Goal: Task Accomplishment & Management: Use online tool/utility

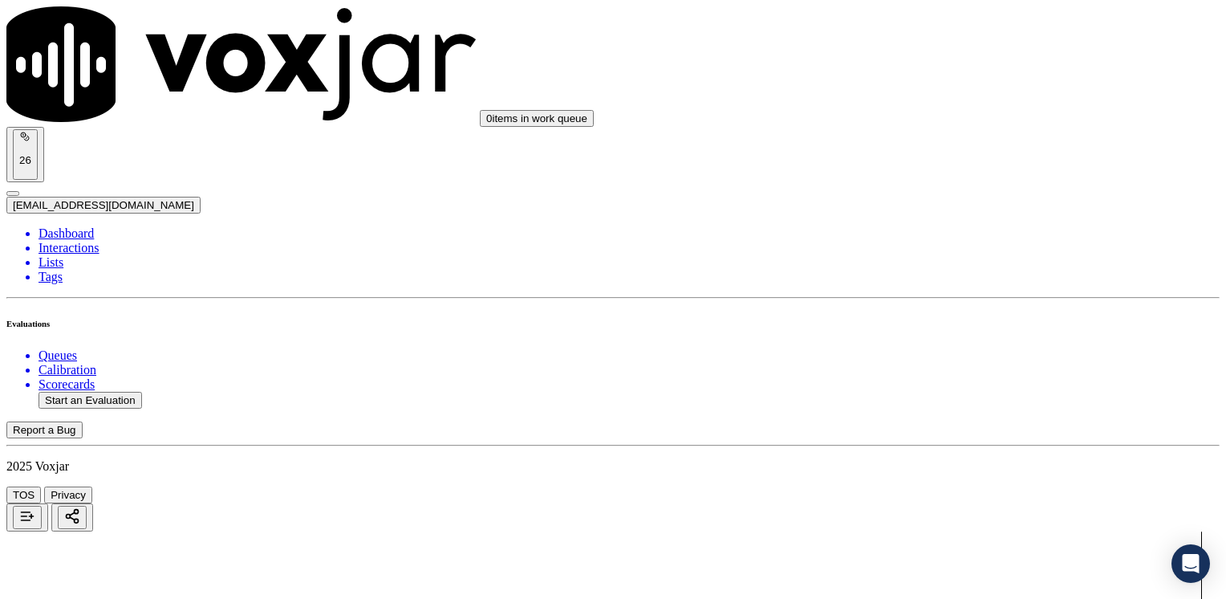
scroll to position [160, 0]
click at [126, 392] on button "Start an Evaluation" at bounding box center [91, 400] width 104 height 17
type input "20250825-113809_8145201820-[PERSON_NAME] all.mp3"
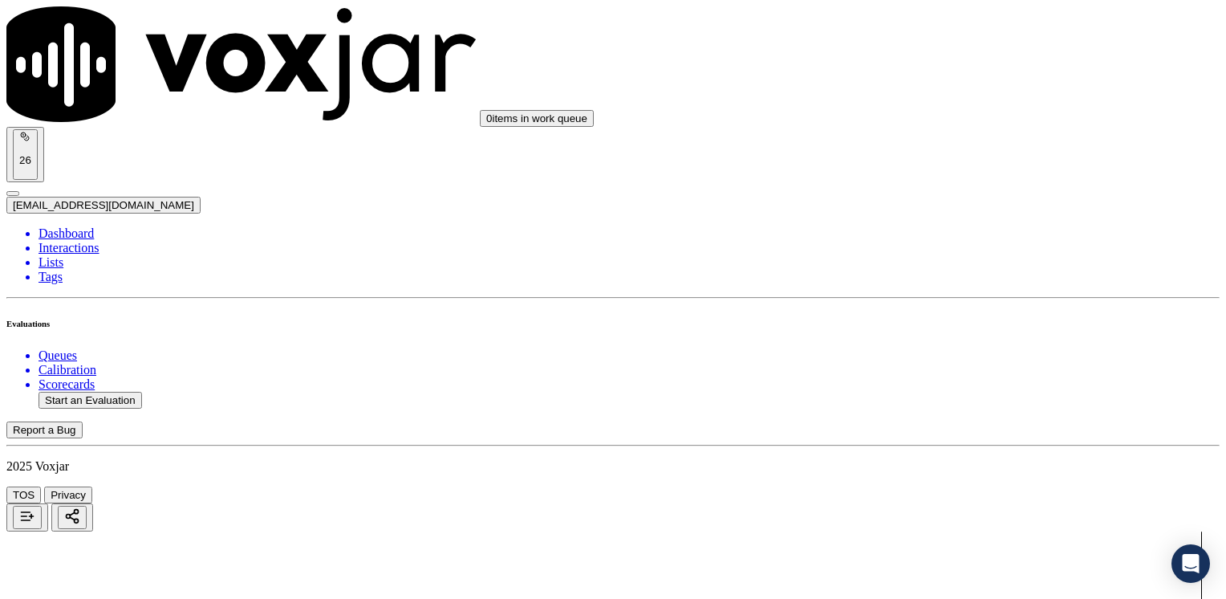
click at [125, 392] on button "Start an Evaluation" at bounding box center [91, 400] width 104 height 17
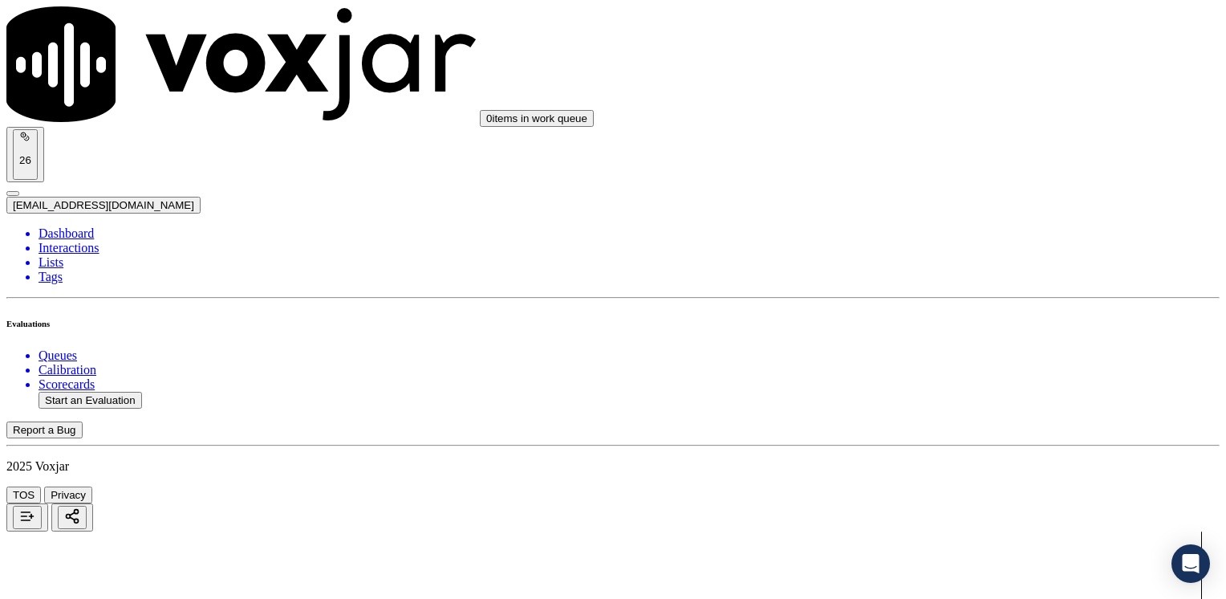
type input "20250825-160142_9735498530-[PERSON_NAME] all.mp3"
type input "[PERSON_NAME]"
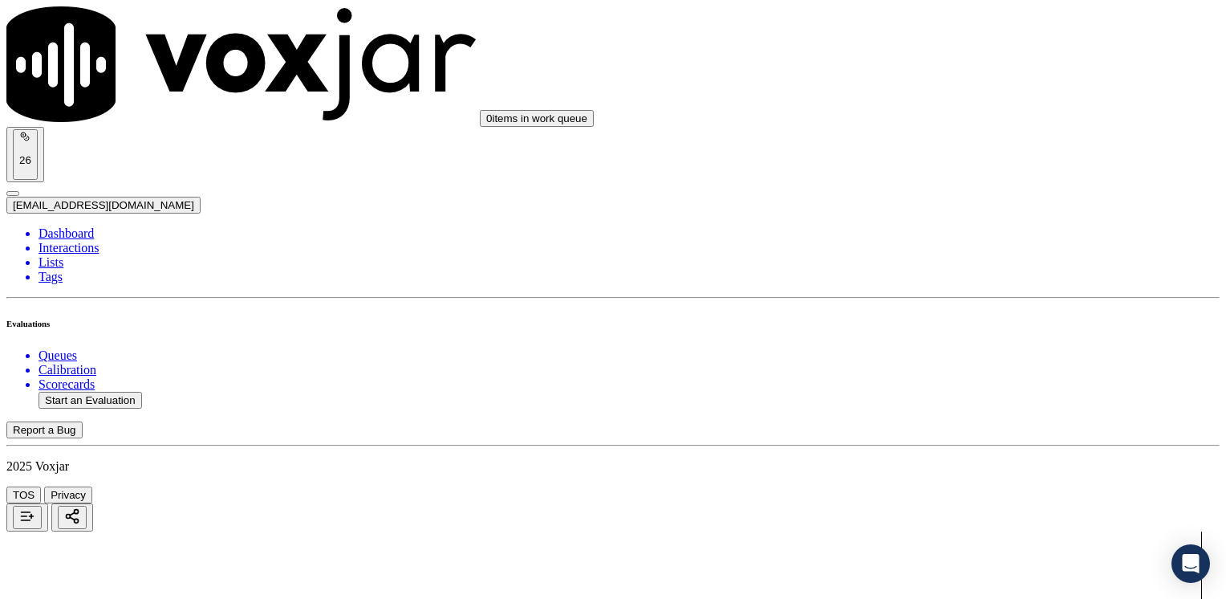
scroll to position [80, 0]
type input "[DATE]T15:49"
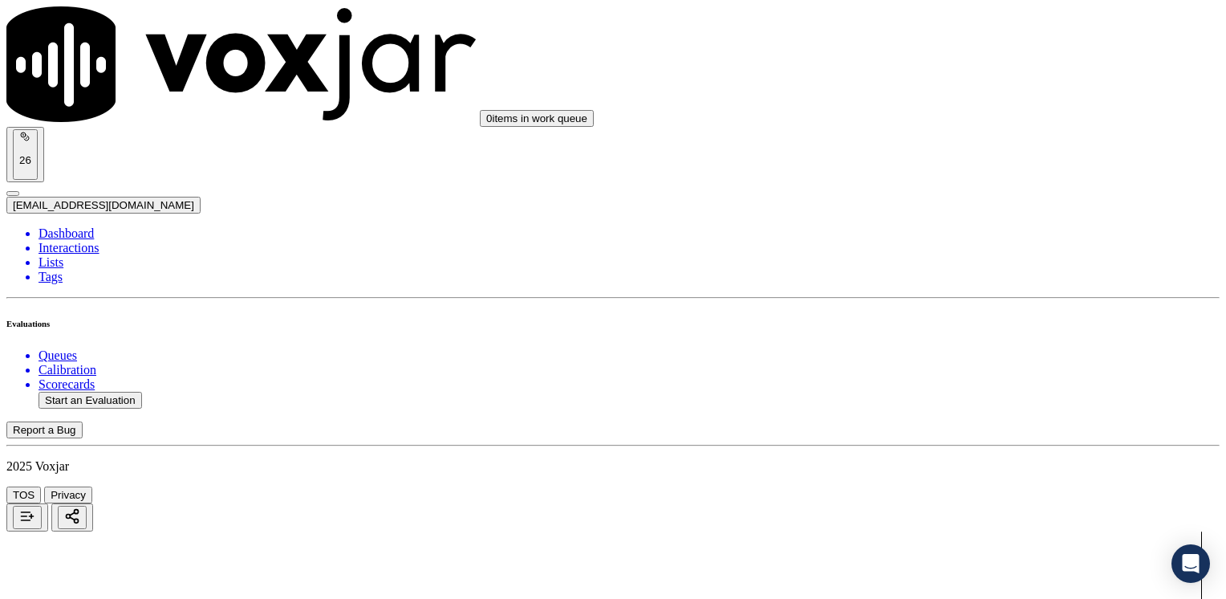
type input "9735498530"
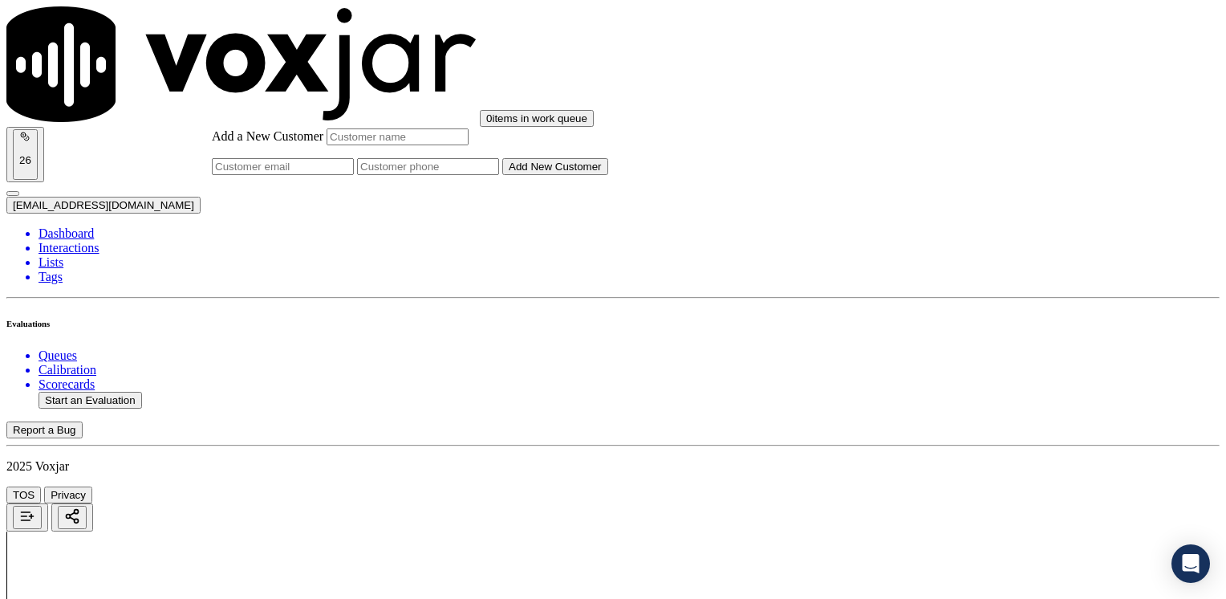
click at [499, 175] on input "Add a New Customer" at bounding box center [428, 166] width 142 height 17
paste input "9735498530"
type input "9735498530"
click at [469, 145] on input "Add a New Customer" at bounding box center [398, 136] width 142 height 17
paste input "[PERSON_NAME]"
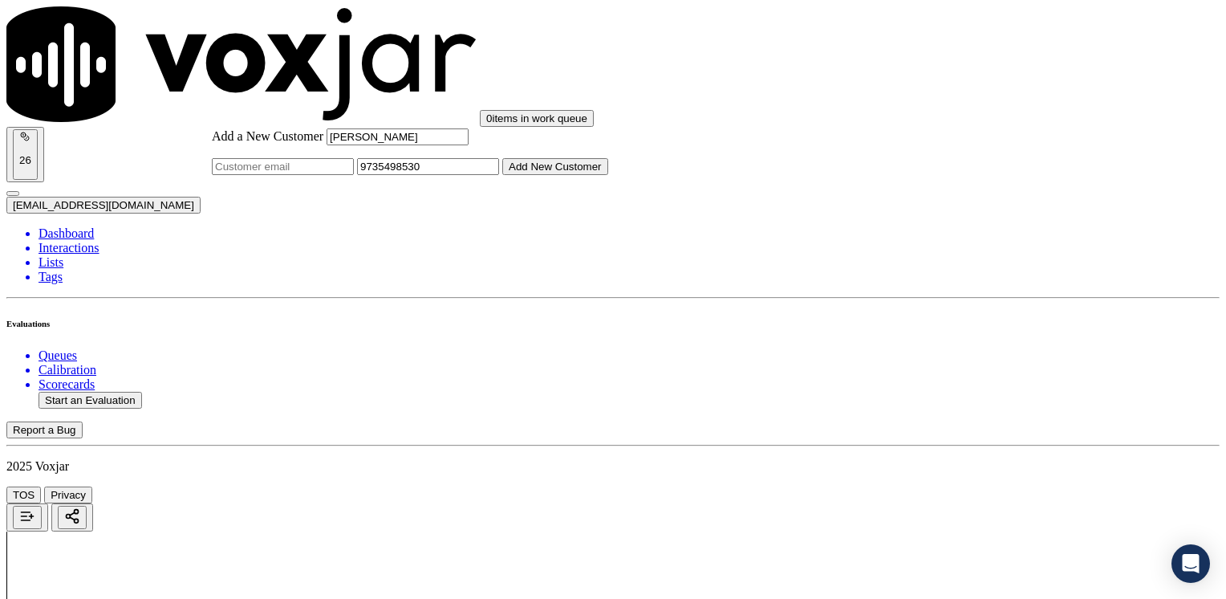
type input "[PERSON_NAME]"
click at [608, 175] on div "Add a New Customer [PERSON_NAME] 9735498530 Add New Customer" at bounding box center [410, 151] width 396 height 47
click at [608, 175] on button "Add New Customer" at bounding box center [555, 166] width 106 height 17
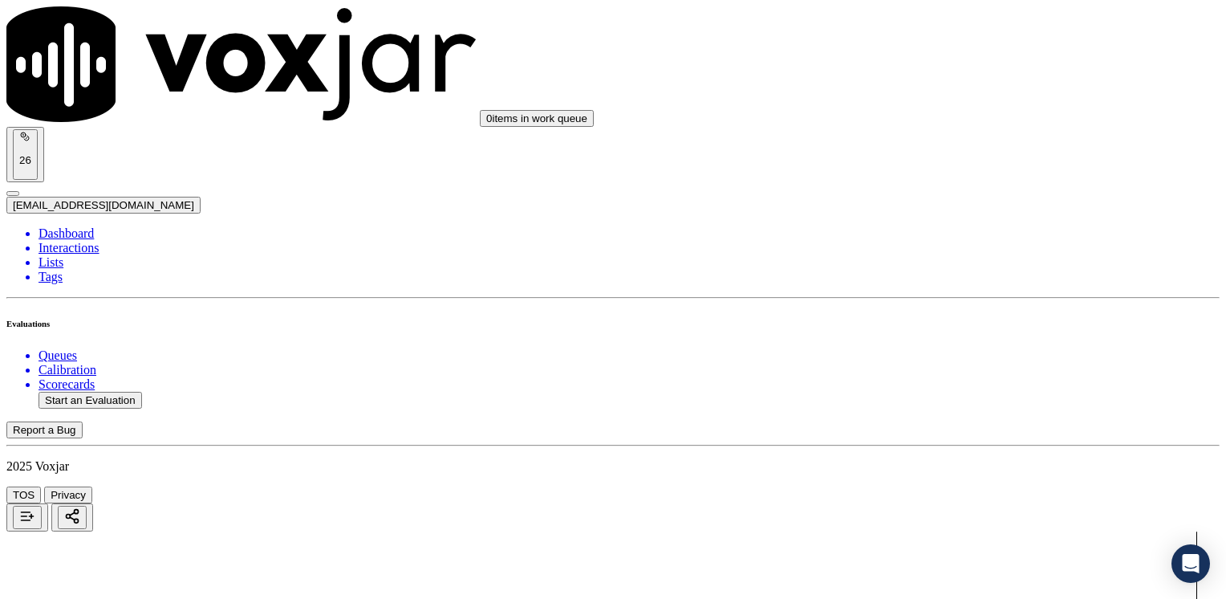
drag, startPoint x: 908, startPoint y: 268, endPoint x: 1072, endPoint y: 355, distance: 186.3
type input "12"
drag, startPoint x: 912, startPoint y: 465, endPoint x: 1229, endPoint y: 462, distance: 316.2
type input "11"
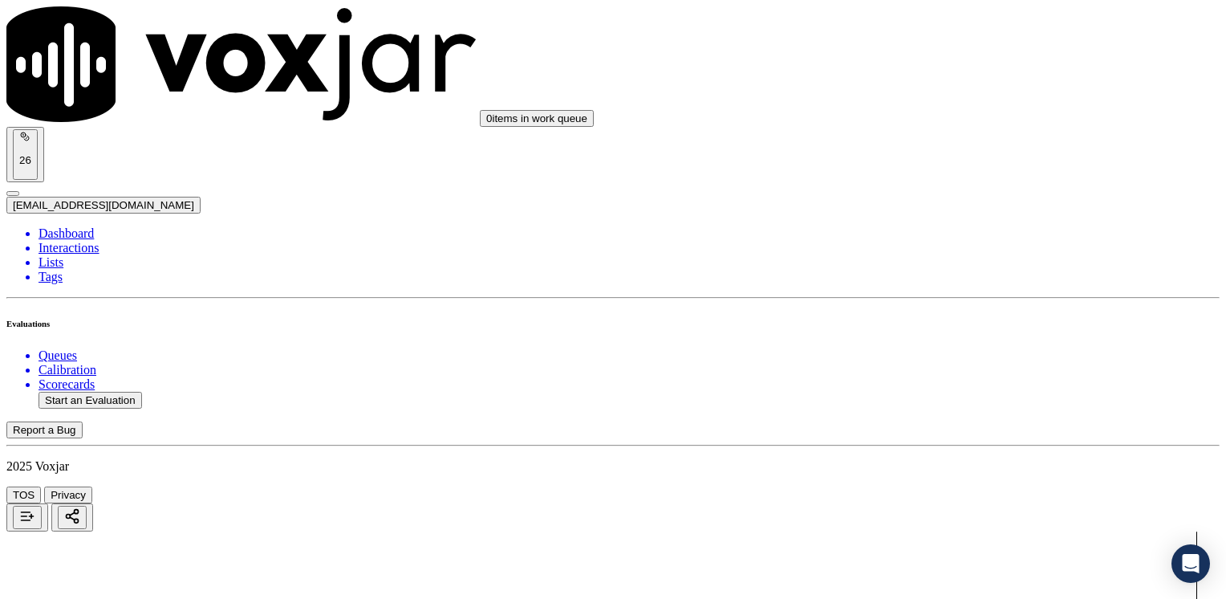
type input "10"
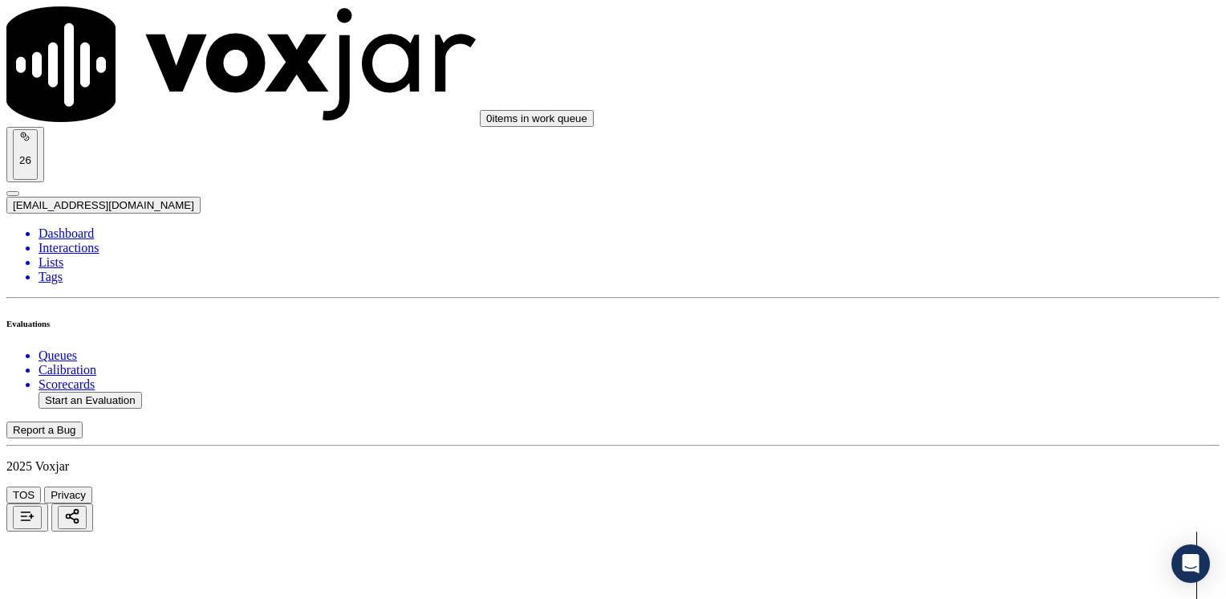
drag, startPoint x: 911, startPoint y: 161, endPoint x: 1229, endPoint y: 206, distance: 320.9
type input "12"
drag, startPoint x: 908, startPoint y: 433, endPoint x: 1229, endPoint y: 413, distance: 320.8
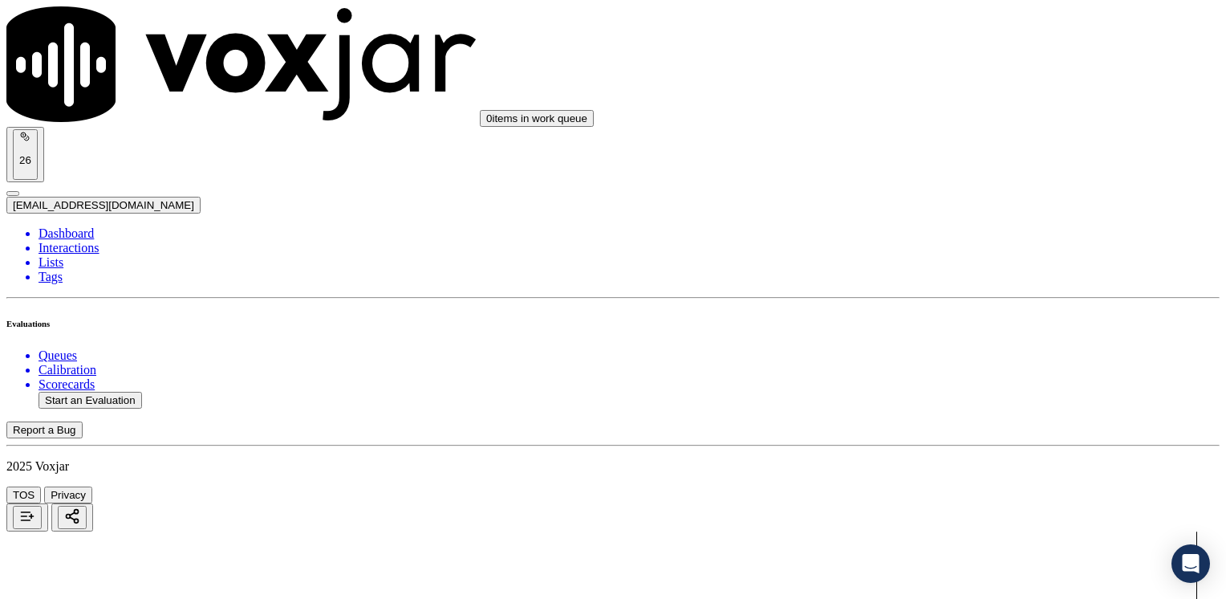
type input "13"
drag, startPoint x: 913, startPoint y: 196, endPoint x: 1181, endPoint y: 247, distance: 272.9
type input "12"
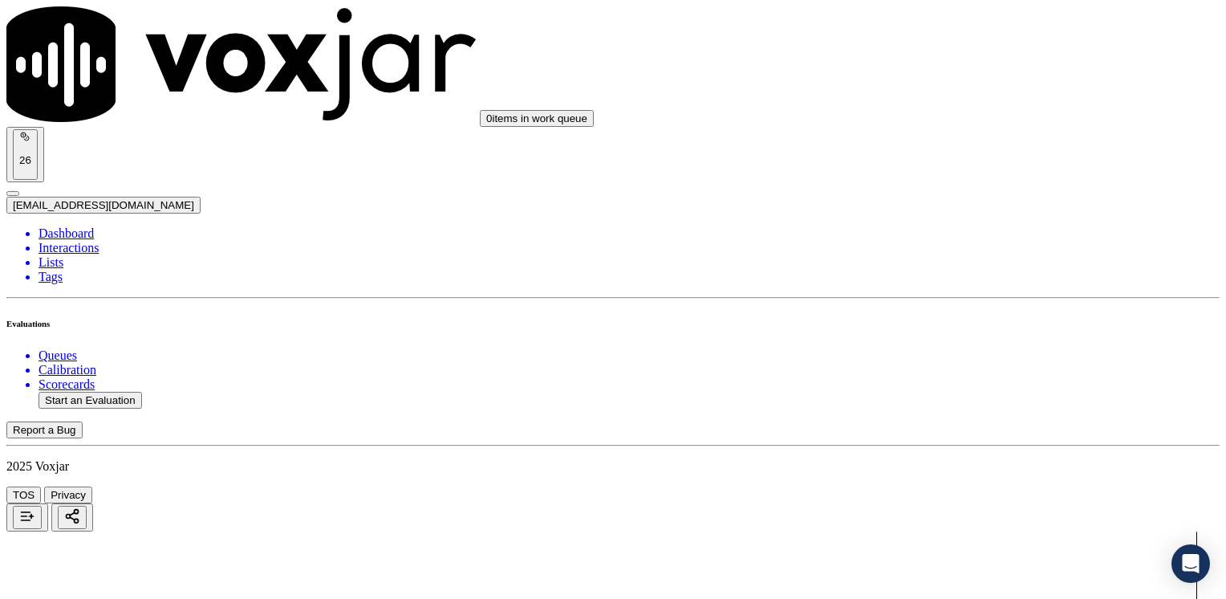
scroll to position [440, 0]
drag, startPoint x: 912, startPoint y: 239, endPoint x: 1202, endPoint y: 265, distance: 291.6
type input "13"
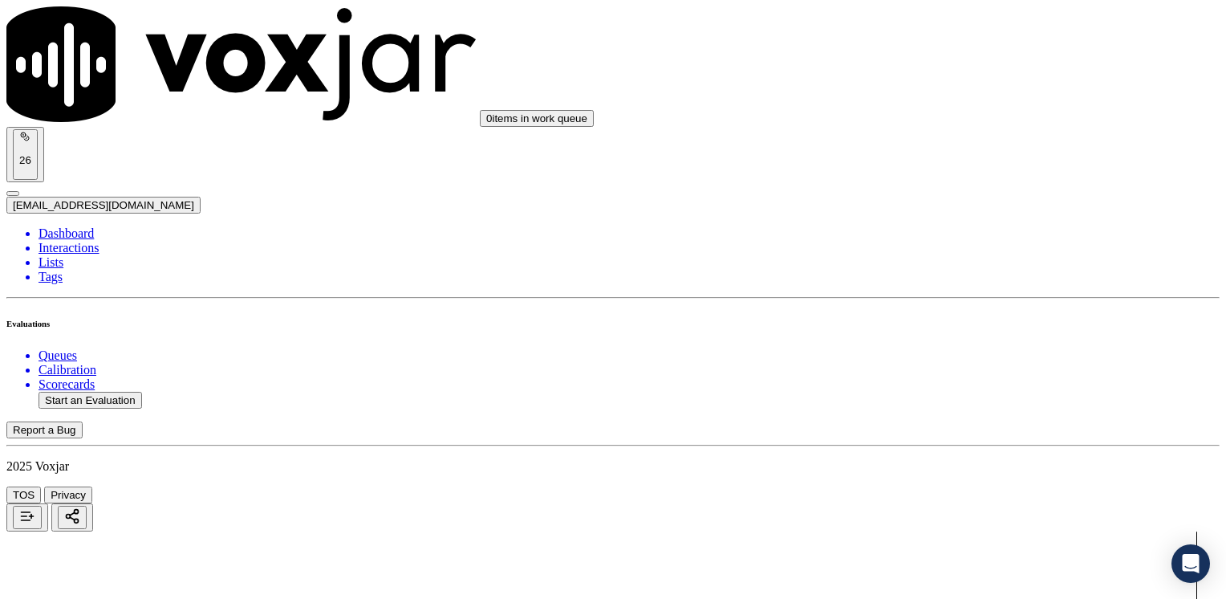
click at [112, 392] on button "Start an Evaluation" at bounding box center [91, 400] width 104 height 17
type input "20250825-101910_3126847463-[PERSON_NAME].mp3"
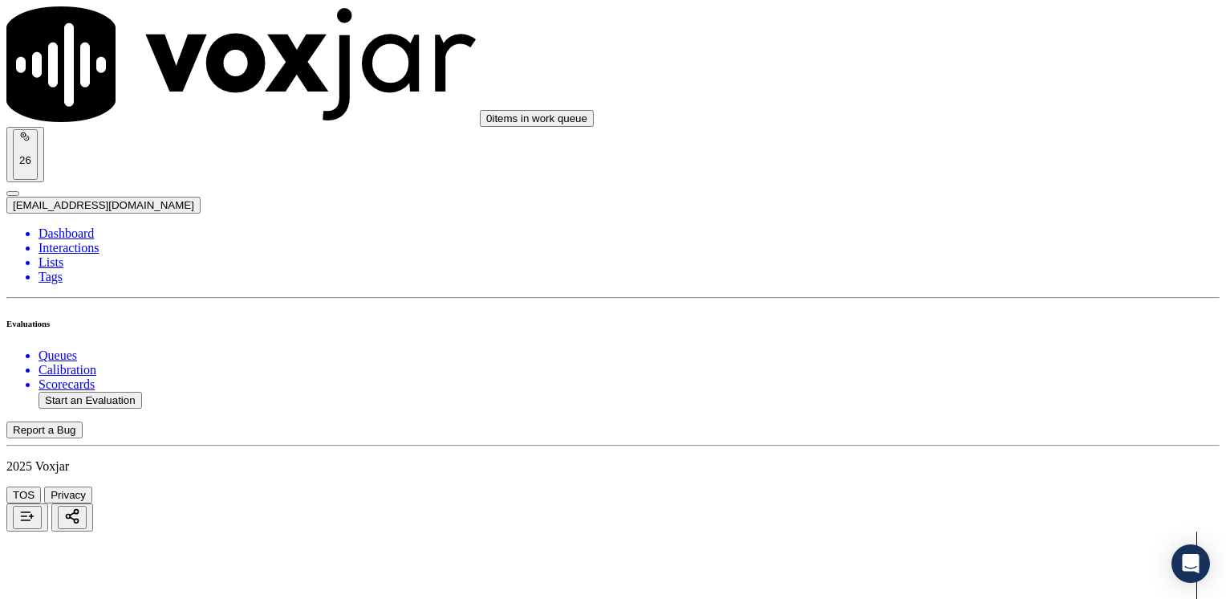
type input "[PERSON_NAME]"
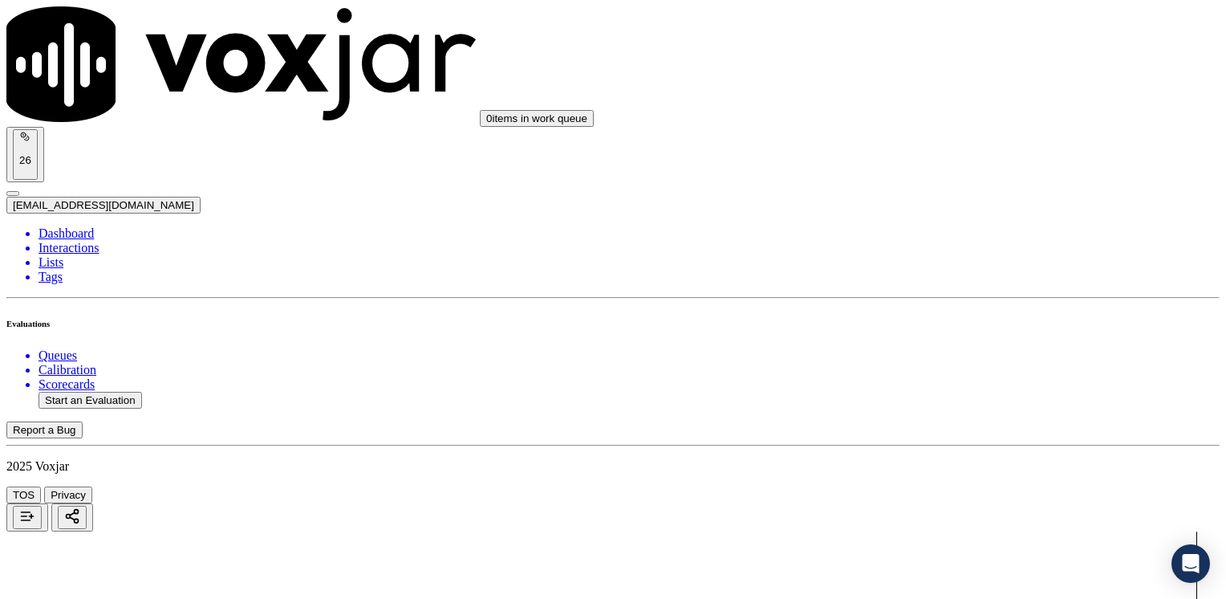
type input "[DATE]T16:02"
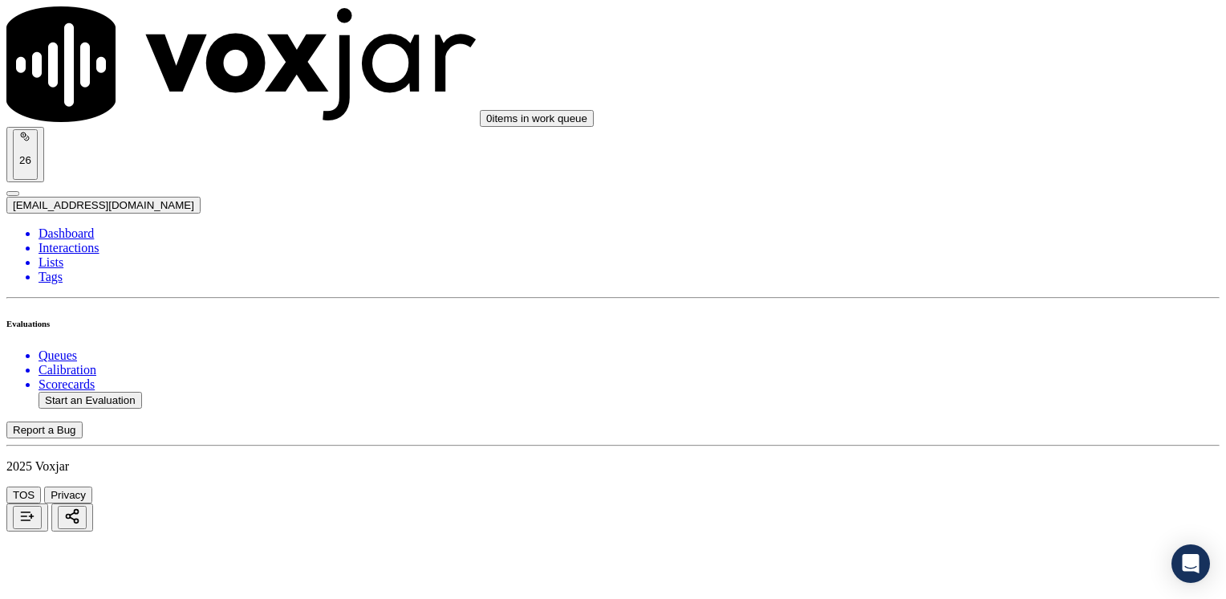
type input "3126847463"
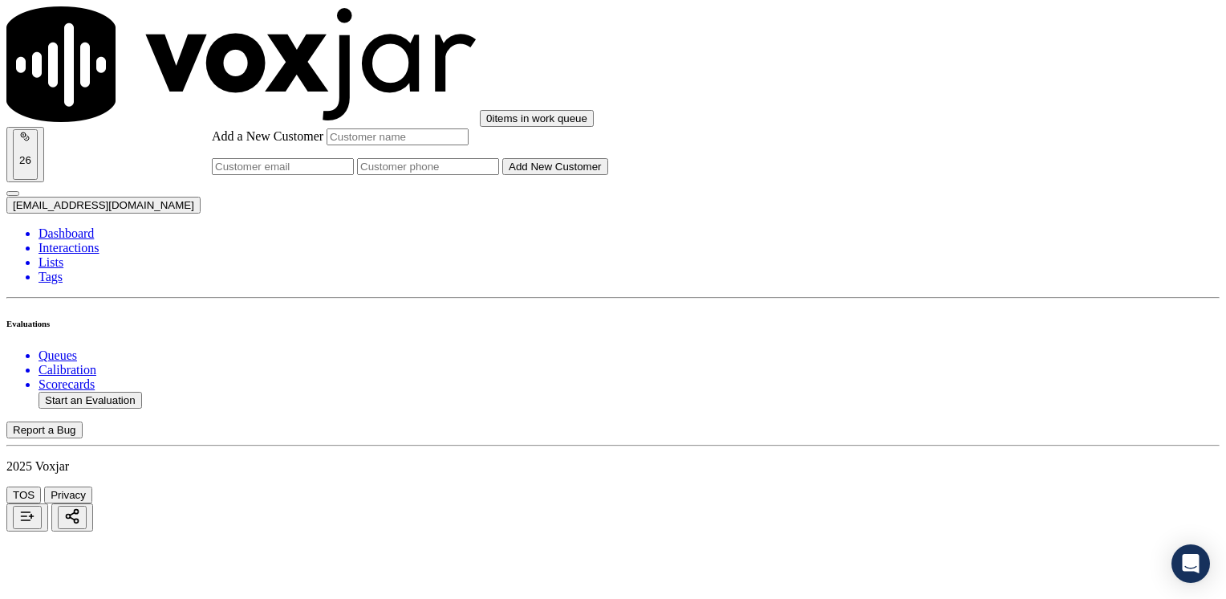
click at [499, 175] on input "Add a New Customer" at bounding box center [428, 166] width 142 height 17
paste input "3126847463"
type input "3126847463"
click at [608, 175] on div "Add a New Customer 3126847463 Add New Customer" at bounding box center [410, 151] width 396 height 47
click at [469, 145] on input "Add a New Customer" at bounding box center [398, 136] width 142 height 17
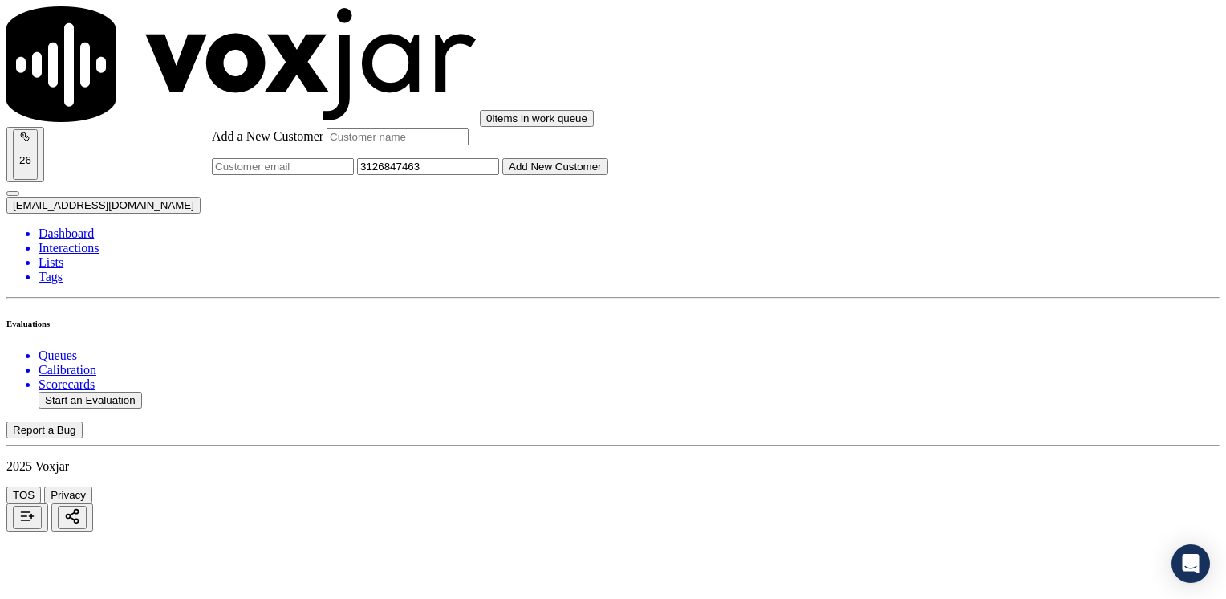
paste input "[PERSON_NAME] [PERSON_NAME]"
type input "[PERSON_NAME] [PERSON_NAME]"
click at [608, 175] on button "Add New Customer" at bounding box center [555, 166] width 106 height 17
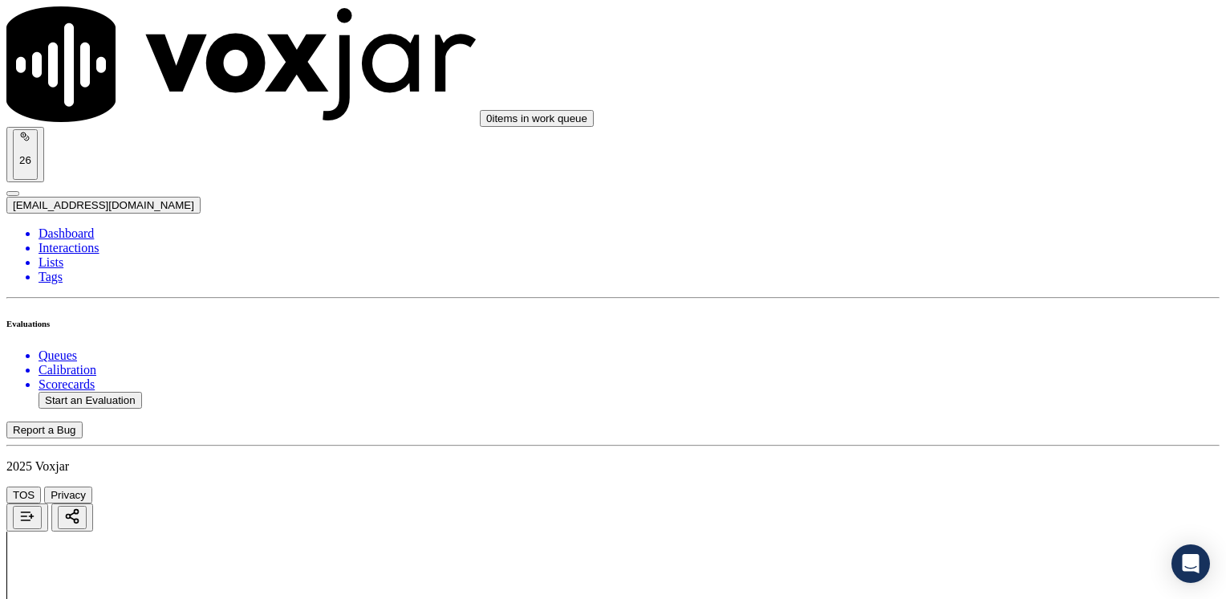
drag, startPoint x: 930, startPoint y: 373, endPoint x: 936, endPoint y: 363, distance: 11.8
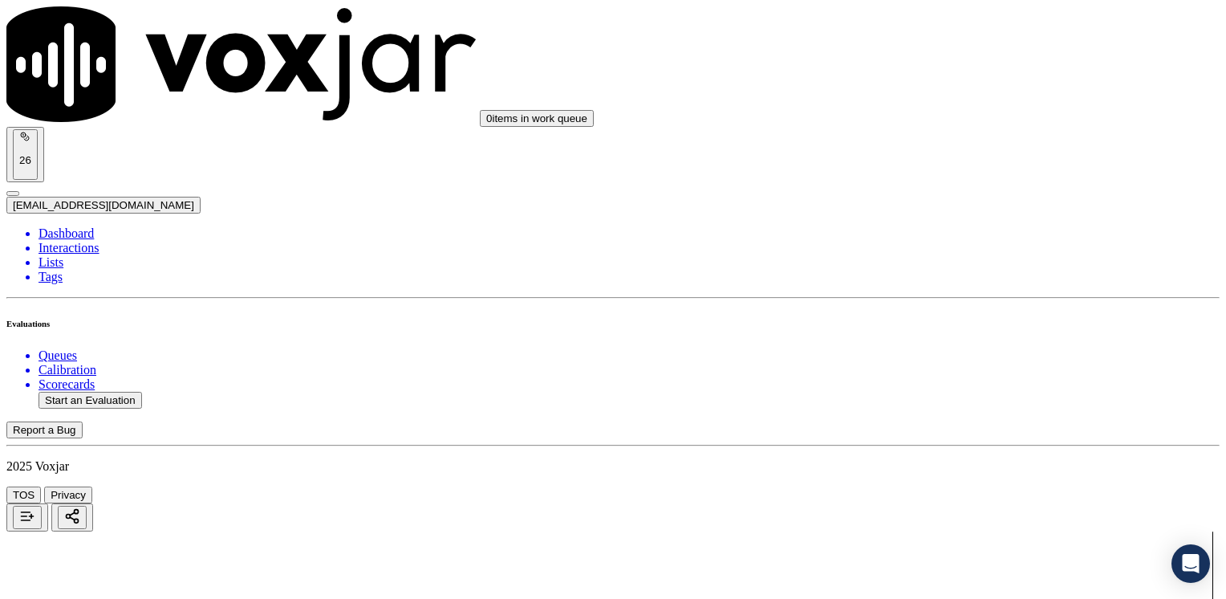
drag, startPoint x: 911, startPoint y: 246, endPoint x: 1229, endPoint y: 249, distance: 317.8
drag, startPoint x: 970, startPoint y: 282, endPoint x: 924, endPoint y: 250, distance: 57.0
drag, startPoint x: 909, startPoint y: 249, endPoint x: 1229, endPoint y: 258, distance: 319.5
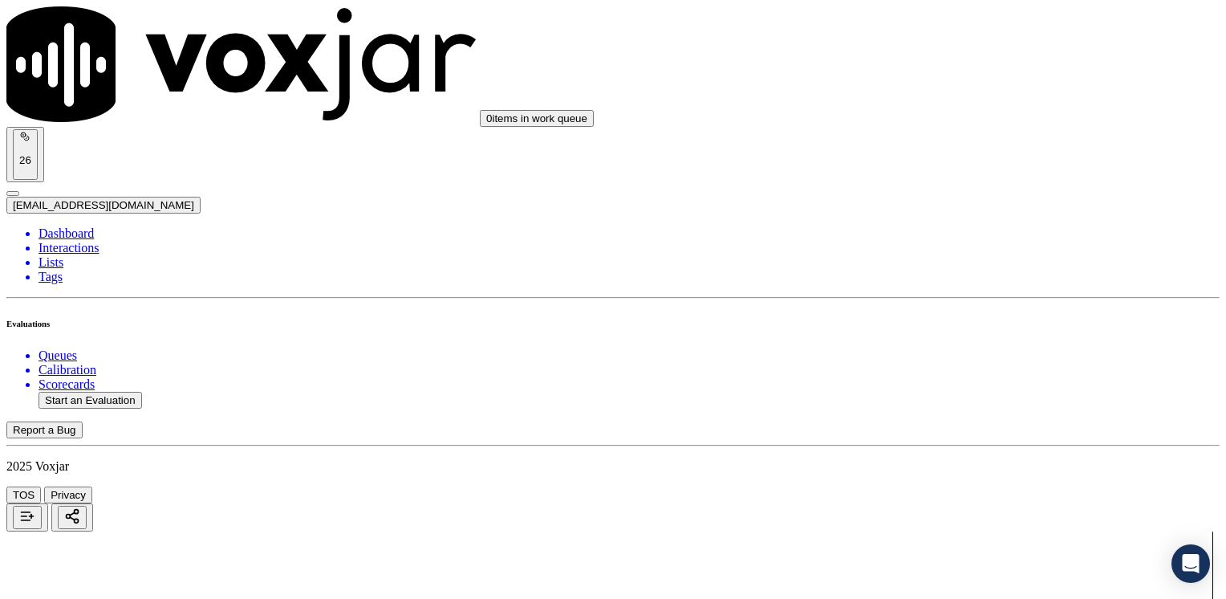
type input "4"
drag, startPoint x: 906, startPoint y: 465, endPoint x: 1229, endPoint y: 457, distance: 322.7
type input "9"
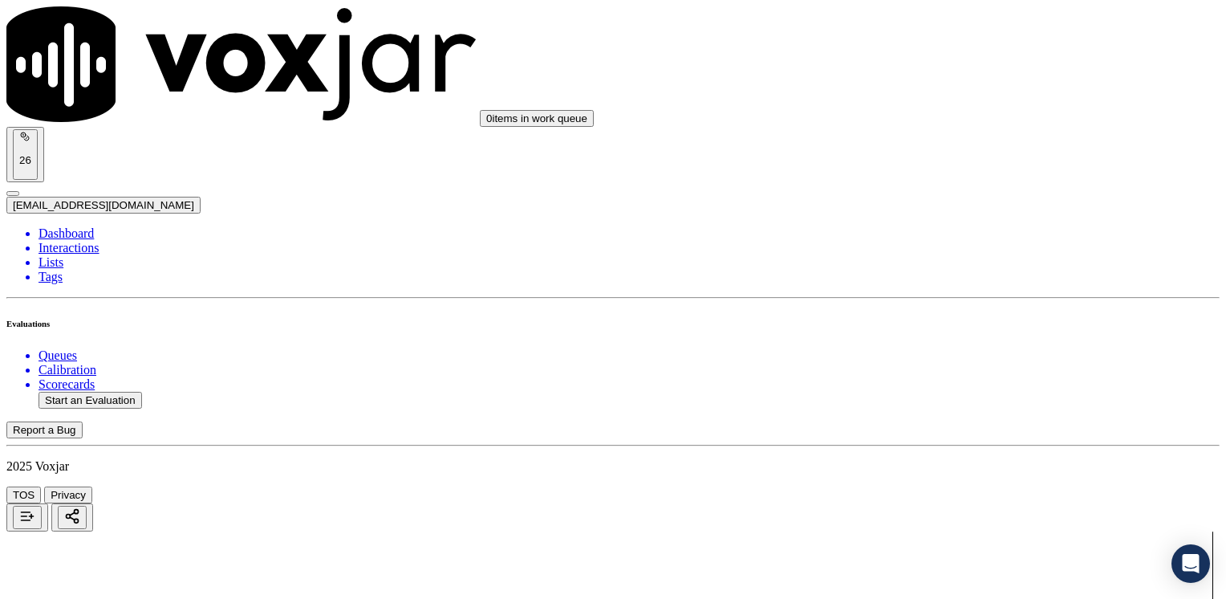
type textarea "Cx called because she enrolled into a plan as two people arrived to her house t…"
drag, startPoint x: 915, startPoint y: 294, endPoint x: 937, endPoint y: 428, distance: 135.9
type input "9"
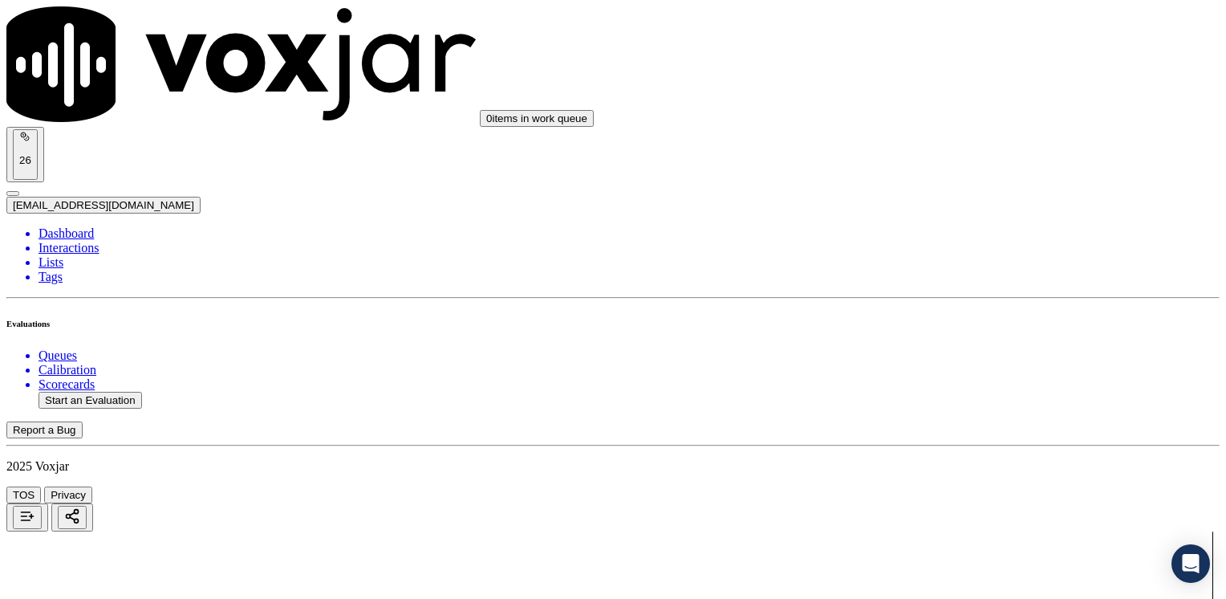
drag, startPoint x: 912, startPoint y: 374, endPoint x: 1229, endPoint y: 287, distance: 328.6
type input "5"
drag, startPoint x: 910, startPoint y: 158, endPoint x: 1229, endPoint y: 172, distance: 318.9
type input "2"
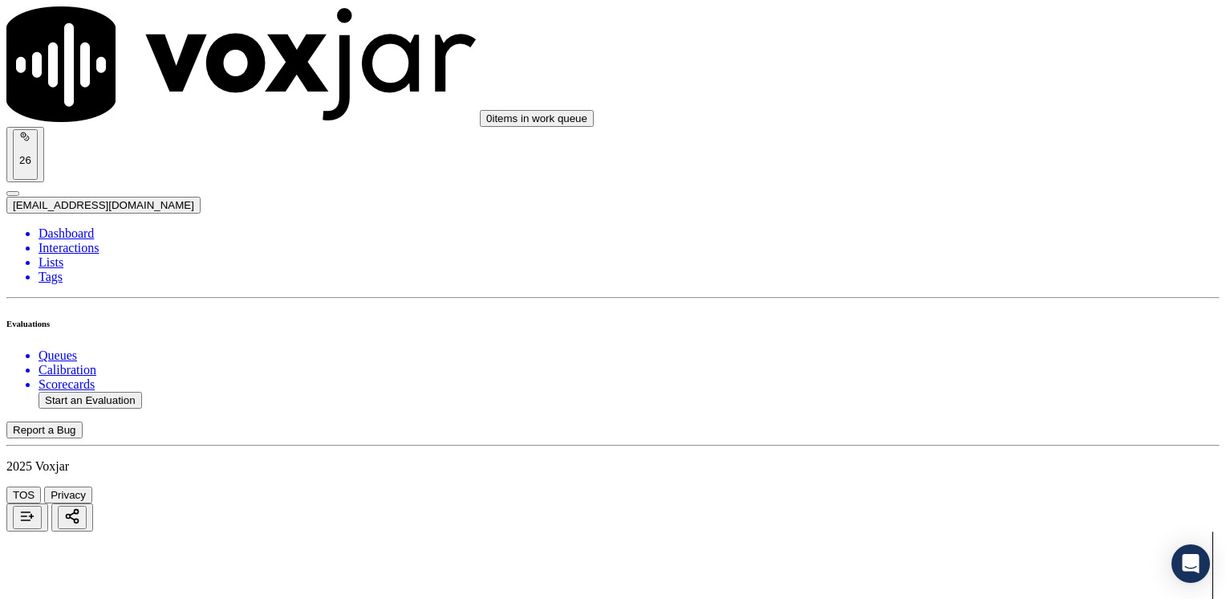
drag, startPoint x: 908, startPoint y: 203, endPoint x: 1229, endPoint y: 194, distance: 321.1
type input "2"
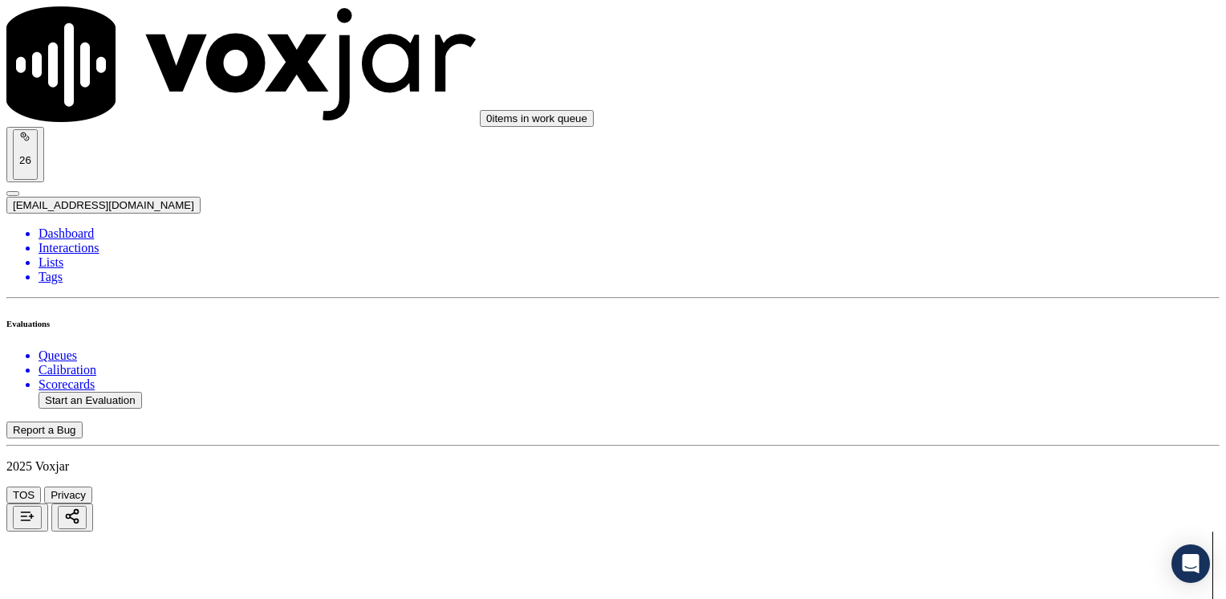
scroll to position [2294, 0]
drag, startPoint x: 907, startPoint y: 250, endPoint x: 1225, endPoint y: 229, distance: 319.2
type input "9"
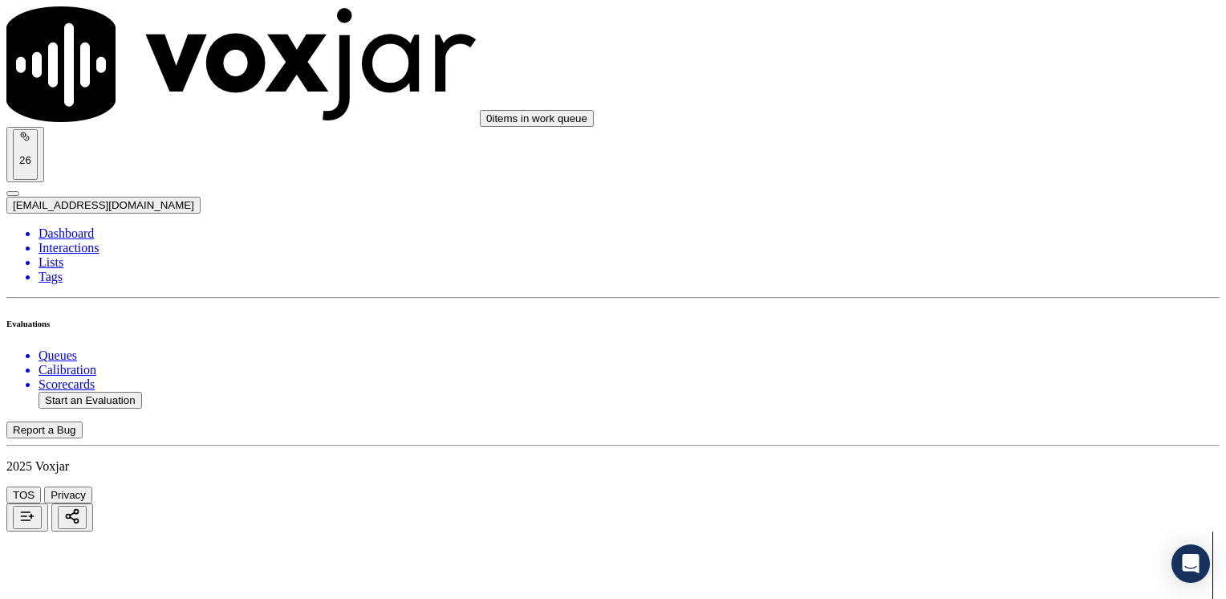
drag, startPoint x: 904, startPoint y: 229, endPoint x: 1229, endPoint y: 229, distance: 325.0
type input "7"
type input "4"
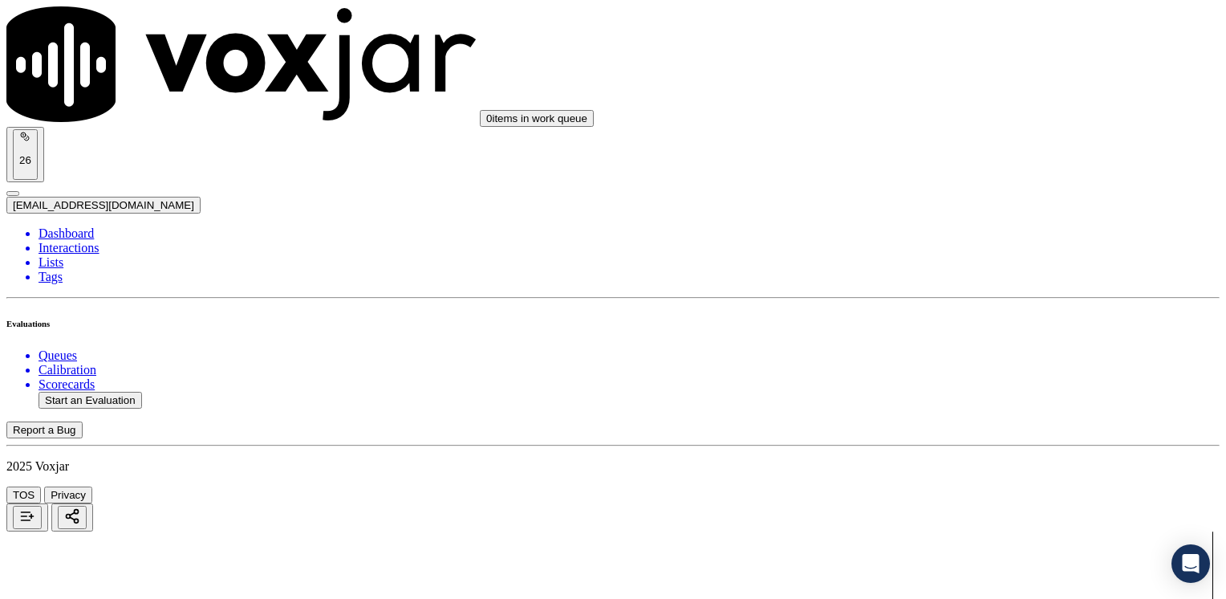
type textarea "Agent transferred cx to [PERSON_NAME]"
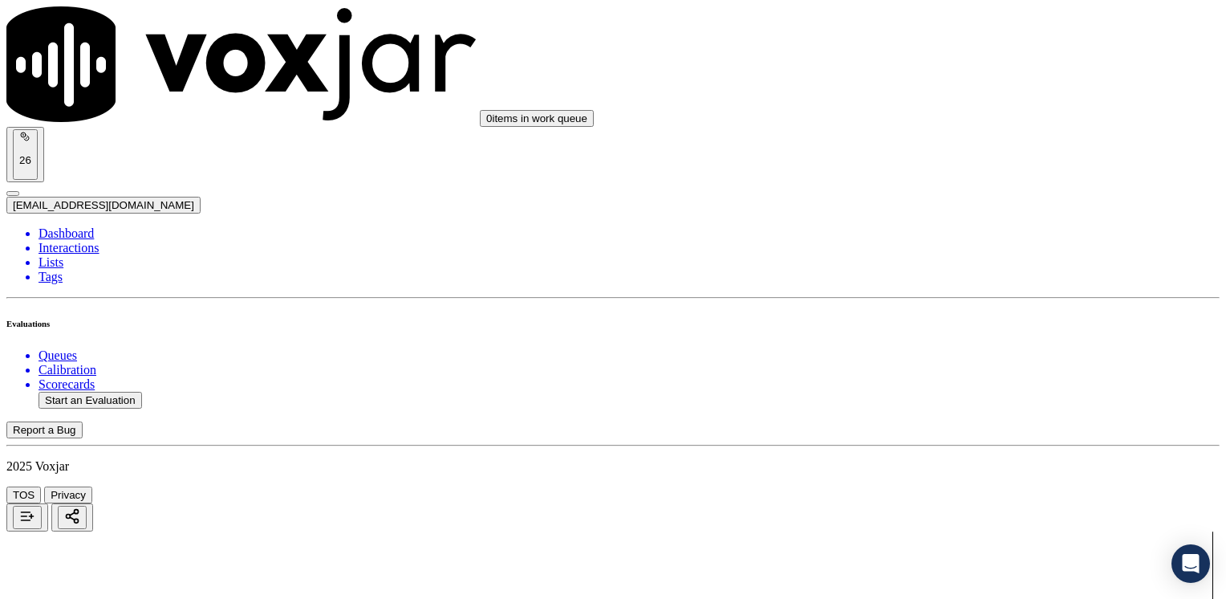
drag, startPoint x: 904, startPoint y: 441, endPoint x: 1229, endPoint y: 426, distance: 325.3
type input "9"
drag, startPoint x: 910, startPoint y: 332, endPoint x: 1229, endPoint y: 327, distance: 318.6
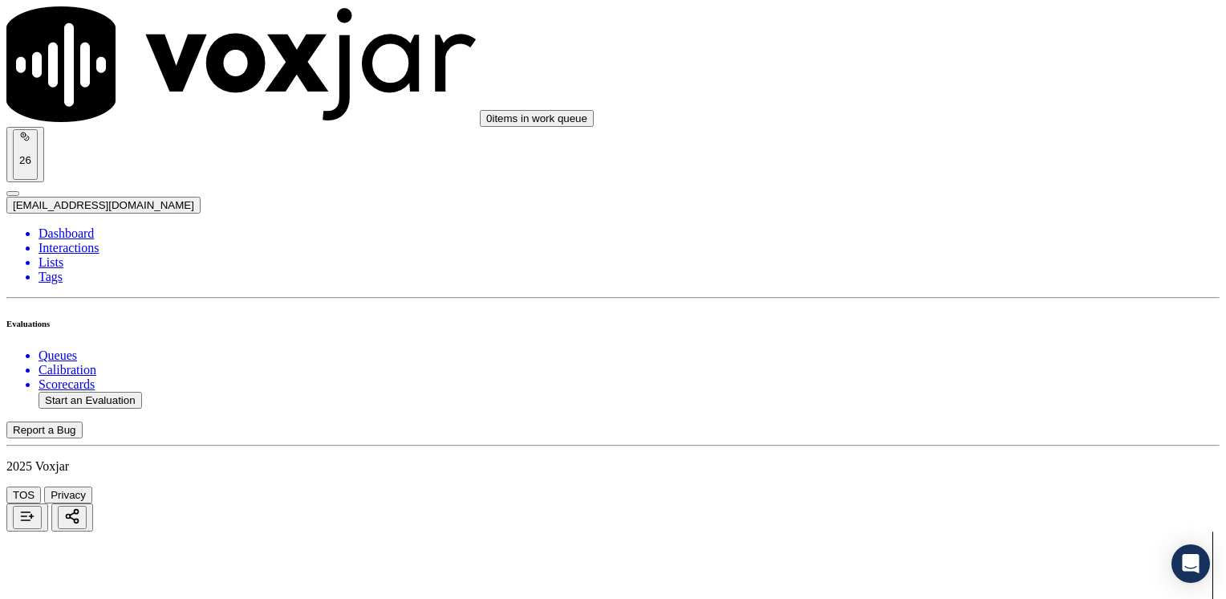
type input "9"
drag, startPoint x: 904, startPoint y: 308, endPoint x: 1229, endPoint y: 252, distance: 329.8
type input "9"
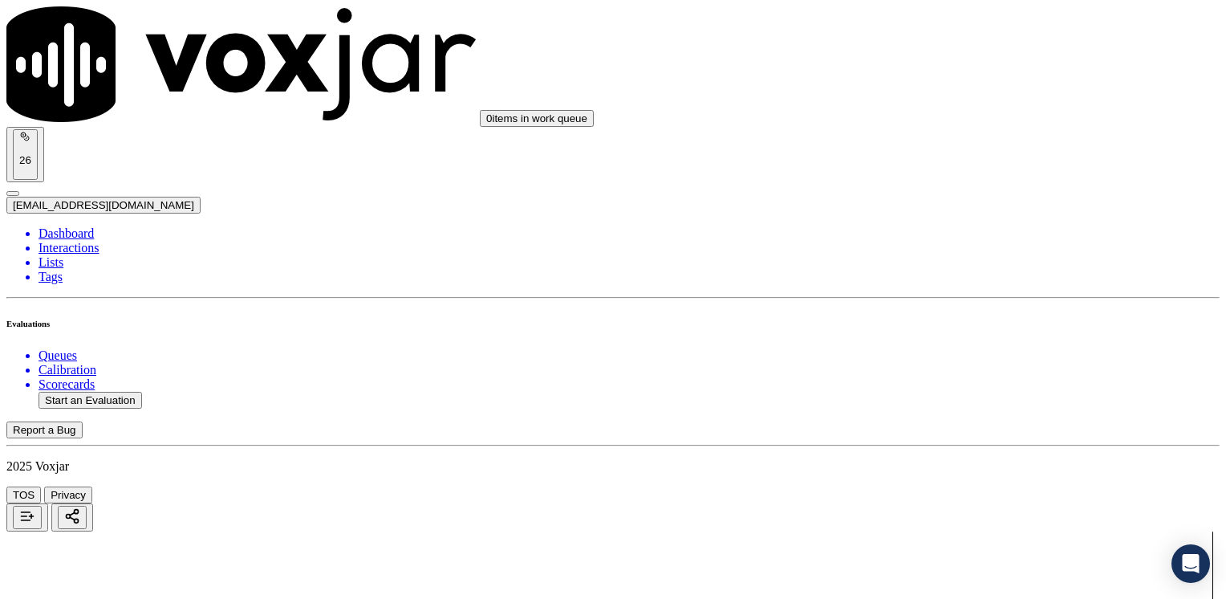
scroll to position [2860, 0]
click at [112, 392] on button "Start an Evaluation" at bounding box center [91, 400] width 104 height 17
type input "20250825-094301_8458426752-[PERSON_NAME] all.mp3"
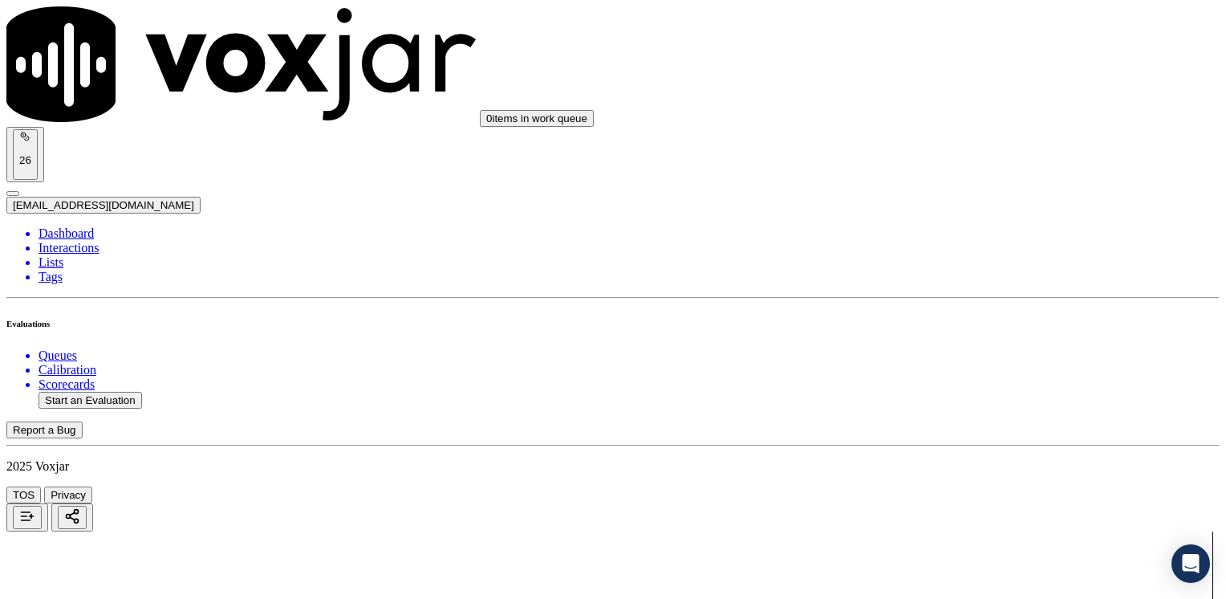
type input "[PERSON_NAME]"
drag, startPoint x: 636, startPoint y: 372, endPoint x: 701, endPoint y: 275, distance: 116.6
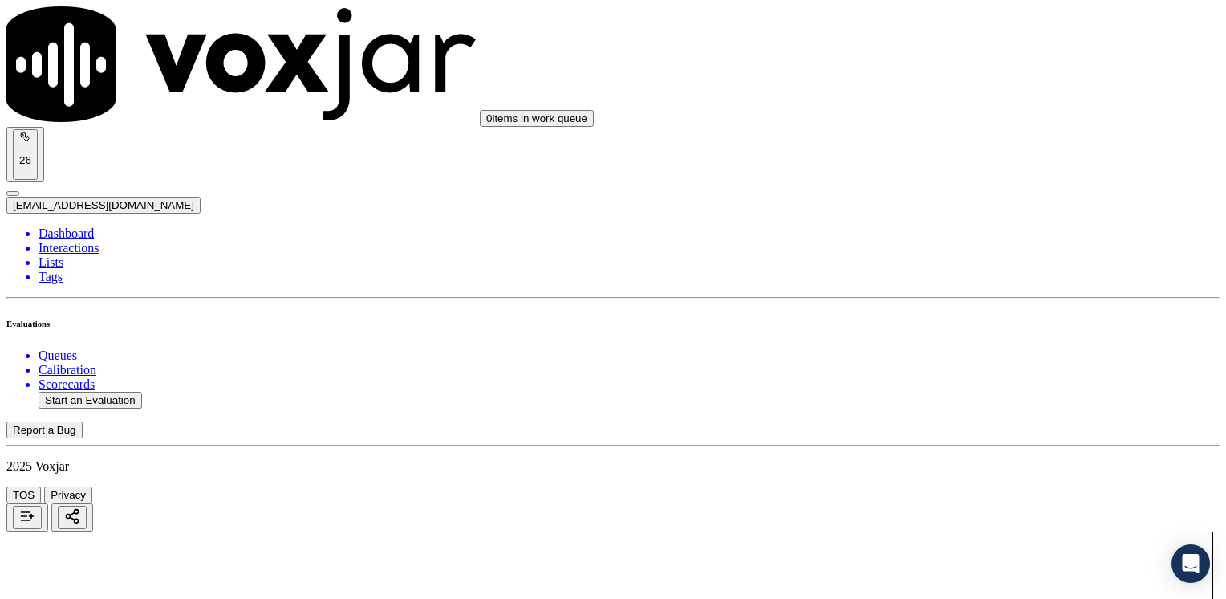
type input "[DATE]T16:11"
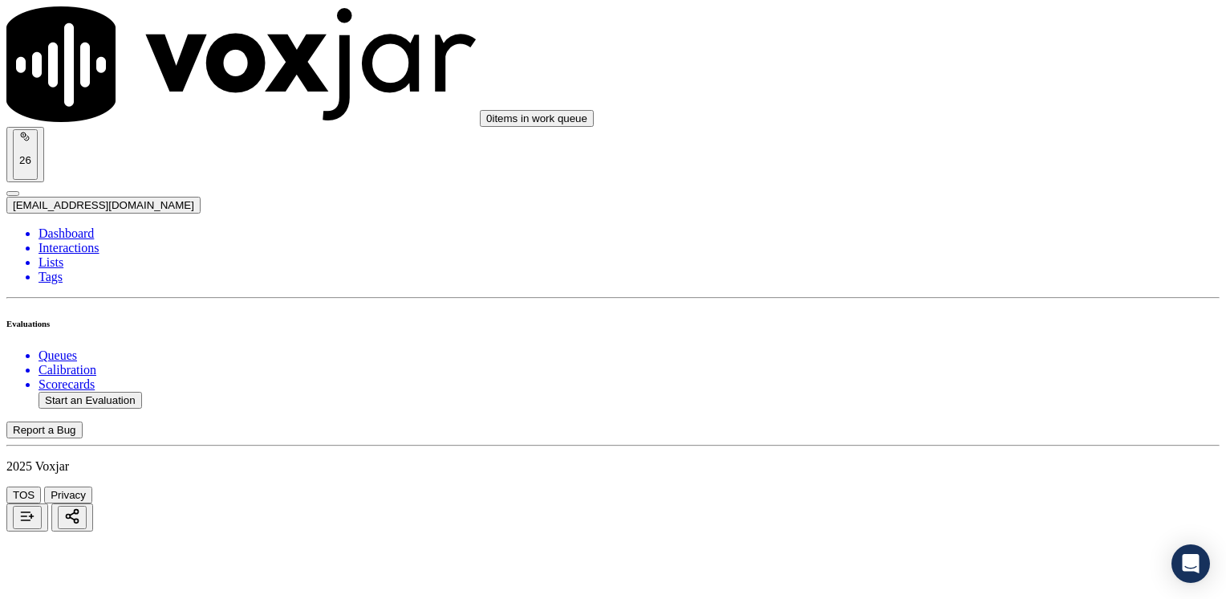
type input "8458426752"
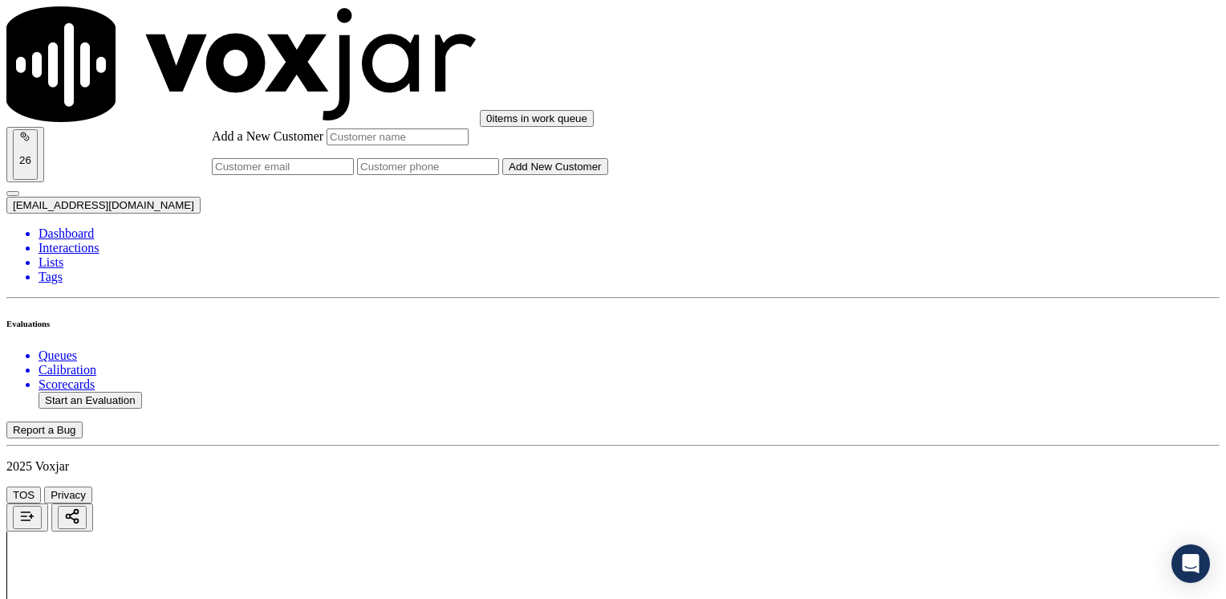
click at [499, 175] on input "Add a New Customer" at bounding box center [428, 166] width 142 height 17
paste input "8458426752"
type input "8458426752"
click at [469, 145] on input "Add a New Customer" at bounding box center [398, 136] width 142 height 17
paste input "[PERSON_NAME]"
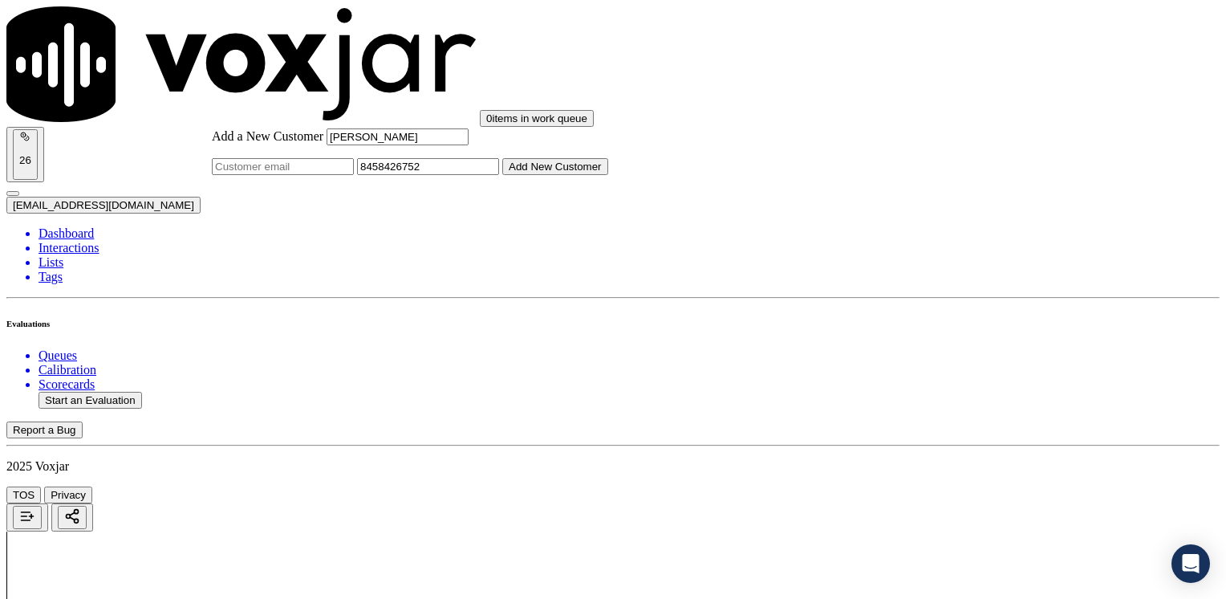
type input "[PERSON_NAME]"
click at [608, 175] on div "Add a New Customer [PERSON_NAME] 8458426752 Add New Customer" at bounding box center [410, 151] width 396 height 47
click at [608, 175] on button "Add New Customer" at bounding box center [555, 166] width 106 height 17
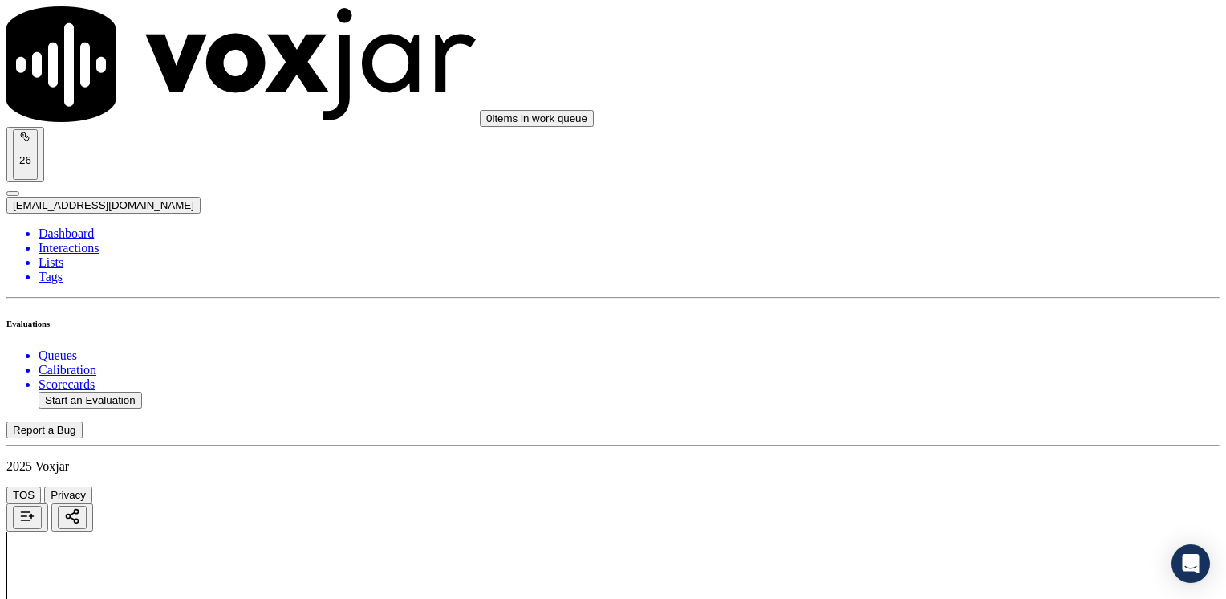
drag, startPoint x: 909, startPoint y: 270, endPoint x: 1225, endPoint y: 254, distance: 316.6
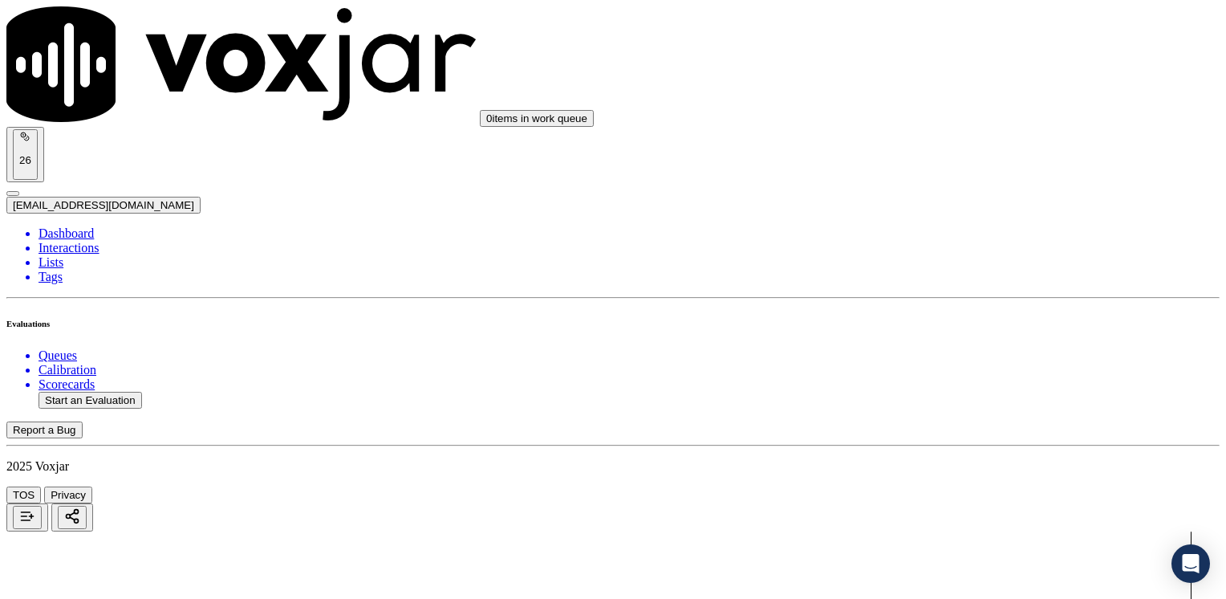
type input "12"
drag, startPoint x: 900, startPoint y: 307, endPoint x: 1229, endPoint y: 281, distance: 330.1
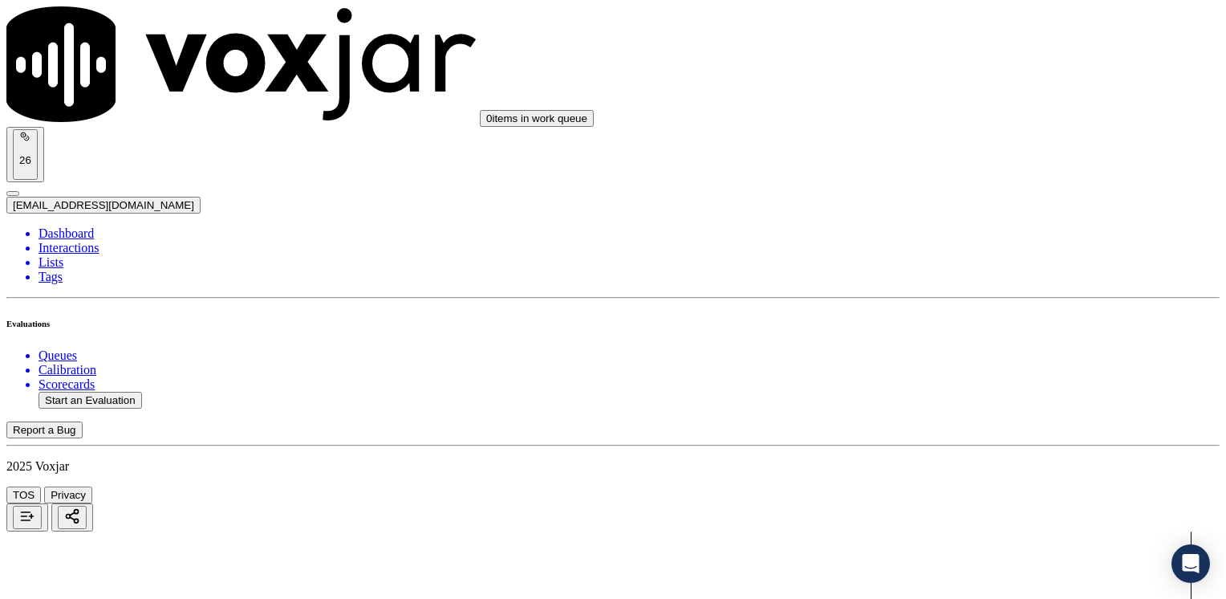
drag, startPoint x: 1007, startPoint y: 339, endPoint x: 933, endPoint y: 305, distance: 81.2
drag, startPoint x: 908, startPoint y: 303, endPoint x: 1229, endPoint y: 263, distance: 322.7
type input "11"
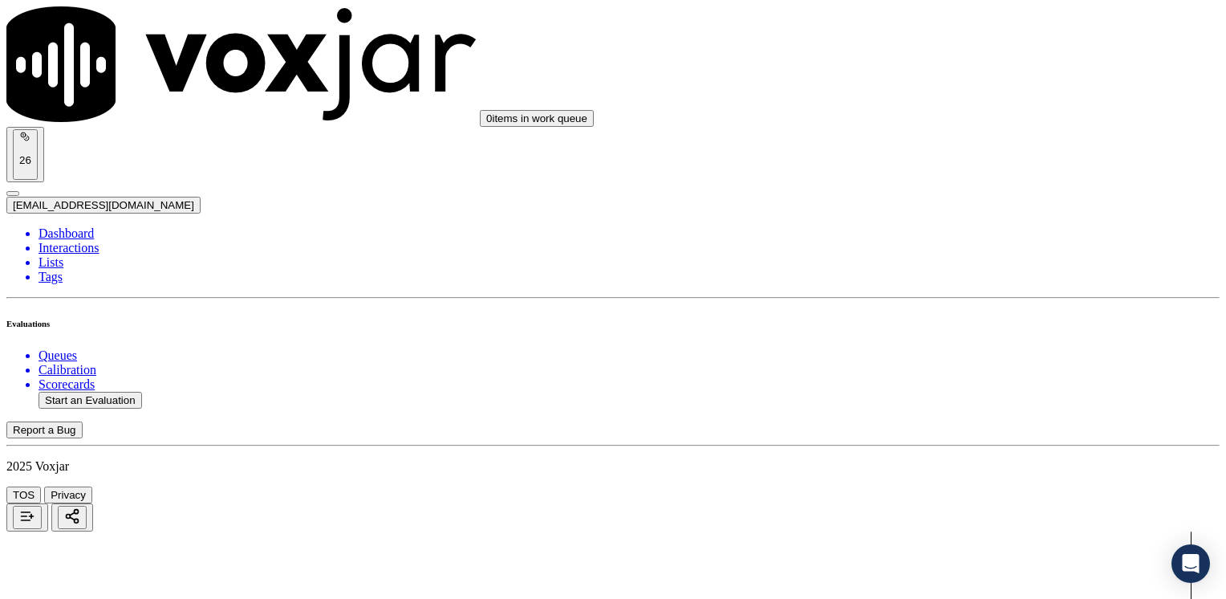
scroll to position [1403, 0]
type input "10"
drag, startPoint x: 907, startPoint y: 159, endPoint x: 1229, endPoint y: 148, distance: 322.0
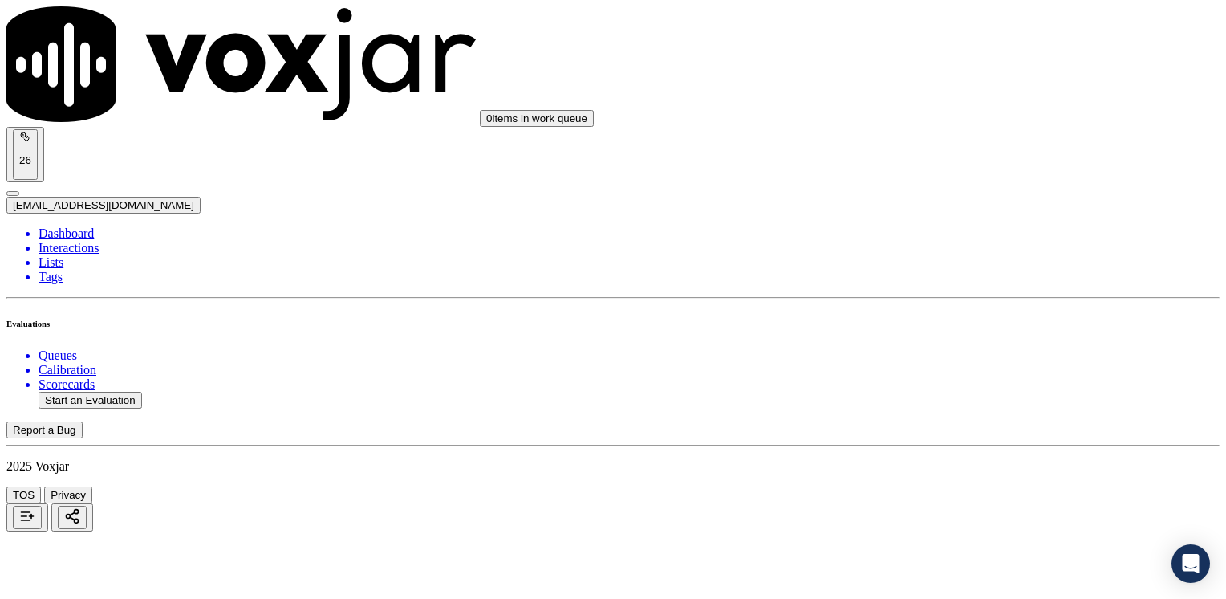
type input "12"
drag, startPoint x: 904, startPoint y: 435, endPoint x: 1217, endPoint y: 384, distance: 317.1
type input "12"
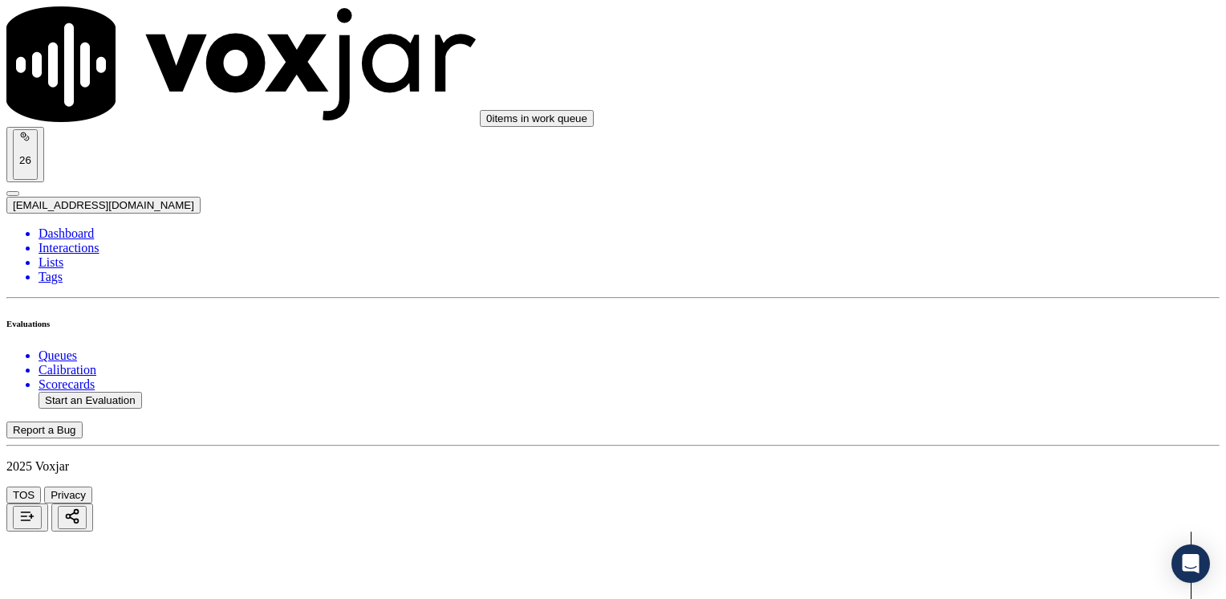
type input "12"
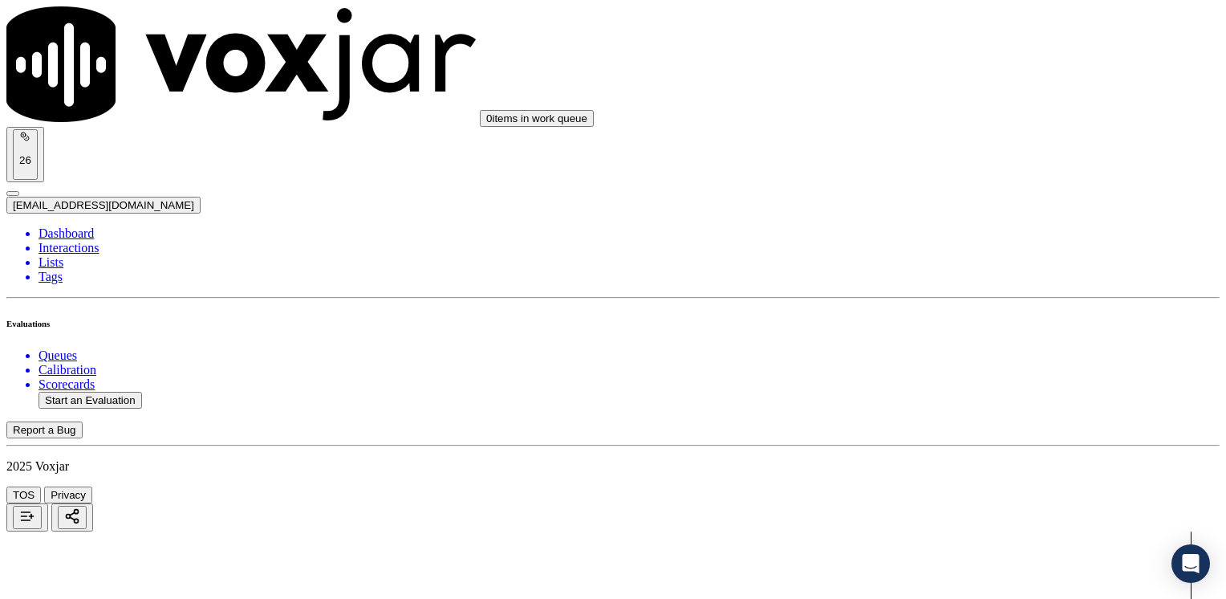
type textarea "m"
type textarea "Make sure to confirm full service address and the name as it appears on the bil…"
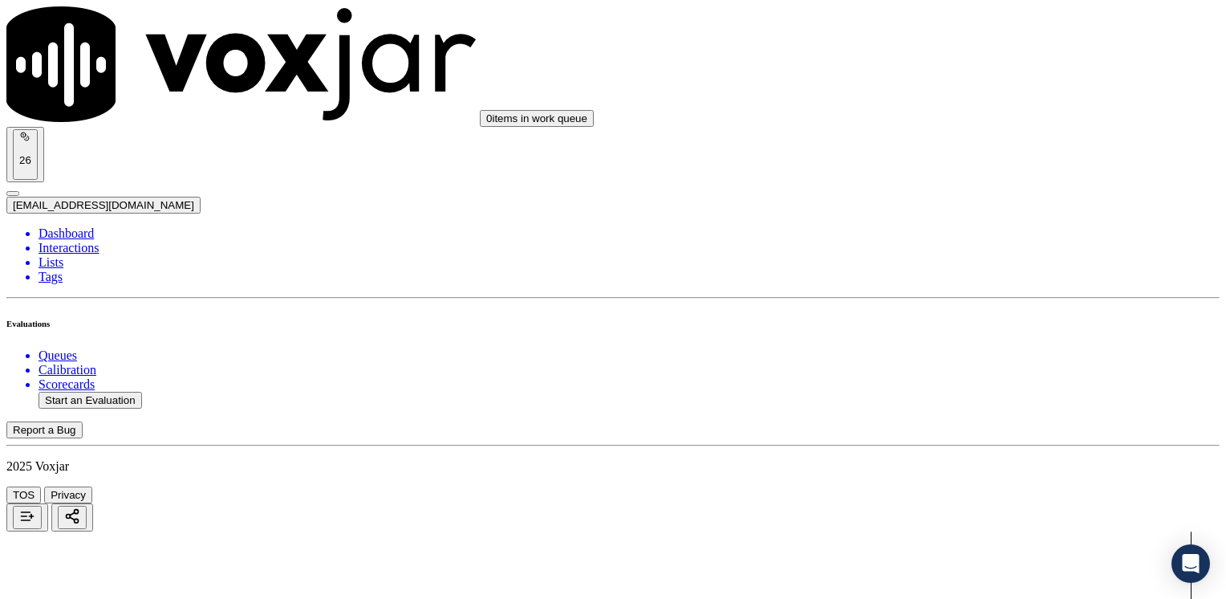
type input "12"
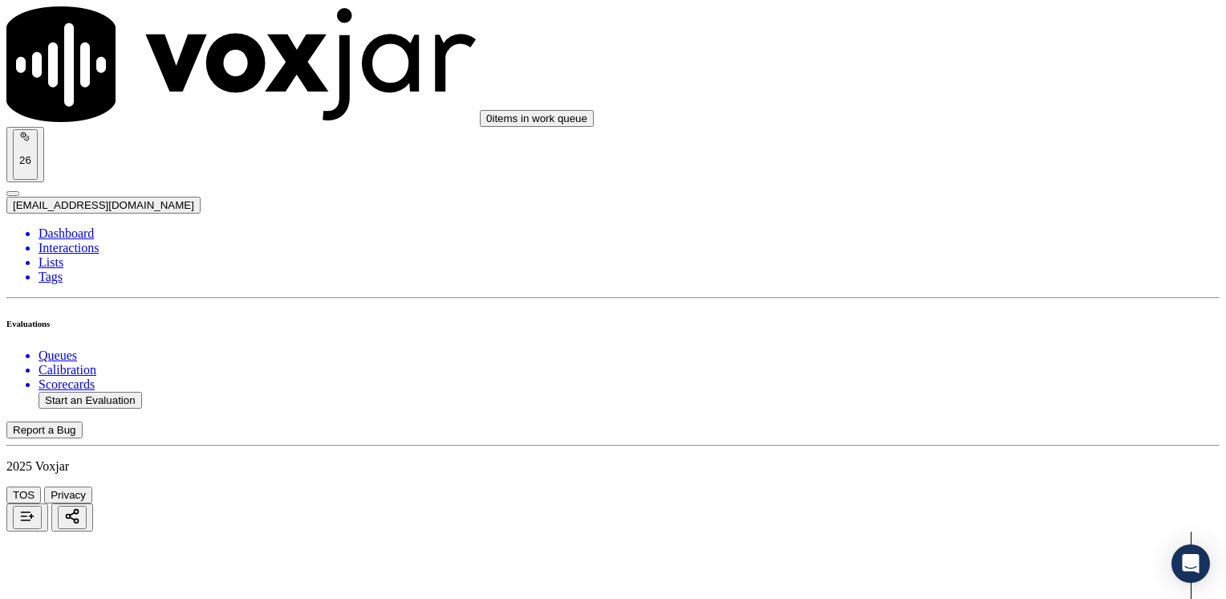
scroll to position [1572, 0]
type textarea "Avoid saying "esos $100.00 usted not los tiene que pagar" referring to the ETF"
click at [102, 392] on button "Start an Evaluation" at bounding box center [91, 400] width 104 height 17
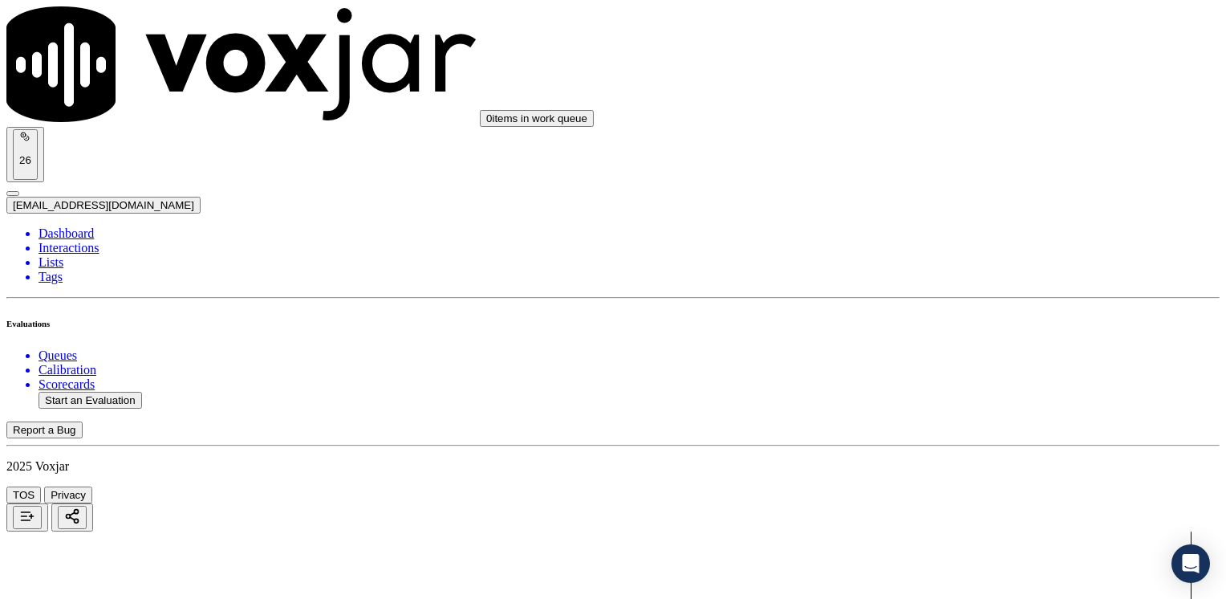
type input "20250825-103509_6179595110-[PERSON_NAME] all.mp3"
type input "[PERSON_NAME]"
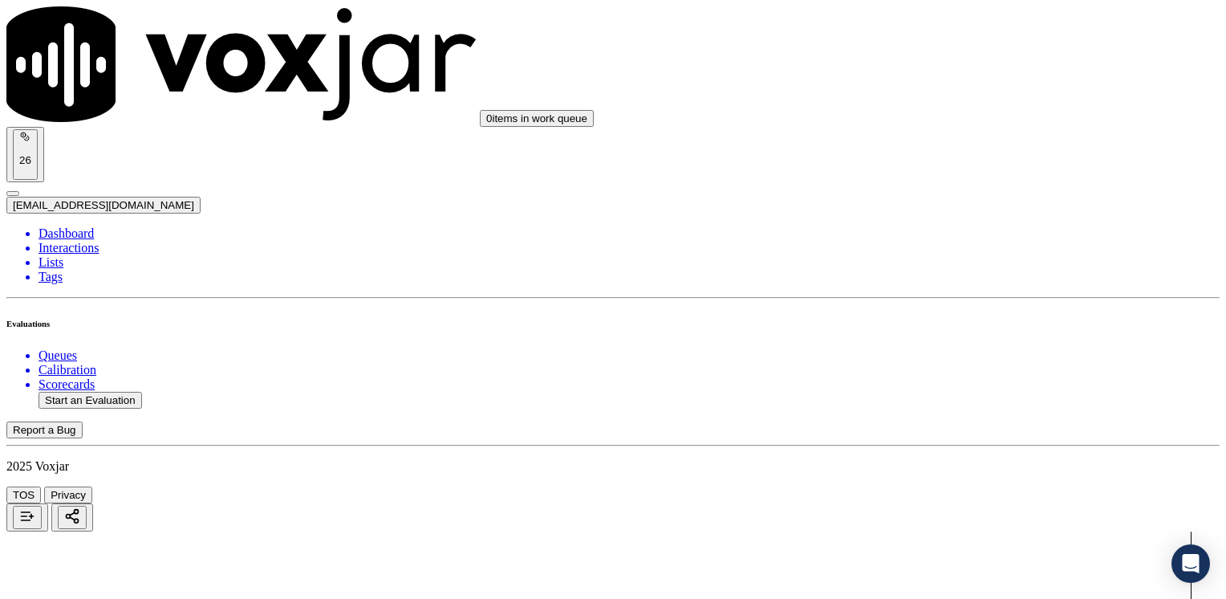
scroll to position [343, 0]
type input "[DATE]T16:18"
drag, startPoint x: 468, startPoint y: 510, endPoint x: 544, endPoint y: 551, distance: 86.9
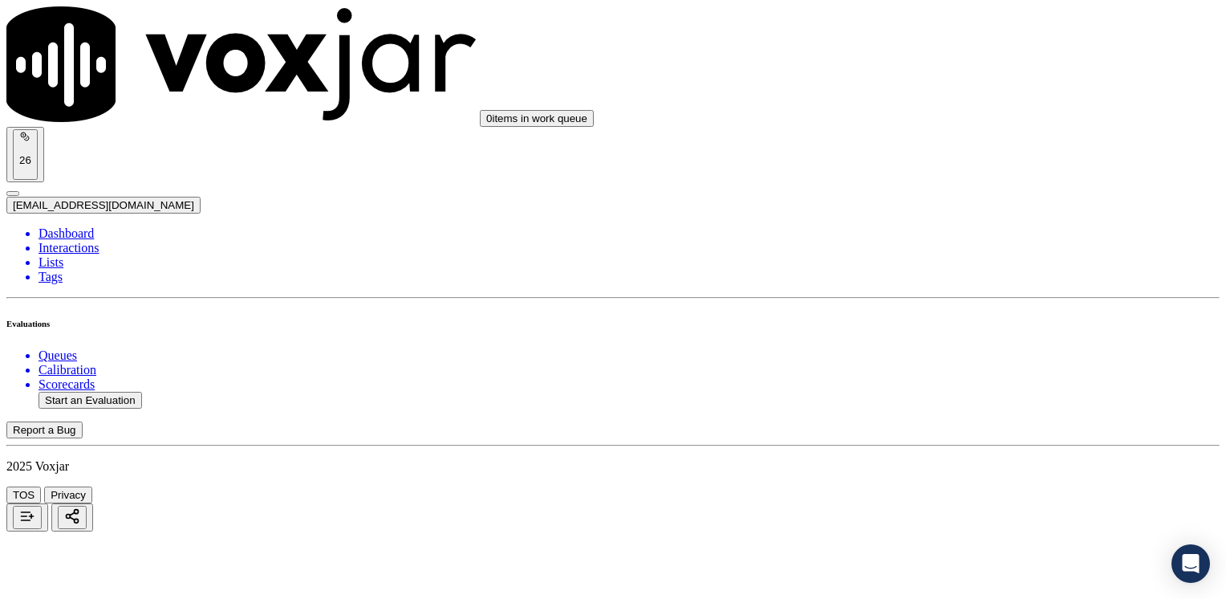
type input "6179595110"
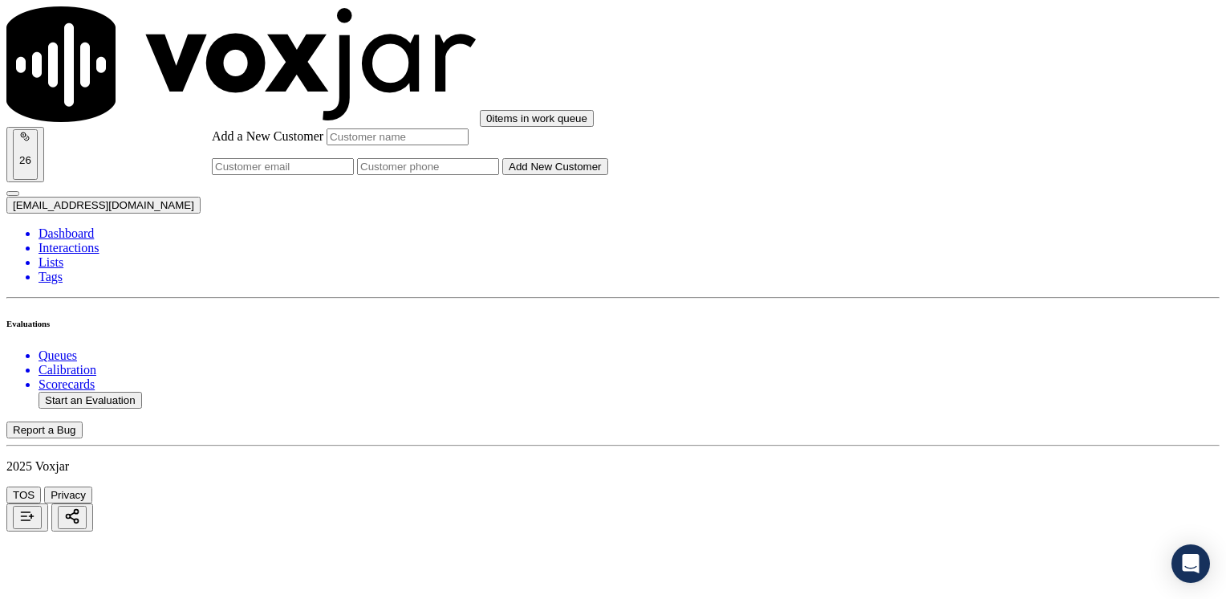
click at [499, 175] on input "Add a New Customer" at bounding box center [428, 166] width 142 height 17
paste input "6179595110"
type input "6179595110"
click at [469, 145] on input "Add a New Customer" at bounding box center [398, 136] width 142 height 17
paste input "[PERSON_NAME]"
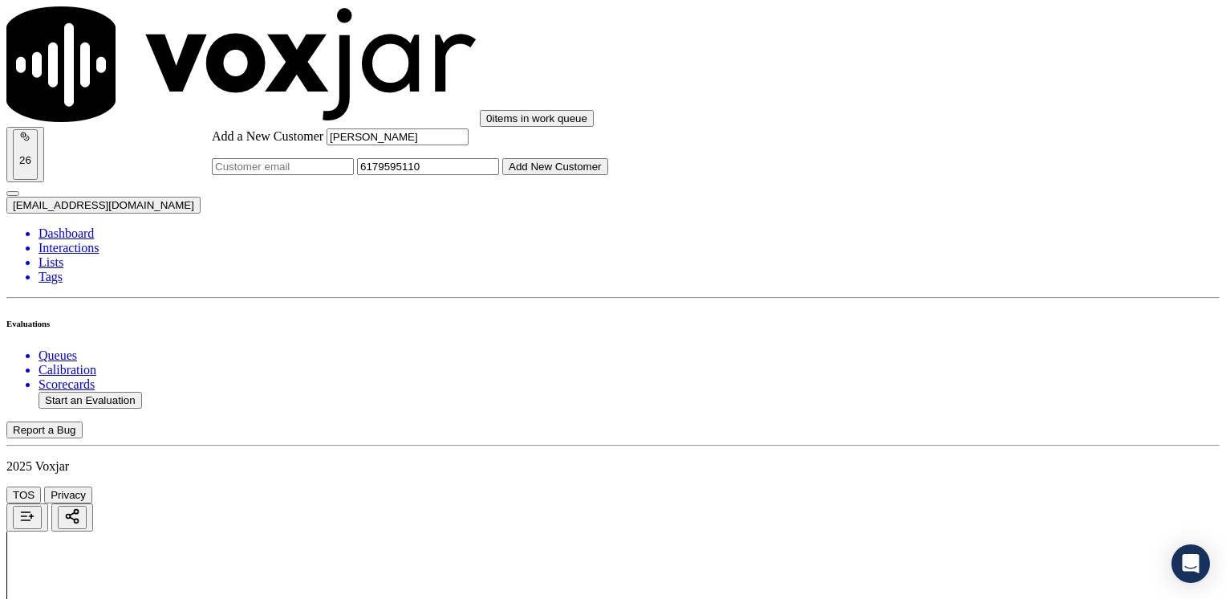
type input "[PERSON_NAME]"
click at [608, 175] on button "Add New Customer" at bounding box center [555, 166] width 106 height 17
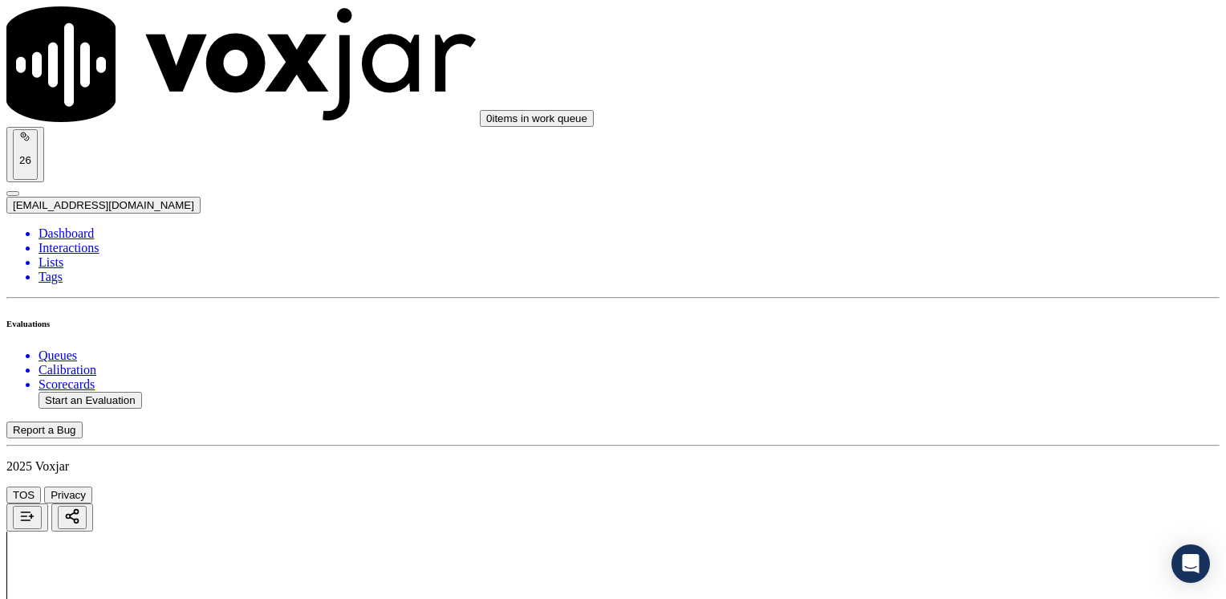
drag, startPoint x: 738, startPoint y: 525, endPoint x: 744, endPoint y: 493, distance: 32.6
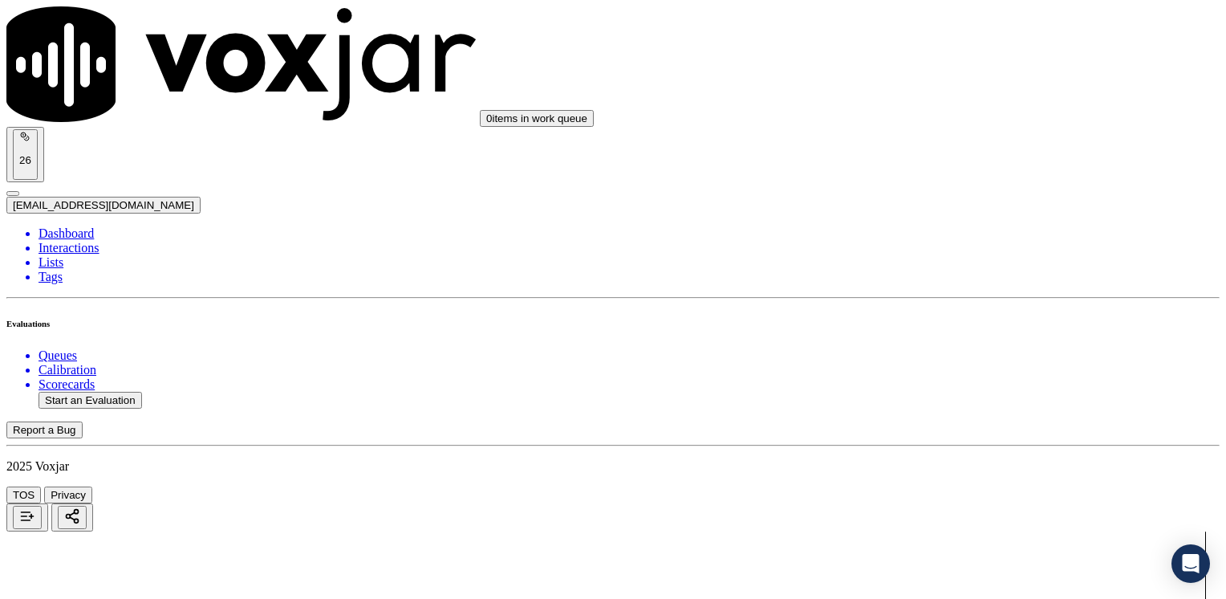
drag, startPoint x: 908, startPoint y: 268, endPoint x: 1225, endPoint y: 262, distance: 317.0
type input "12"
drag, startPoint x: 903, startPoint y: 465, endPoint x: 1229, endPoint y: 465, distance: 325.8
type input "11"
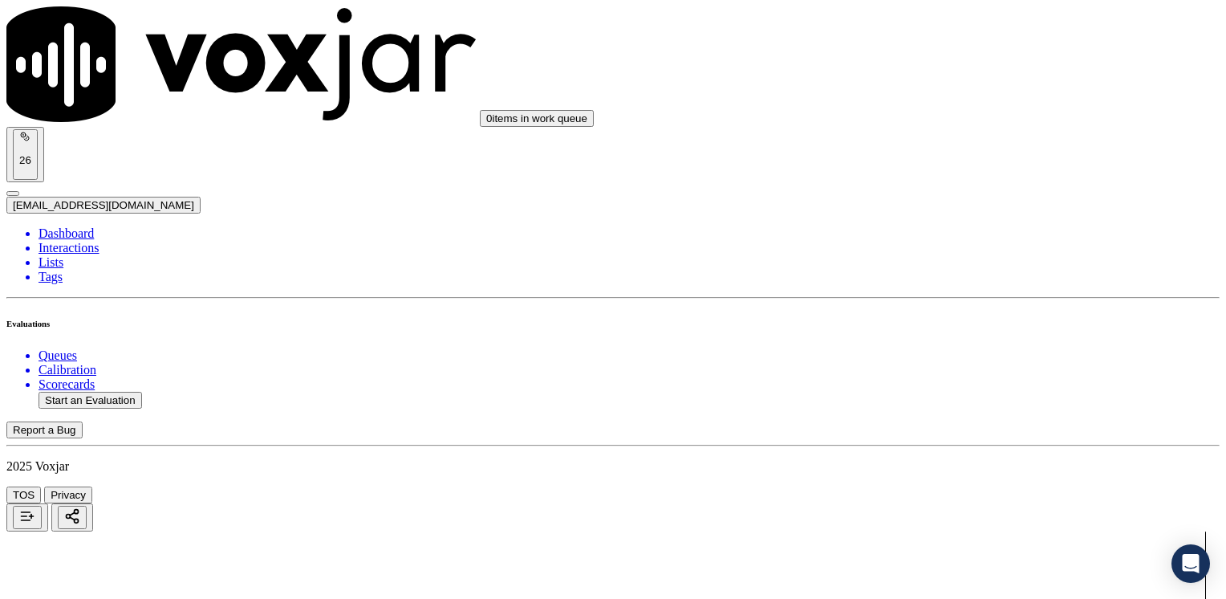
type input "10"
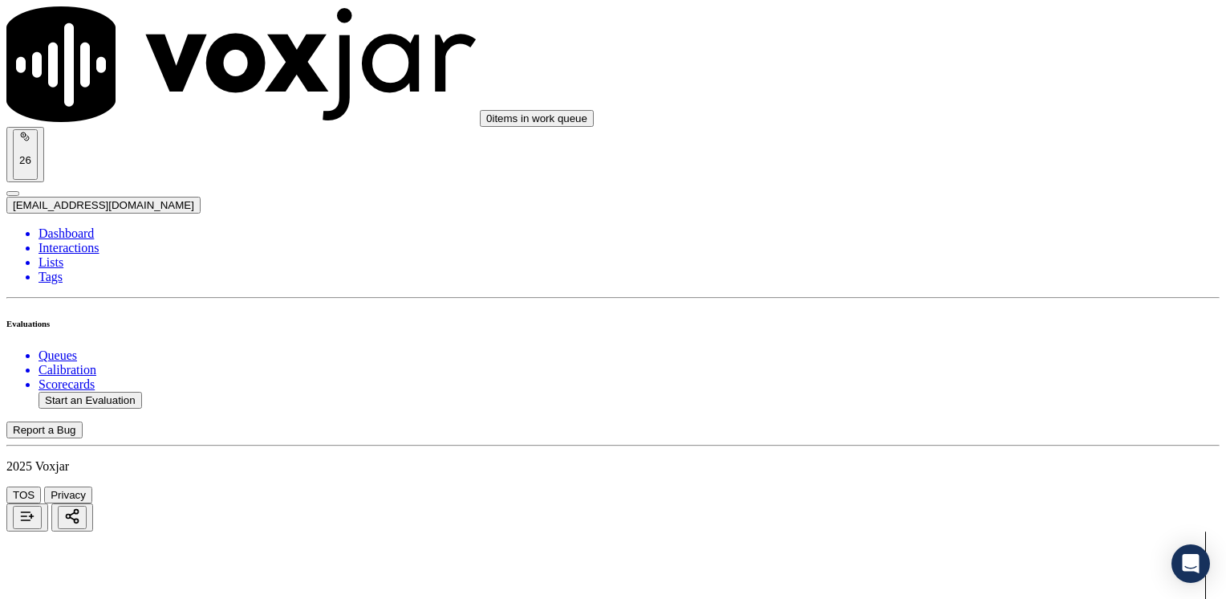
drag, startPoint x: 905, startPoint y: 162, endPoint x: 1225, endPoint y: 177, distance: 320.5
type input "12"
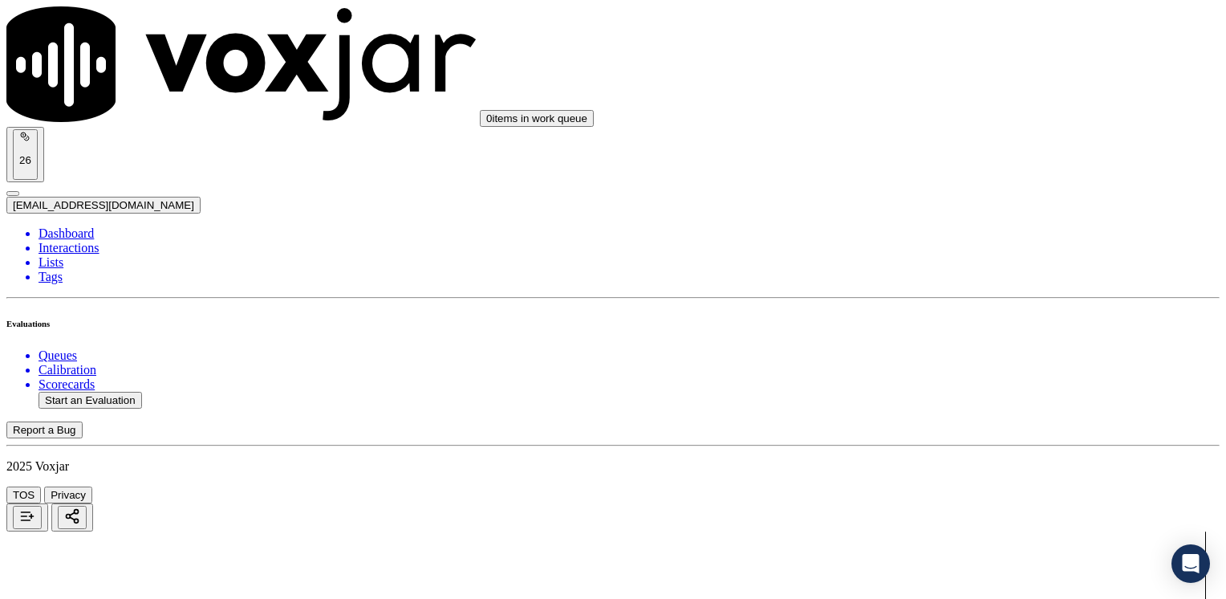
type textarea "Make sure to confirm full service address, the name as it appears on the bill b…"
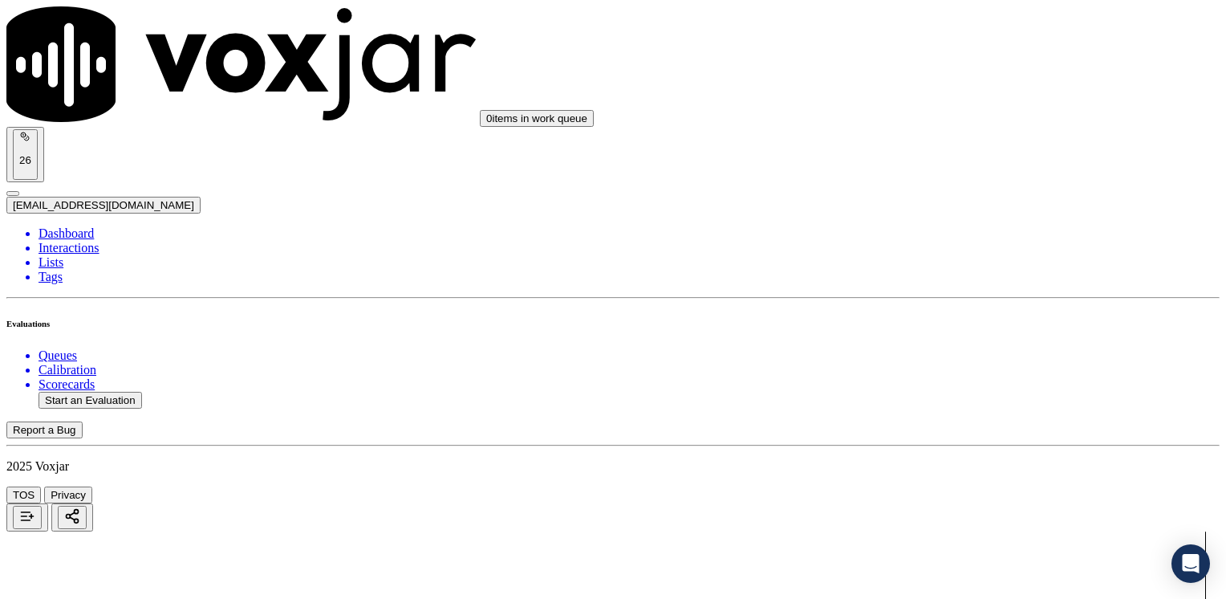
drag, startPoint x: 912, startPoint y: 120, endPoint x: 1229, endPoint y: 146, distance: 317.2
type input "12"
drag, startPoint x: 914, startPoint y: 354, endPoint x: 1229, endPoint y: 351, distance: 314.6
type input "13"
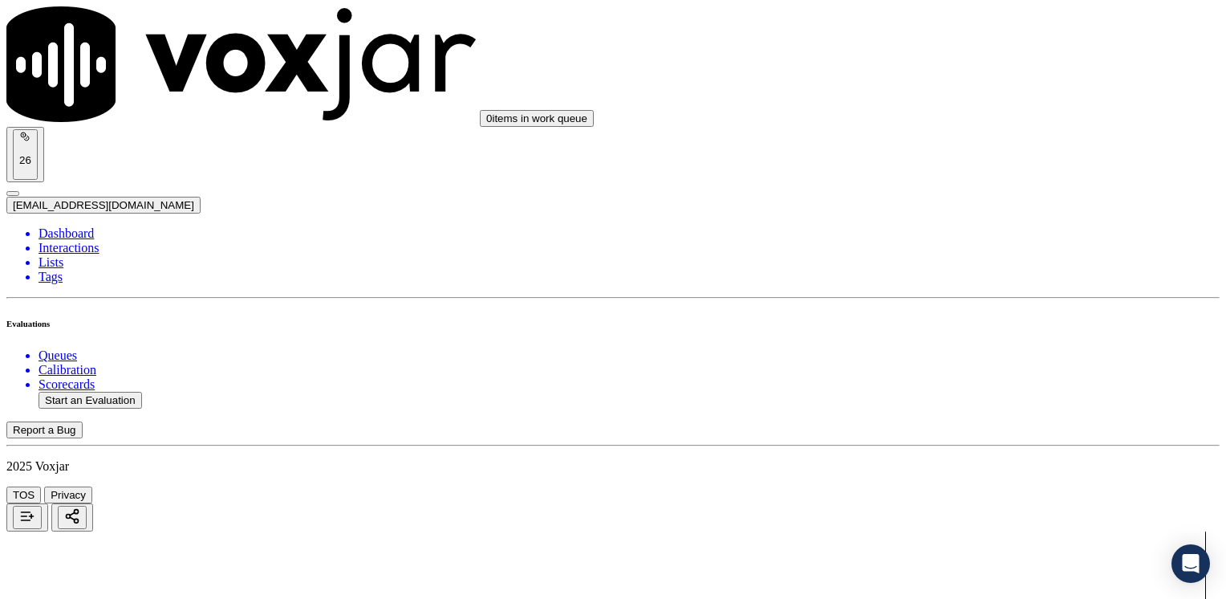
click at [105, 392] on button "Start an Evaluation" at bounding box center [91, 400] width 104 height 17
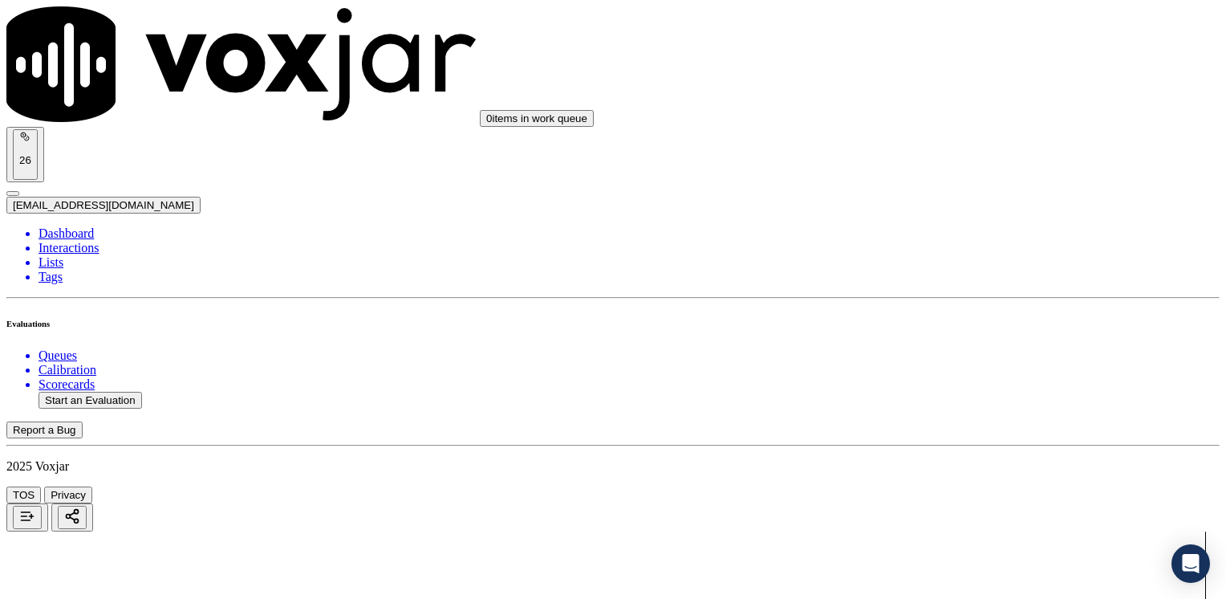
type input "20250825-150449_8573489731-[PERSON_NAME] 2 all.mp3"
type input "[PERSON_NAME]"
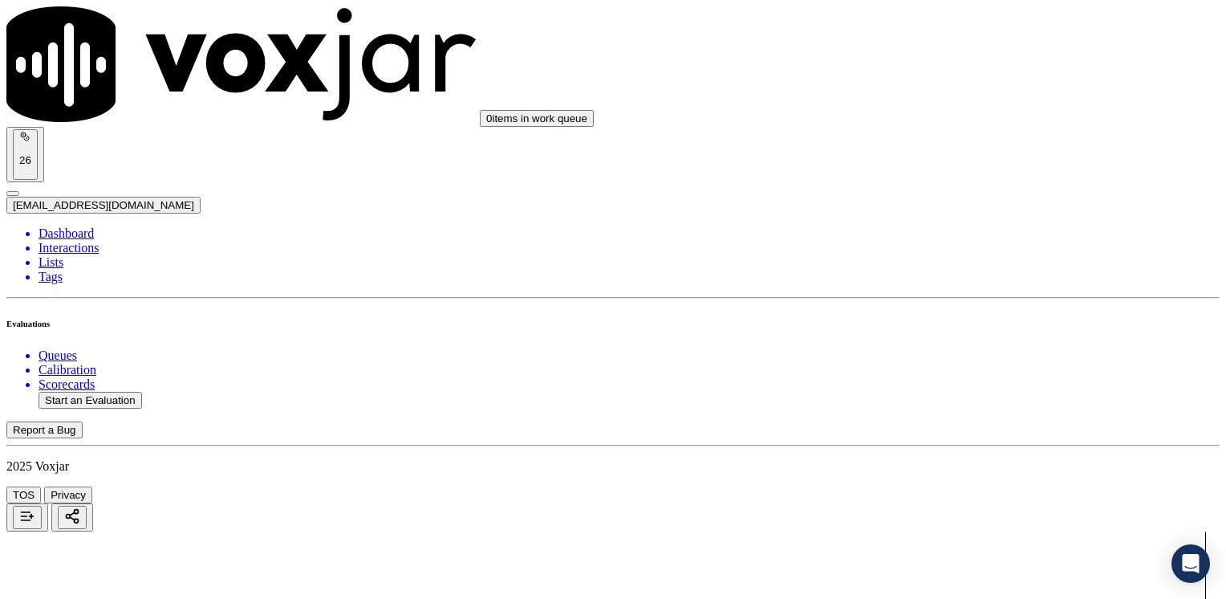
scroll to position [343, 0]
drag, startPoint x: 800, startPoint y: 480, endPoint x: 800, endPoint y: 432, distance: 48.1
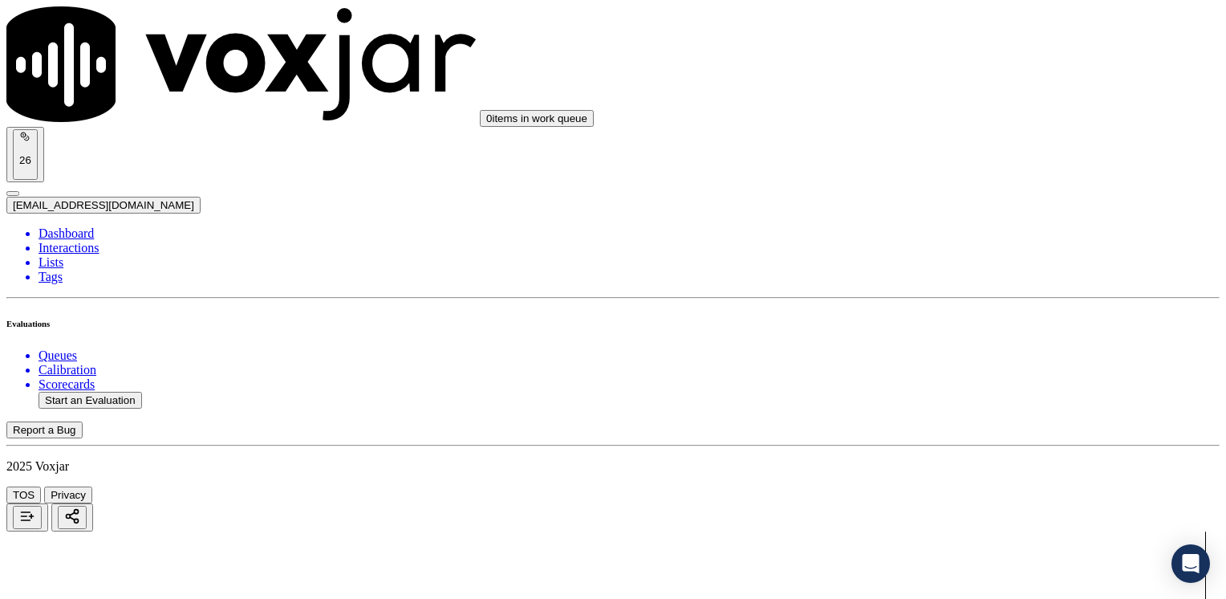
type input "[DATE]T16:23"
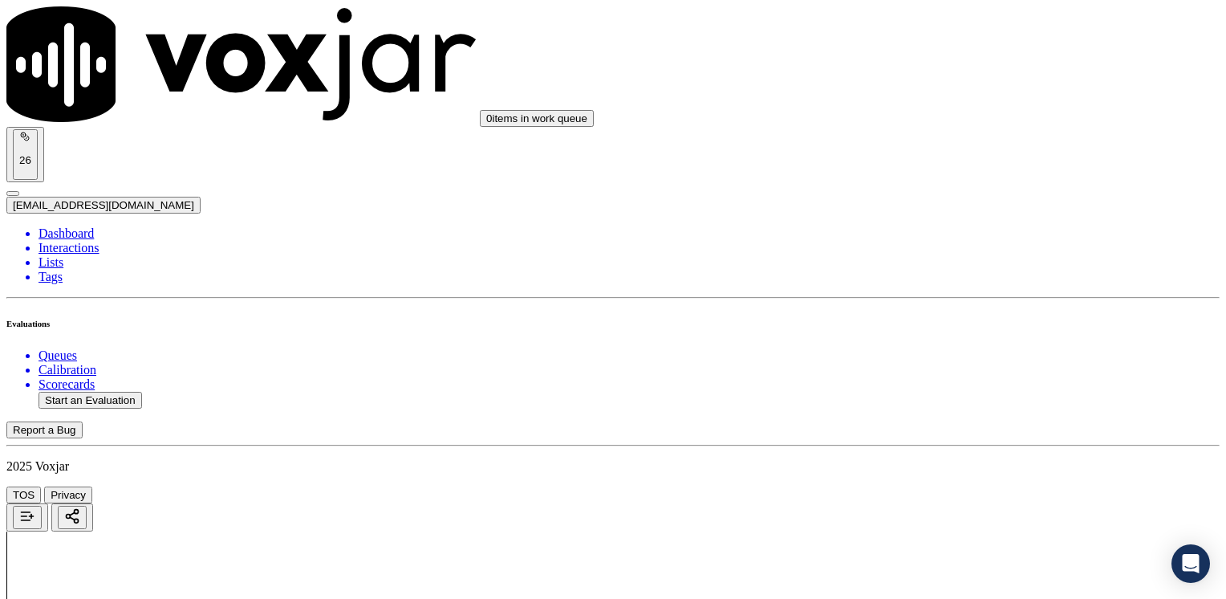
type input "8573489731"
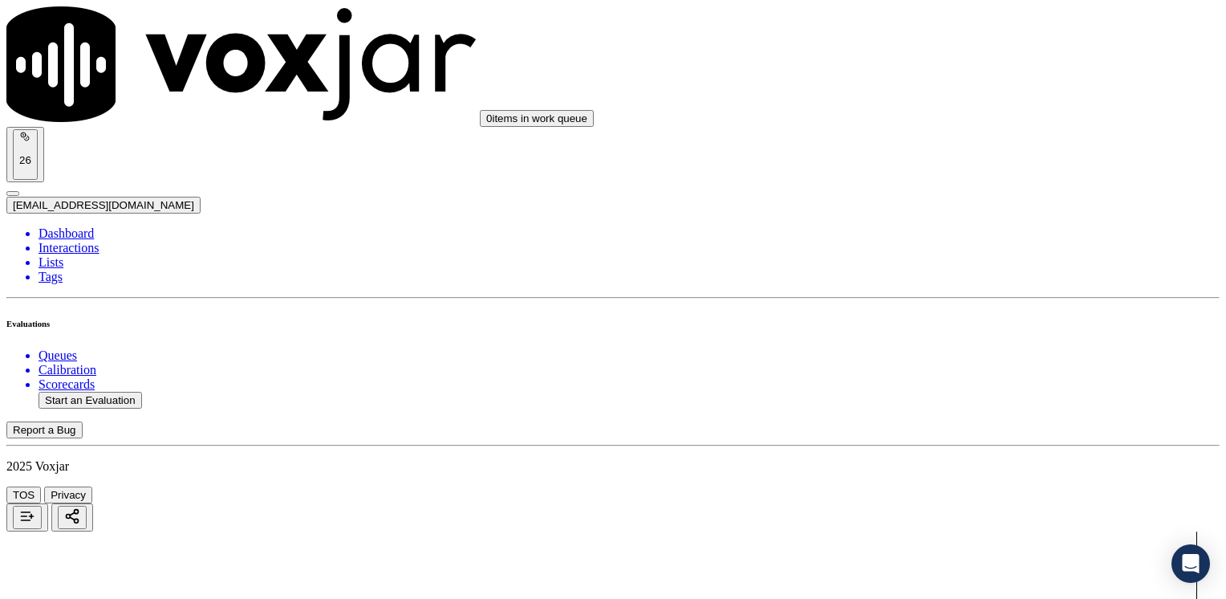
drag, startPoint x: 909, startPoint y: 270, endPoint x: 1225, endPoint y: 217, distance: 320.6
type input "12"
drag, startPoint x: 911, startPoint y: 470, endPoint x: 1229, endPoint y: 436, distance: 319.6
type input "11"
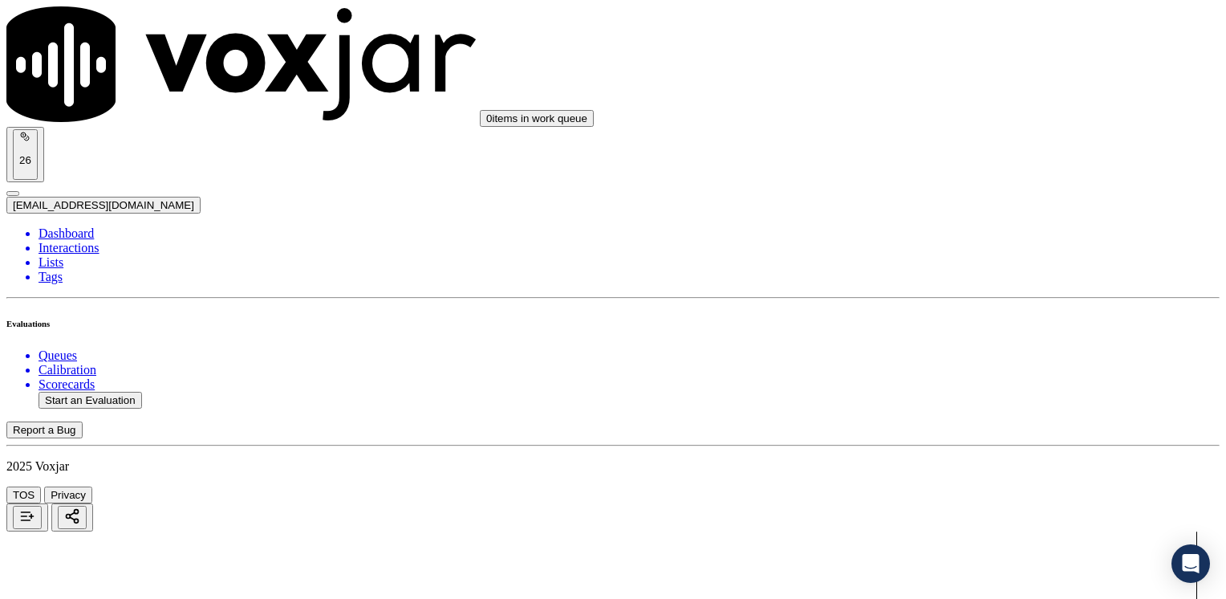
type input "10"
drag, startPoint x: 908, startPoint y: 160, endPoint x: 1229, endPoint y: 148, distance: 320.4
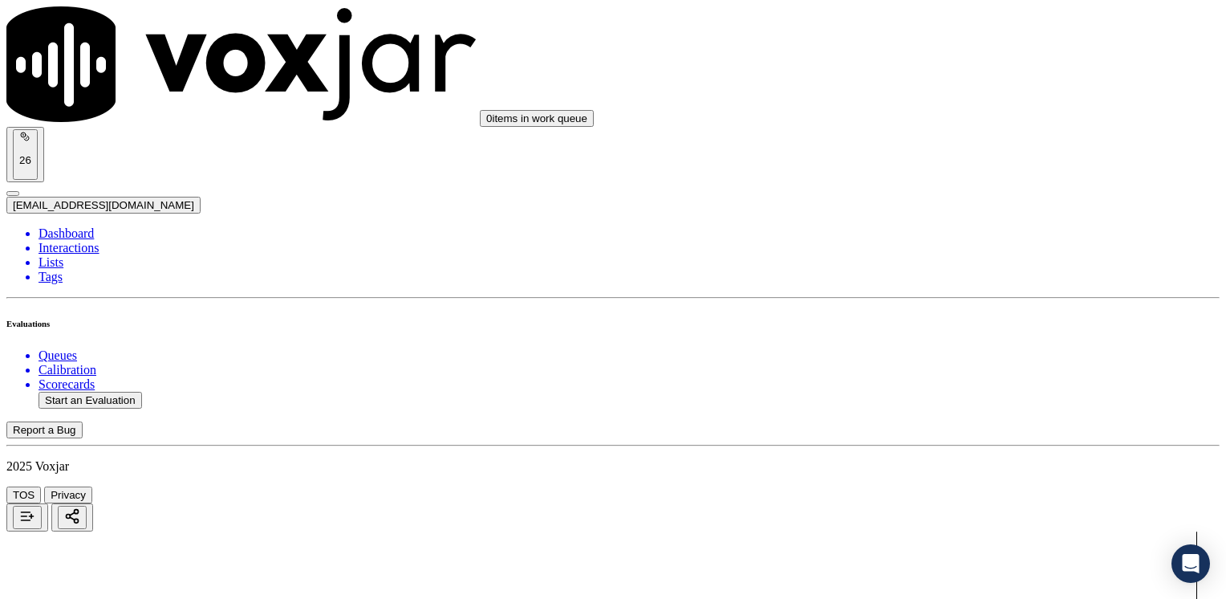
type input "12"
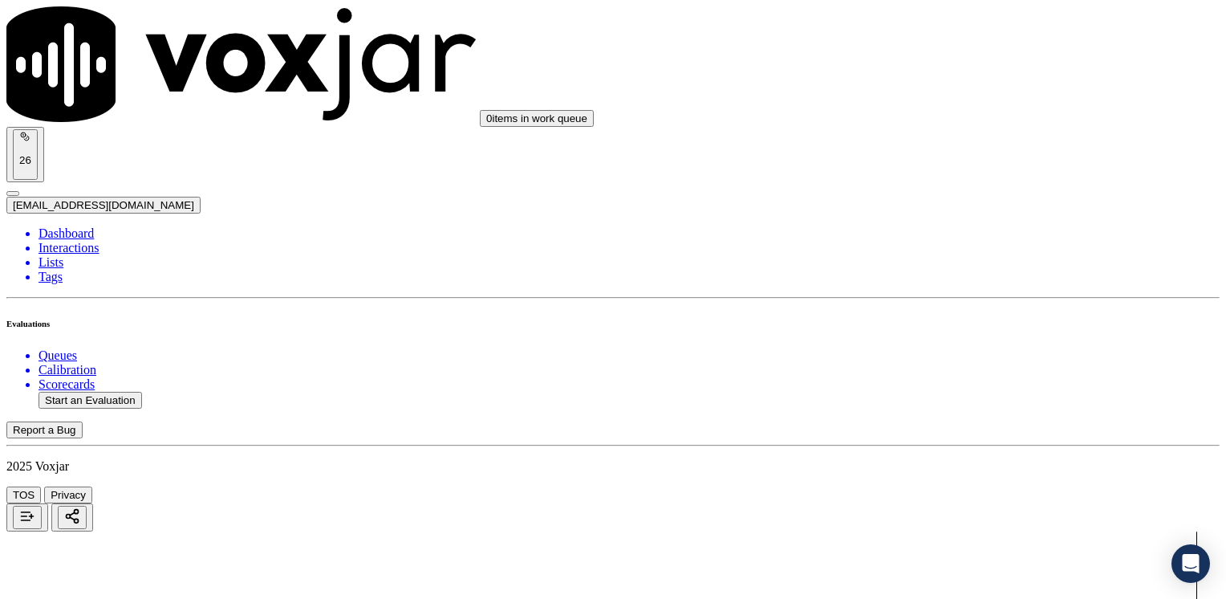
type input "12"
drag, startPoint x: 908, startPoint y: 364, endPoint x: 1094, endPoint y: 411, distance: 191.1
type input "12"
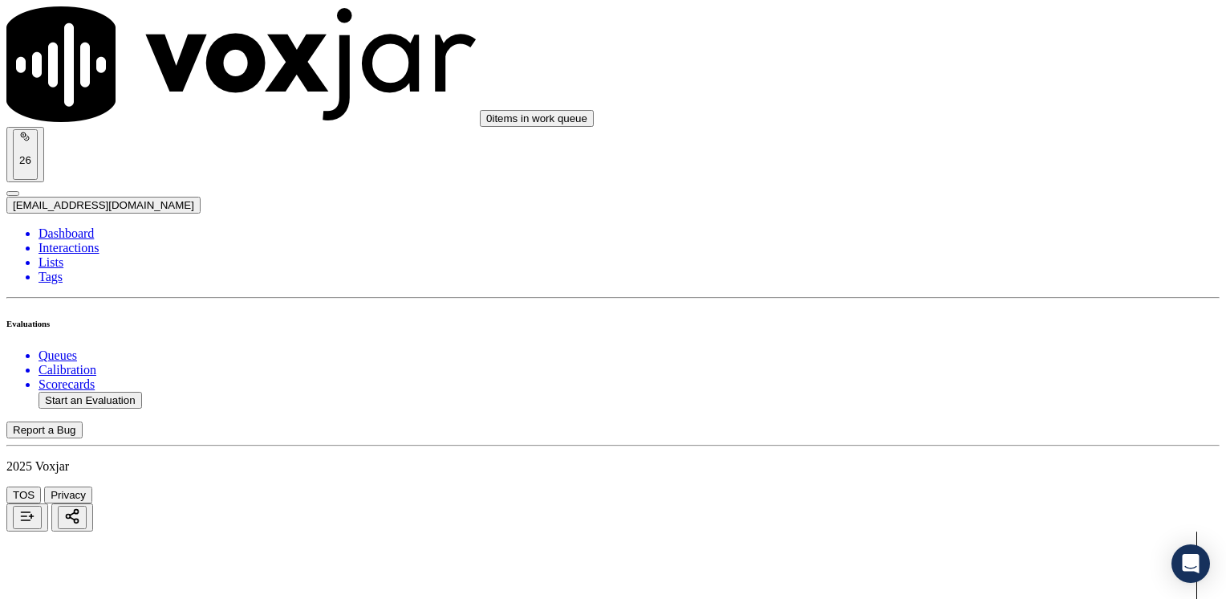
scroll to position [921, 0]
drag, startPoint x: 912, startPoint y: 191, endPoint x: 1225, endPoint y: 239, distance: 317.4
type input "13"
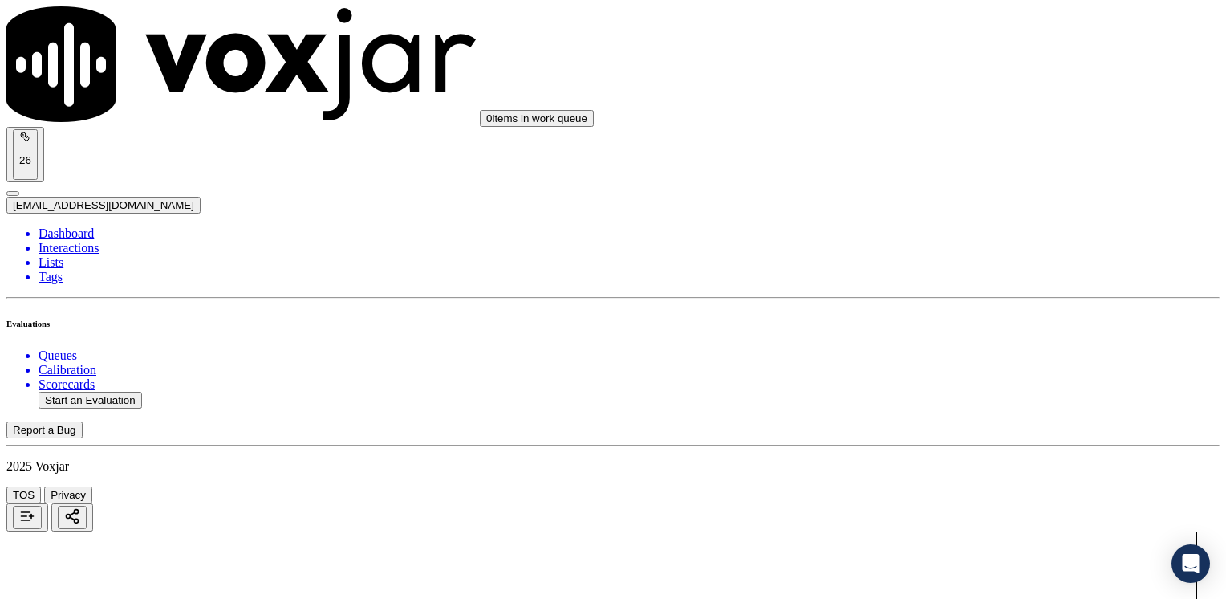
type textarea "Make sure to confirm full service address, the name as it appears on the bill b…"
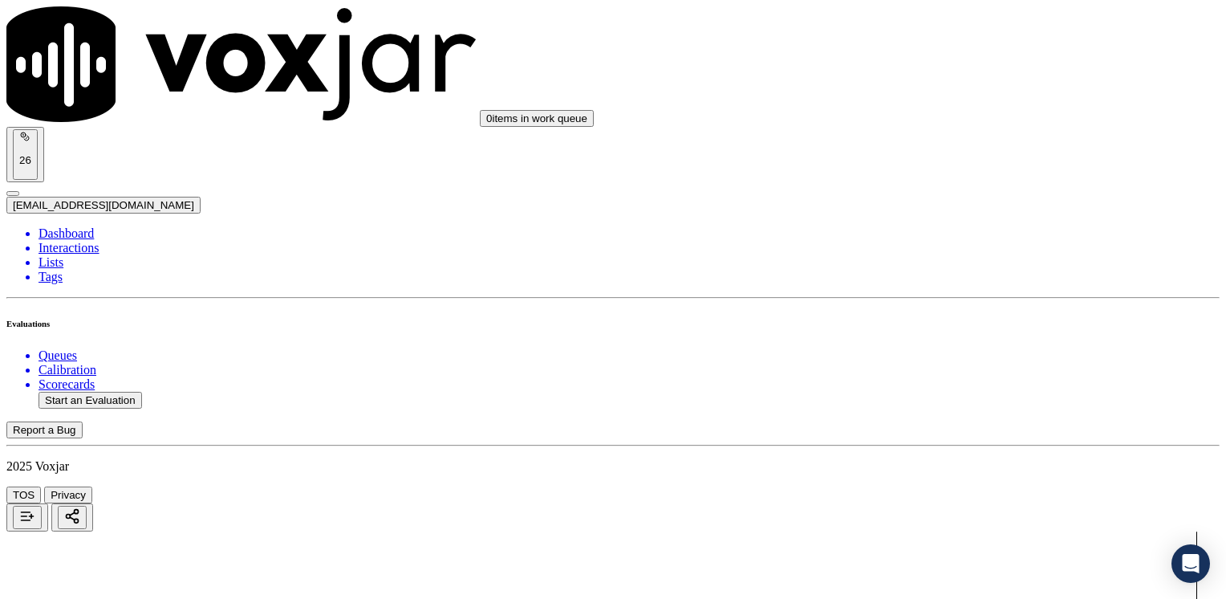
click at [99, 392] on button "Start an Evaluation" at bounding box center [91, 400] width 104 height 17
type input "20250825-113809_8145201820-[PERSON_NAME] all (1).mp3"
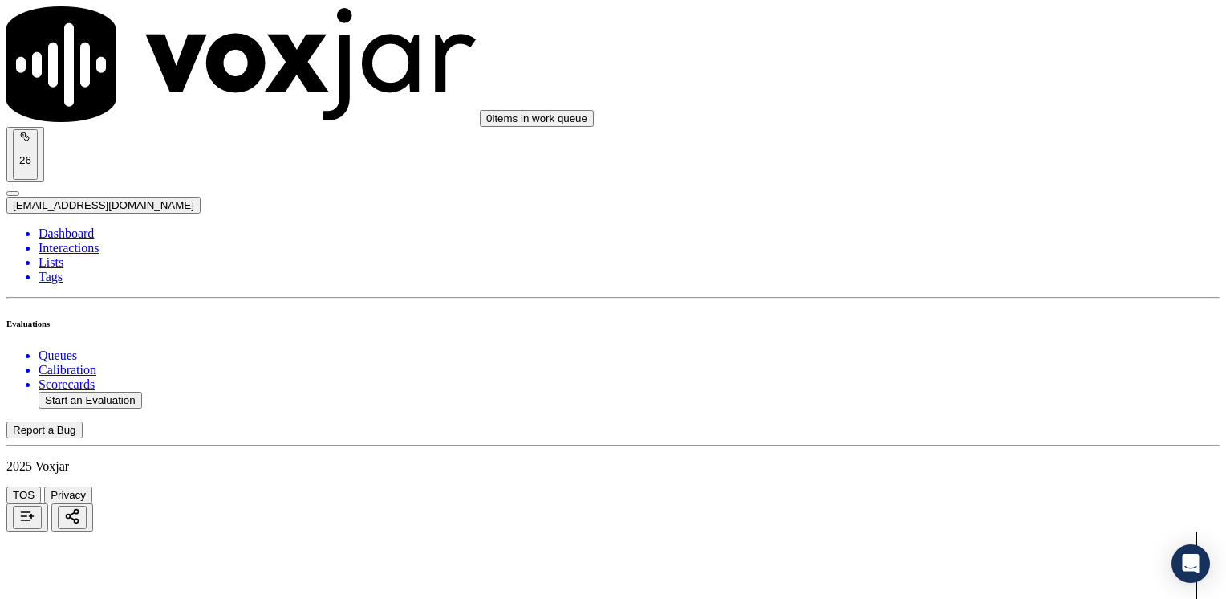
type input "[PERSON_NAME]"
click at [106, 392] on button "Start an Evaluation" at bounding box center [91, 400] width 104 height 17
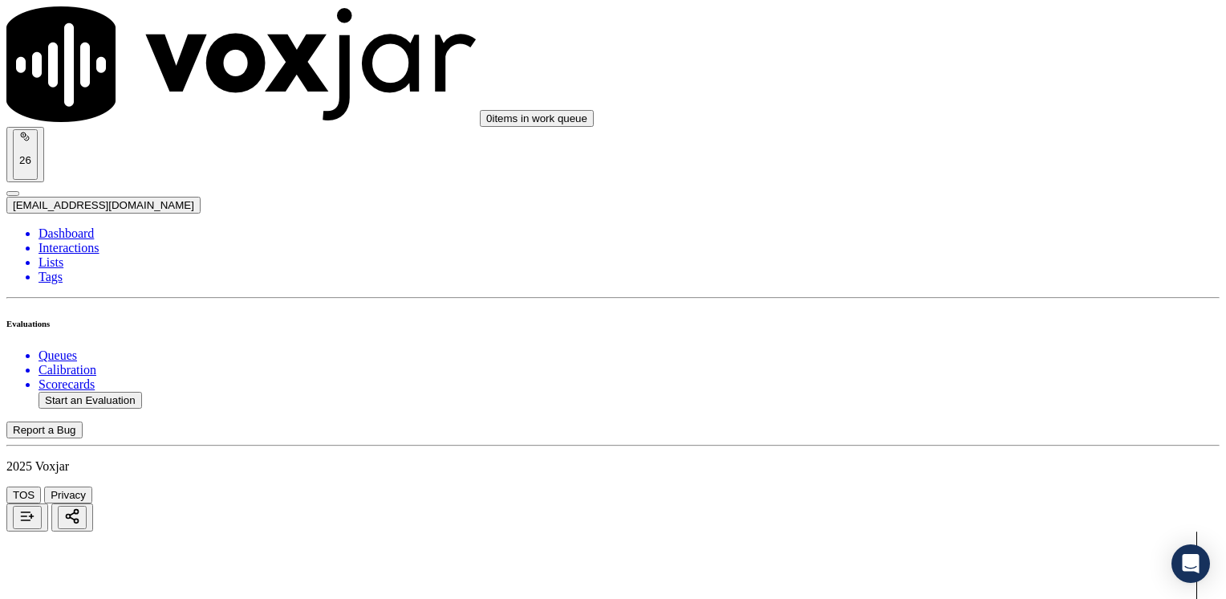
type input "20250825-122005_8574972492-JU;[PERSON_NAME] 1 all.mp3"
drag, startPoint x: 580, startPoint y: 495, endPoint x: 584, endPoint y: 487, distance: 9.0
click at [116, 392] on button "Start an Evaluation" at bounding box center [91, 400] width 104 height 17
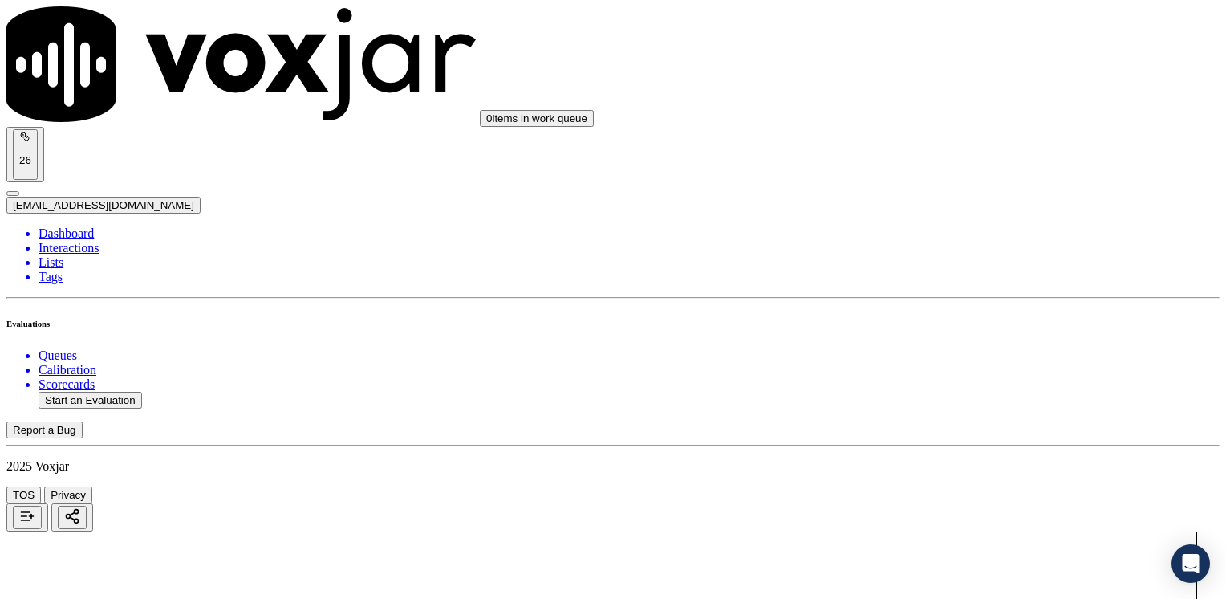
type input "20250825-122005_8574972492-JU;[PERSON_NAME] 1 all.mp3"
type input "[PERSON_NAME]"
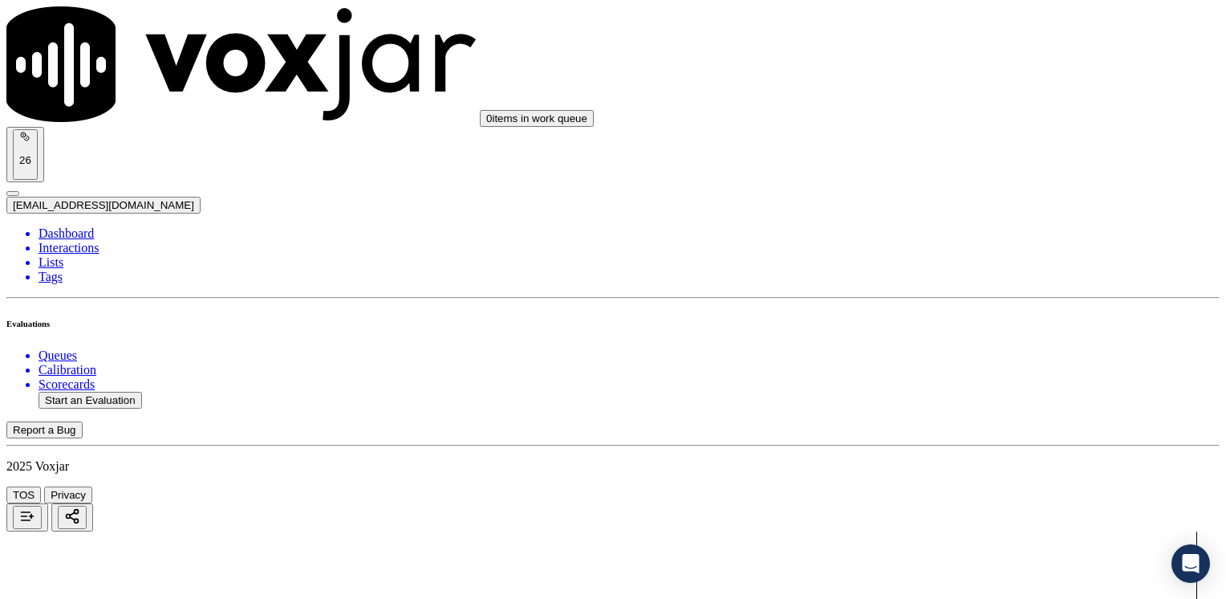
type input "[DATE]T16:35"
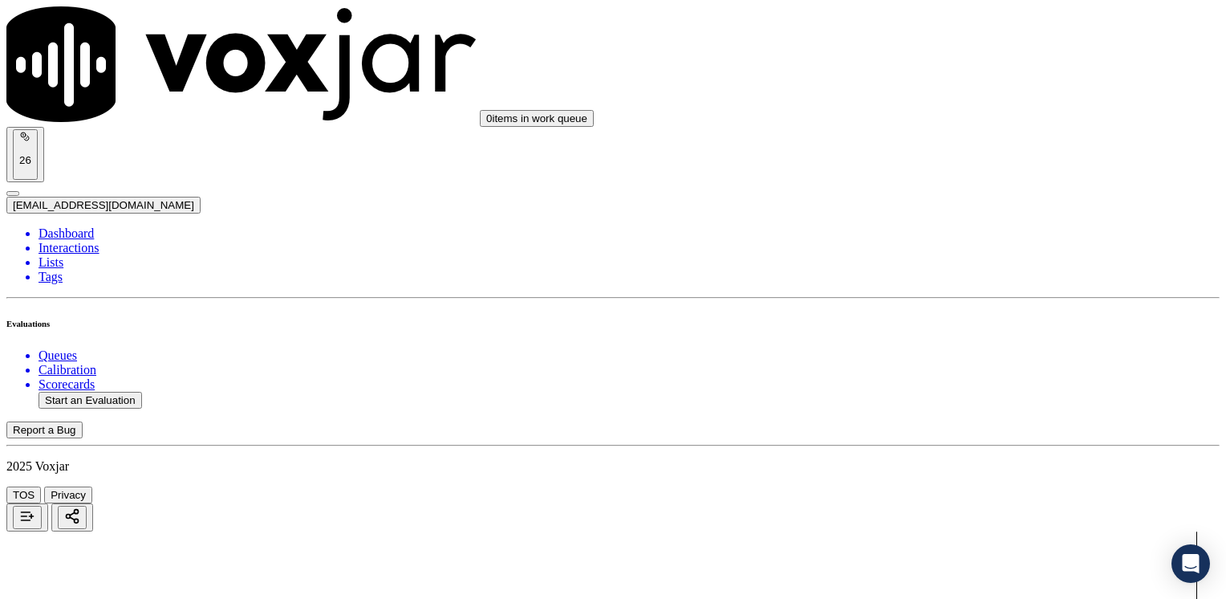
drag, startPoint x: 464, startPoint y: 509, endPoint x: 489, endPoint y: 518, distance: 26.7
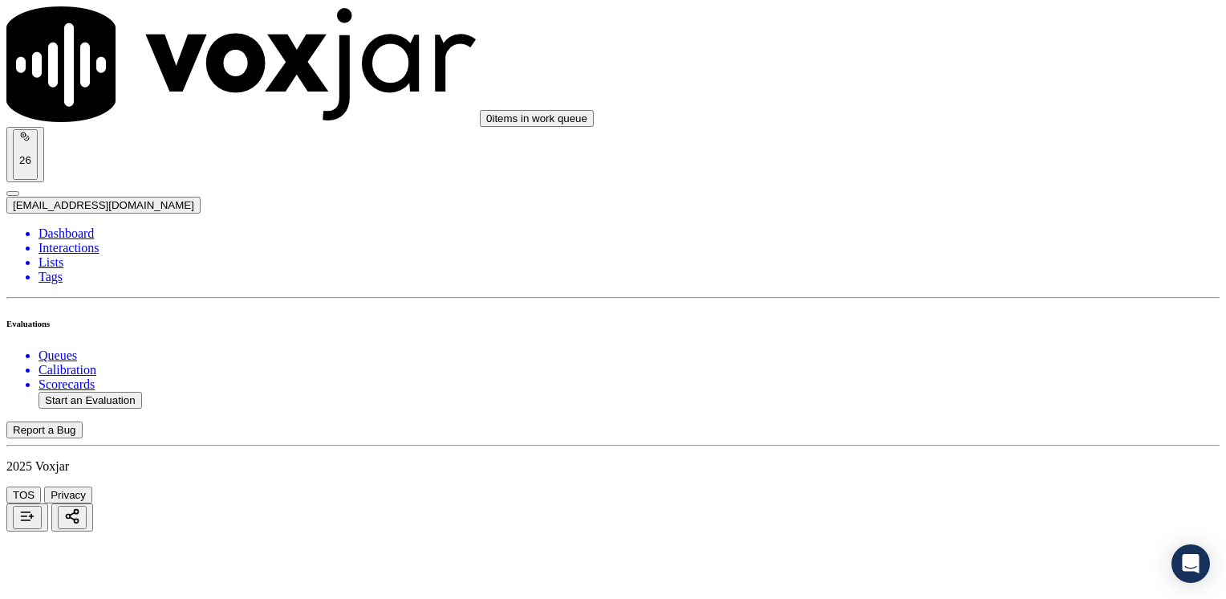
type input "8574972492"
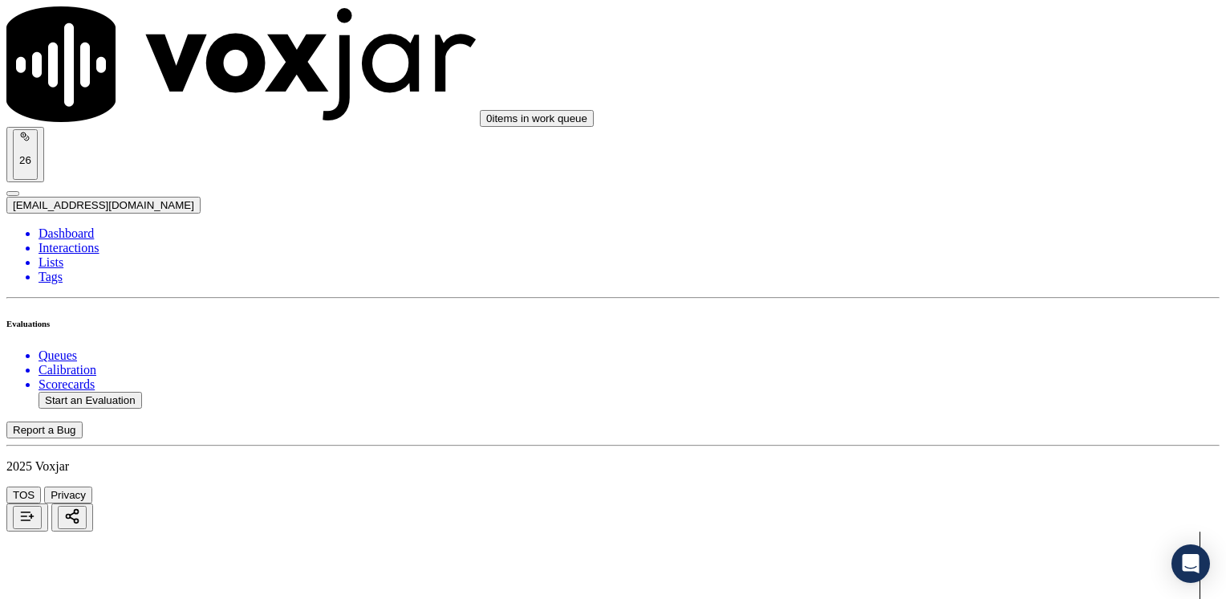
scroll to position [156, 0]
drag, startPoint x: 905, startPoint y: 270, endPoint x: 1229, endPoint y: 265, distance: 323.4
type input "12"
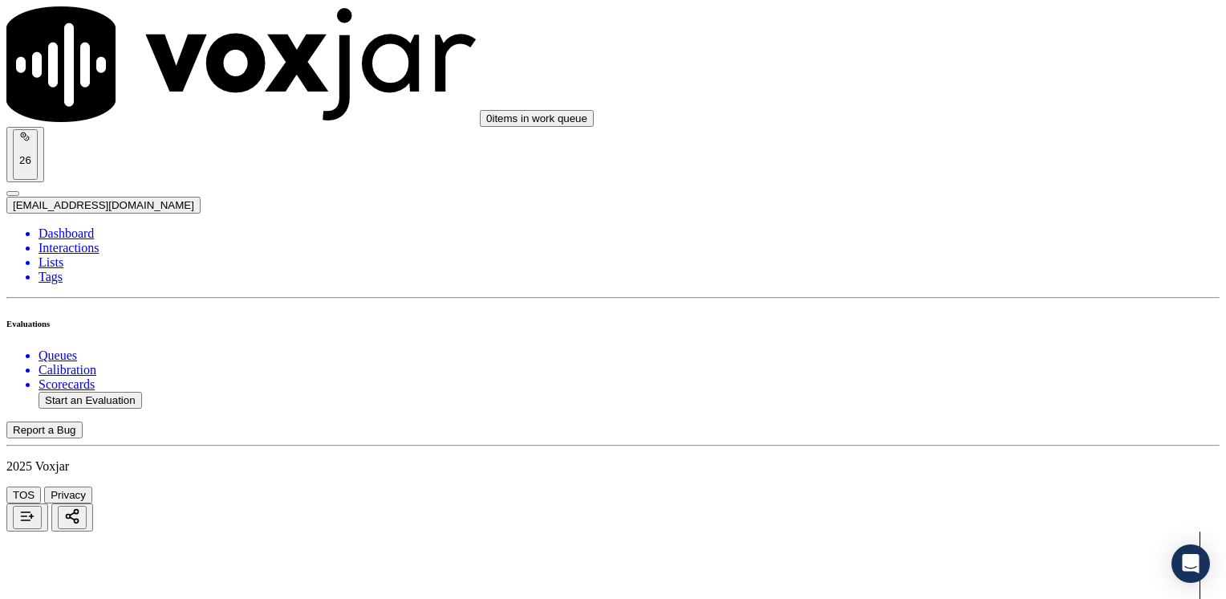
drag, startPoint x: 908, startPoint y: 470, endPoint x: 1229, endPoint y: 464, distance: 320.2
type input "11"
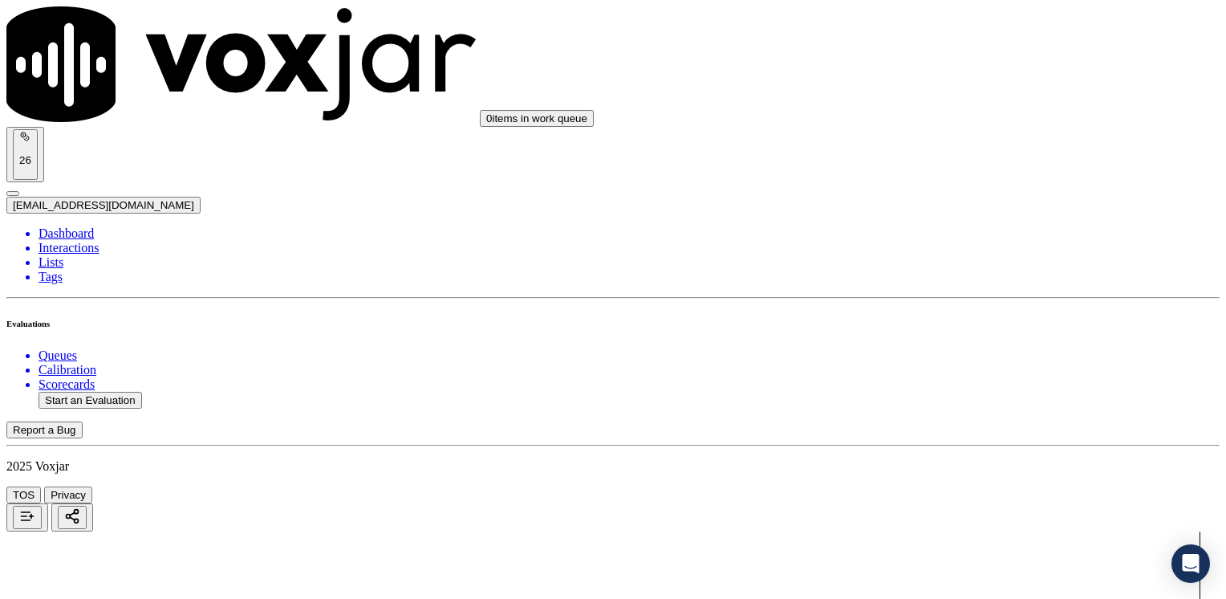
type input "10"
drag, startPoint x: 904, startPoint y: 163, endPoint x: 1229, endPoint y: 137, distance: 325.2
type input "12"
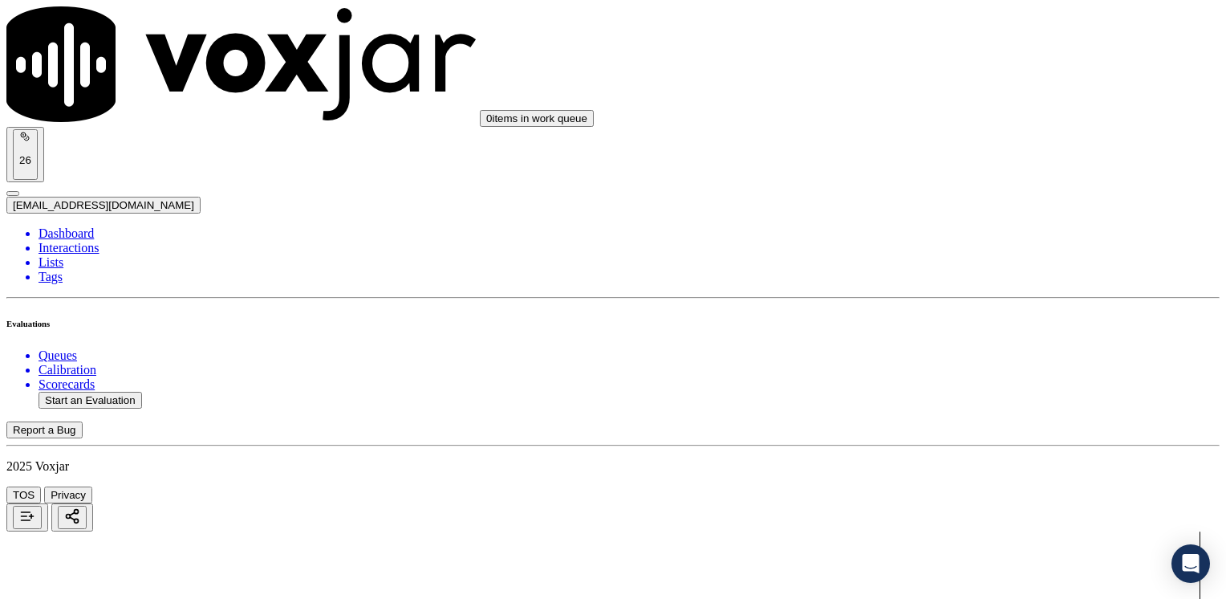
scroll to position [440, 0]
type input "12"
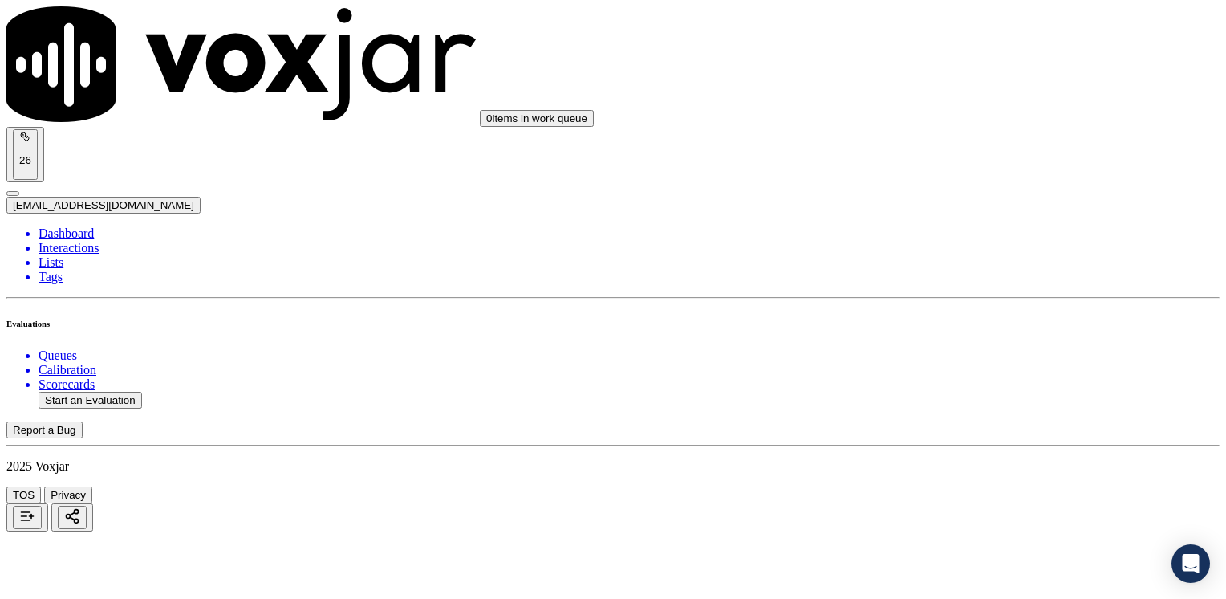
type textarea "Make sure to confirm full service address, the name as it appears on the bill b…"
drag, startPoint x: 908, startPoint y: 284, endPoint x: 1229, endPoint y: 362, distance: 329.5
type input "12"
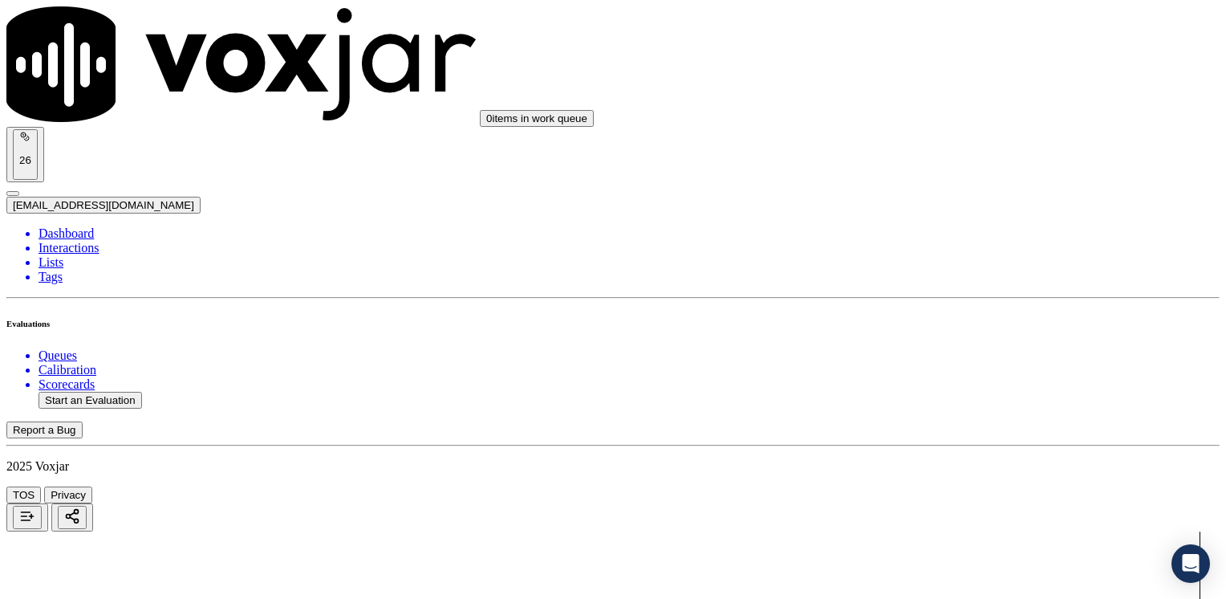
drag, startPoint x: 905, startPoint y: 358, endPoint x: 1229, endPoint y: 354, distance: 323.4
type input "13"
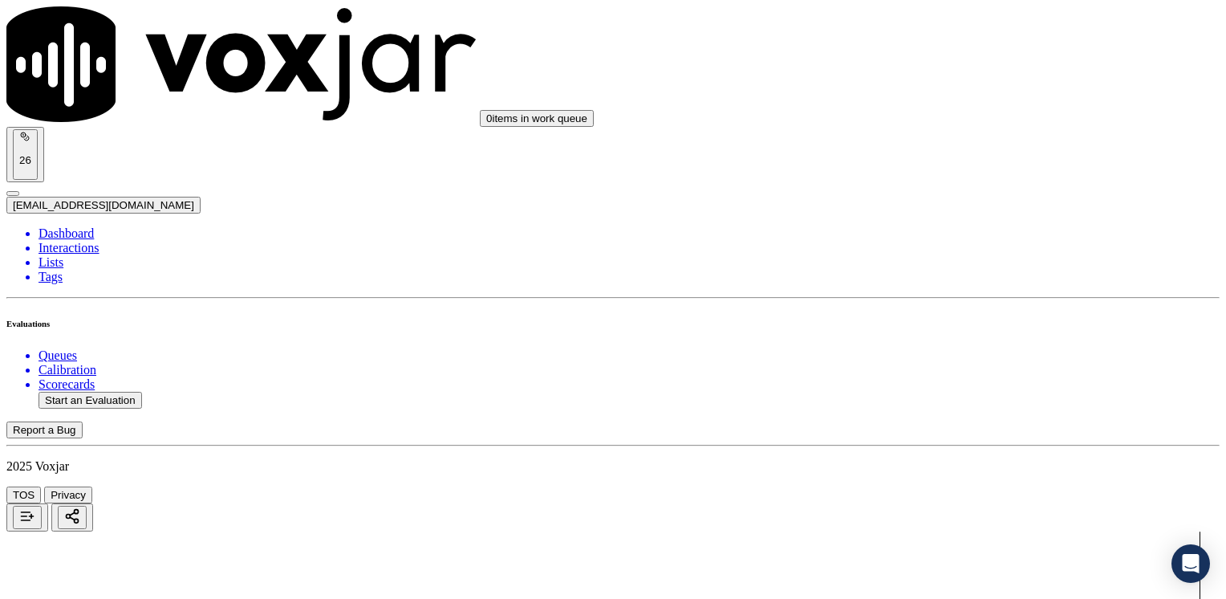
scroll to position [1487, 0]
drag, startPoint x: 916, startPoint y: 542, endPoint x: 904, endPoint y: 534, distance: 13.8
click at [108, 392] on button "Start an Evaluation" at bounding box center [91, 400] width 104 height 17
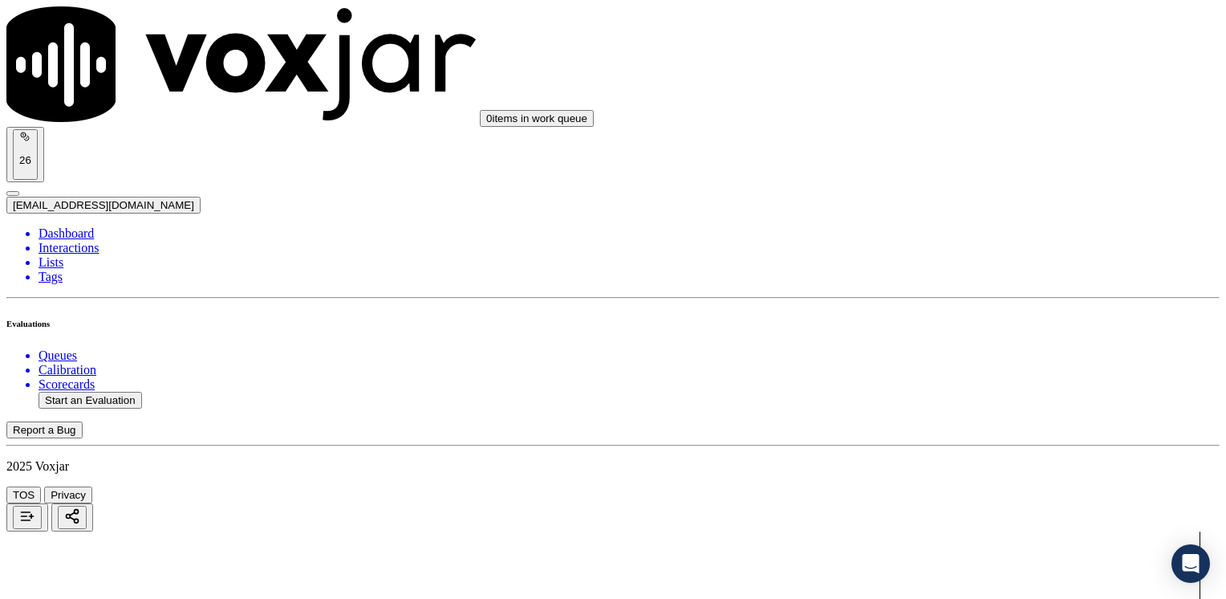
type input "20250825-141941_8573108897-[PERSON_NAME] all.mp3"
type input "[PERSON_NAME]"
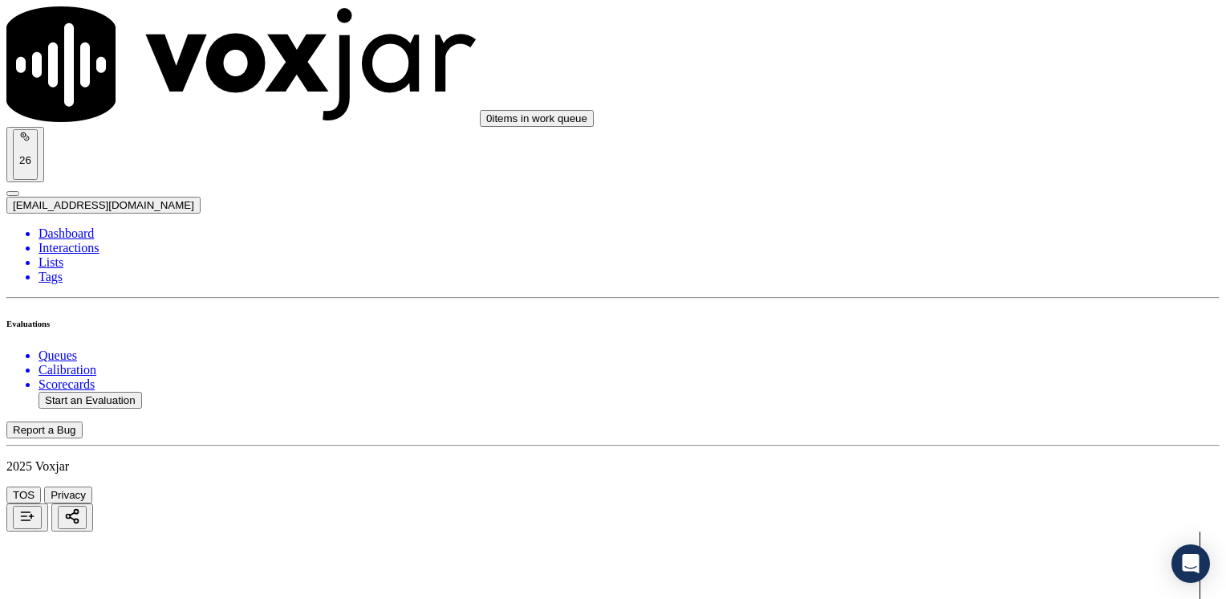
scroll to position [321, 0]
click at [132, 392] on button "Start an Evaluation" at bounding box center [91, 400] width 104 height 17
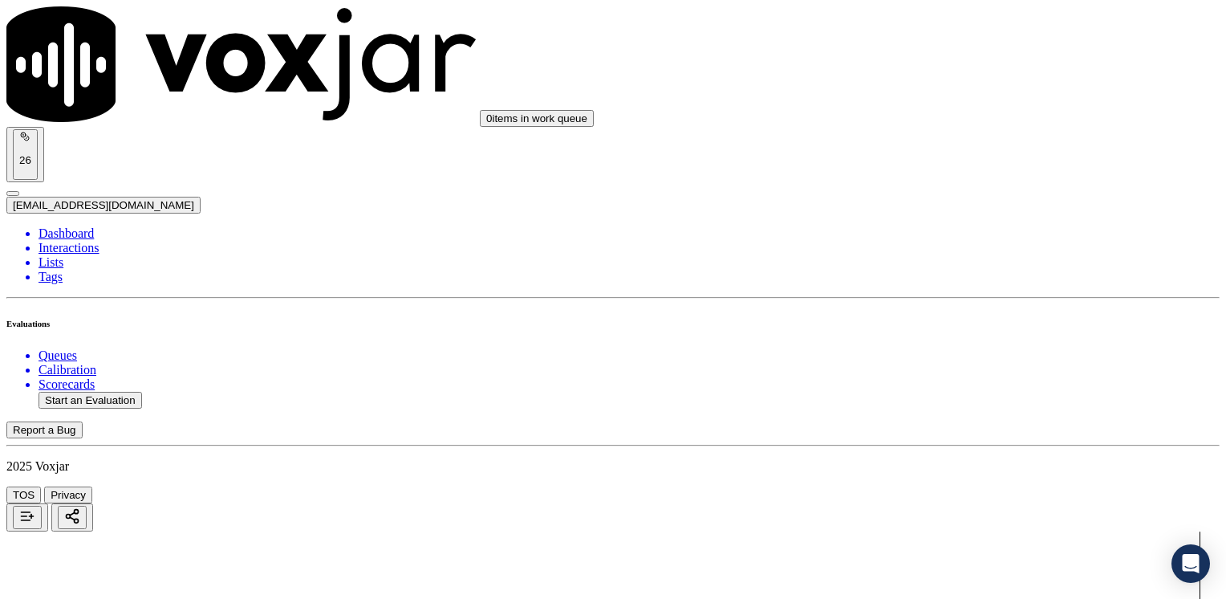
type input "20250825-141941_8573108897-[PERSON_NAME] all.mp3"
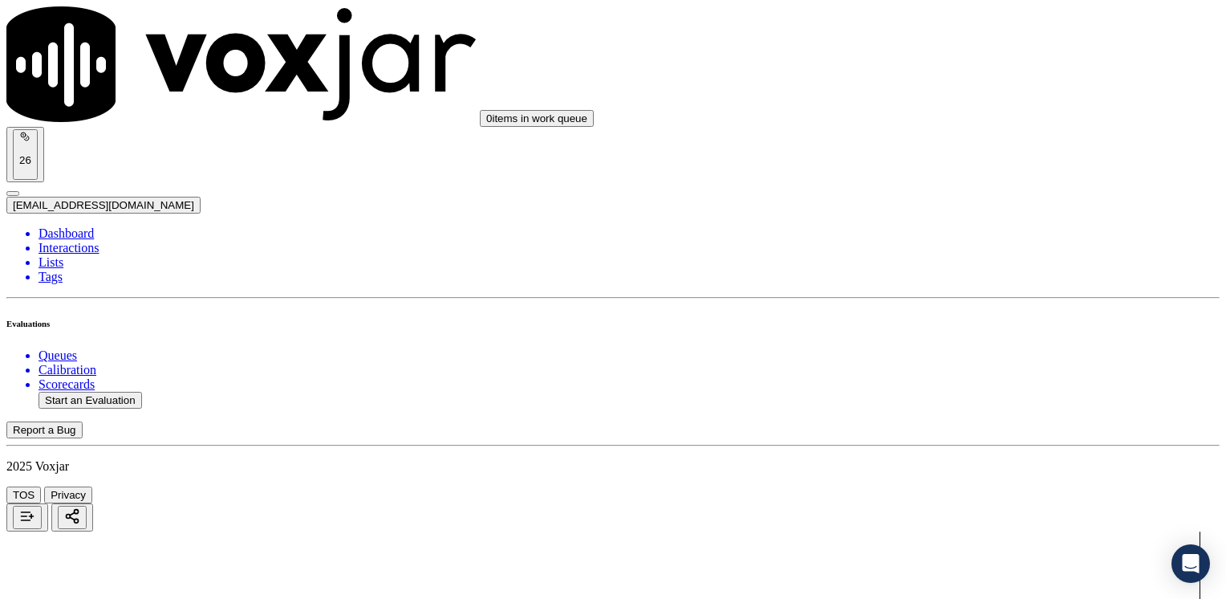
scroll to position [80, 0]
type input "[PERSON_NAME]"
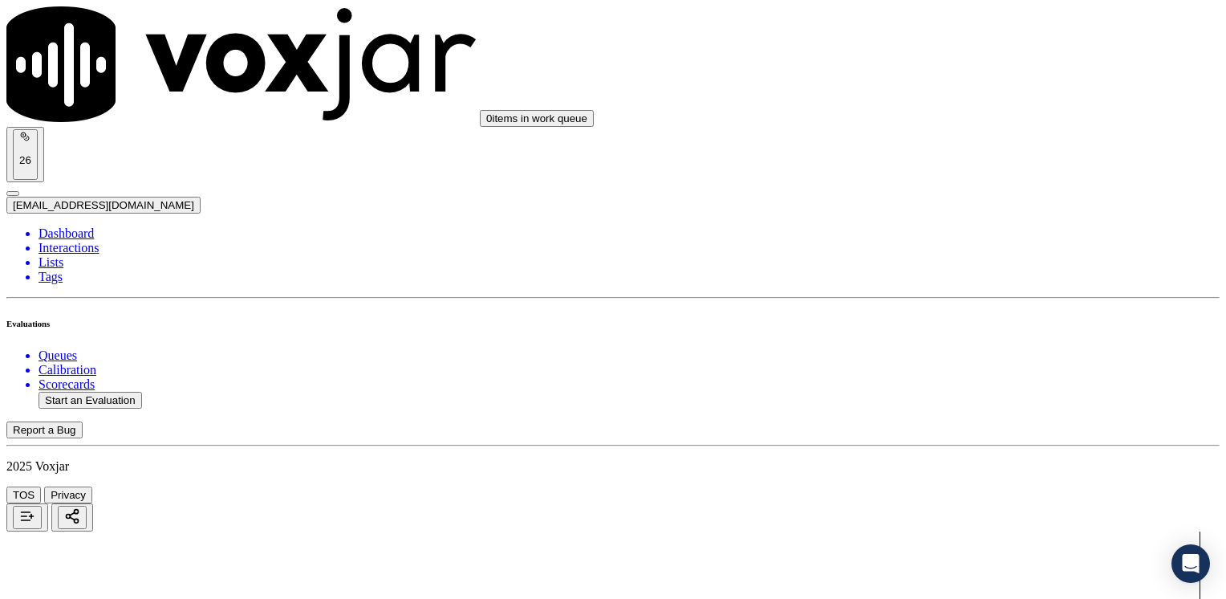
type input "[DATE]T16:40"
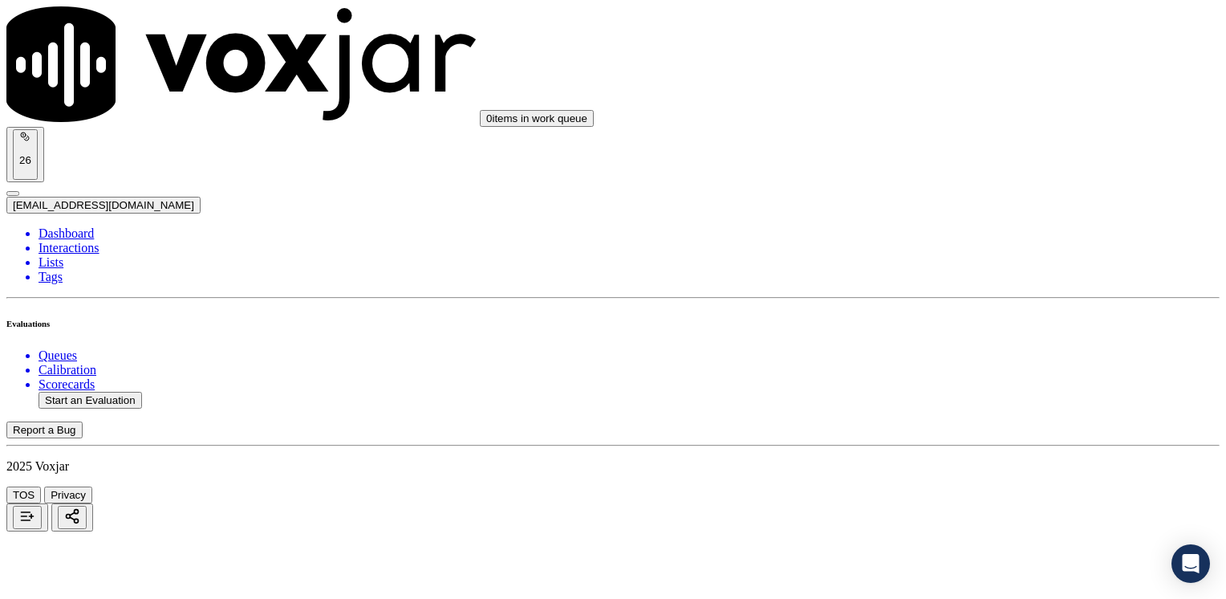
type input "8573108897"
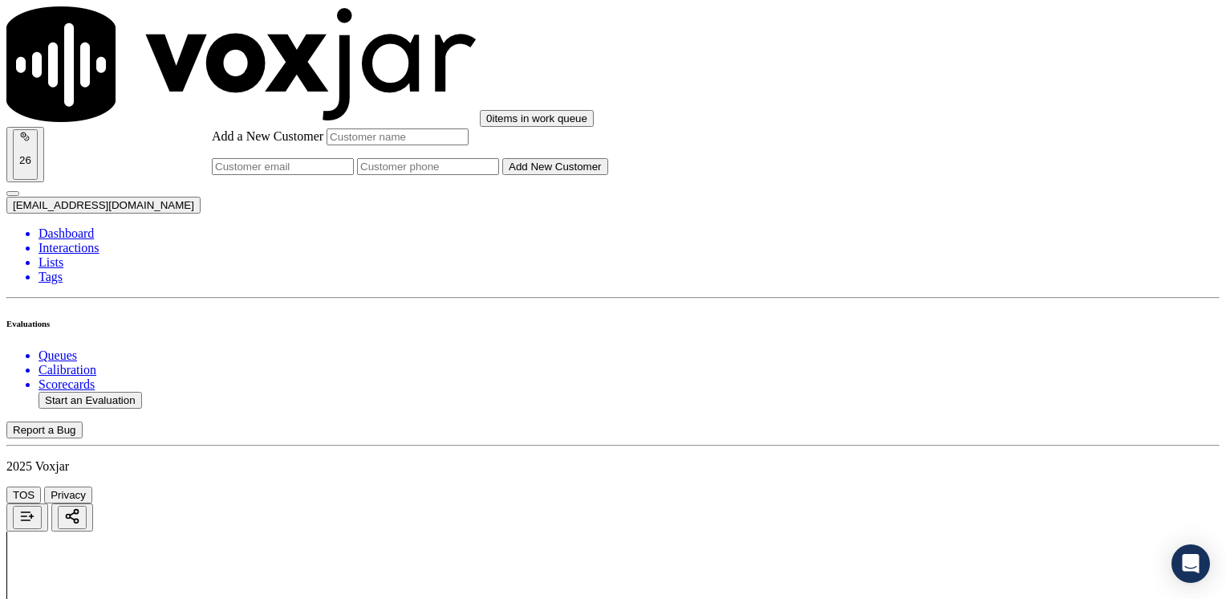
click at [499, 175] on input "Add a New Customer" at bounding box center [428, 166] width 142 height 17
paste input "8573108897"
type input "8573108897"
click at [469, 145] on input "Add a New Customer" at bounding box center [398, 136] width 142 height 17
paste input "[PERSON_NAME]"
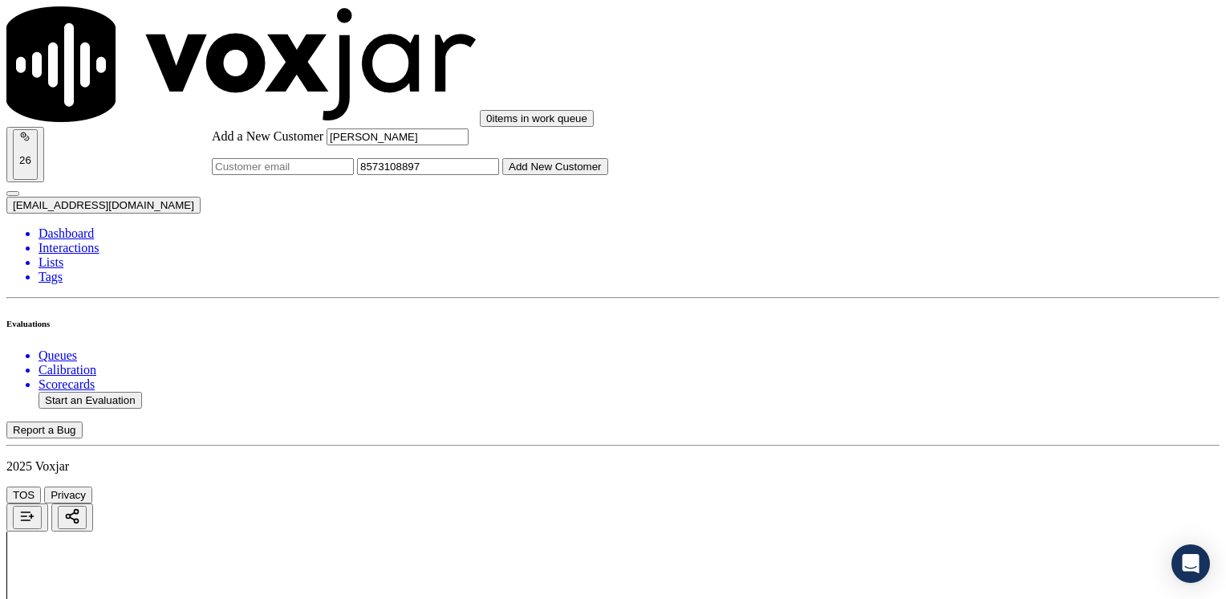
type input "[PERSON_NAME]"
click at [608, 175] on button "Add New Customer" at bounding box center [555, 166] width 106 height 17
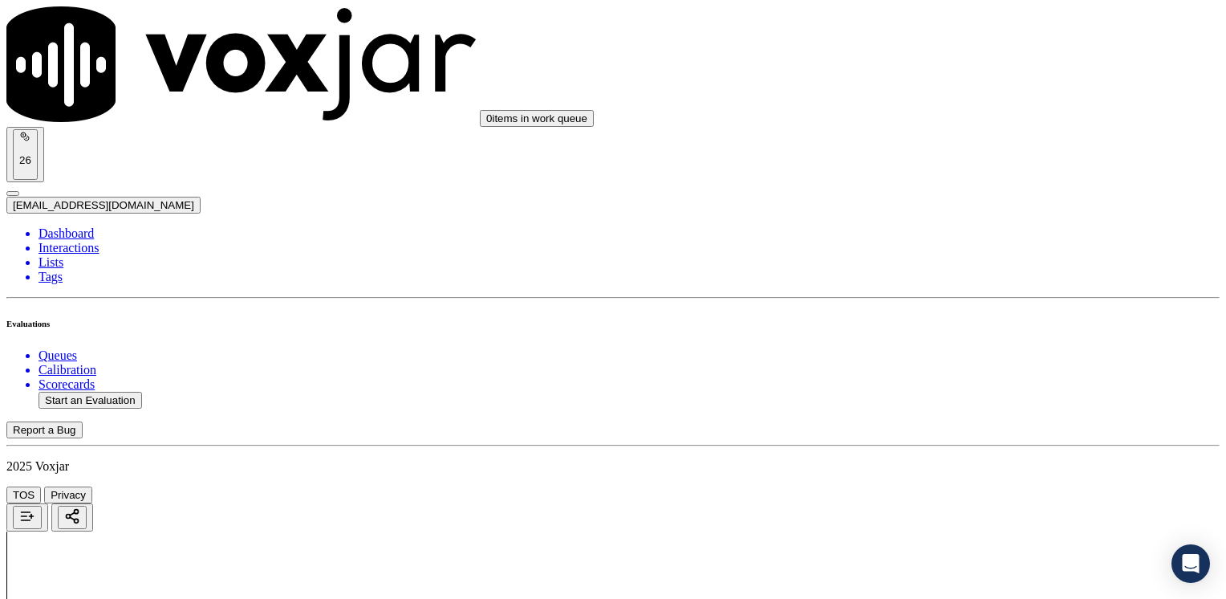
drag, startPoint x: 910, startPoint y: 266, endPoint x: 1229, endPoint y: 262, distance: 318.6
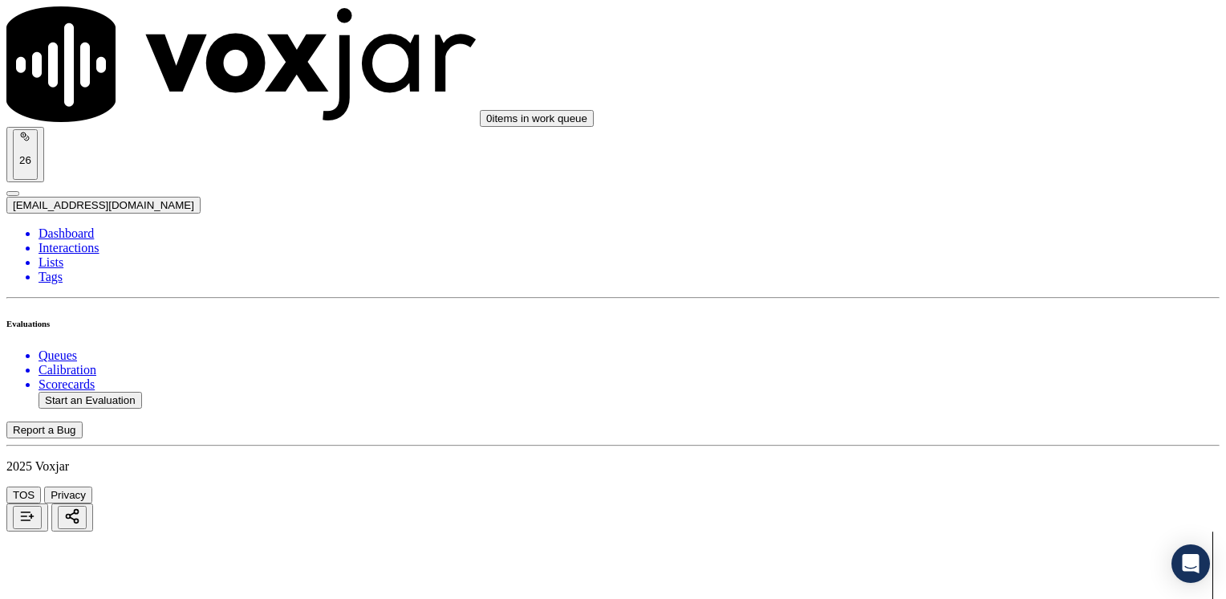
type input "12"
drag, startPoint x: 904, startPoint y: 467, endPoint x: 1225, endPoint y: 457, distance: 321.9
type input "11"
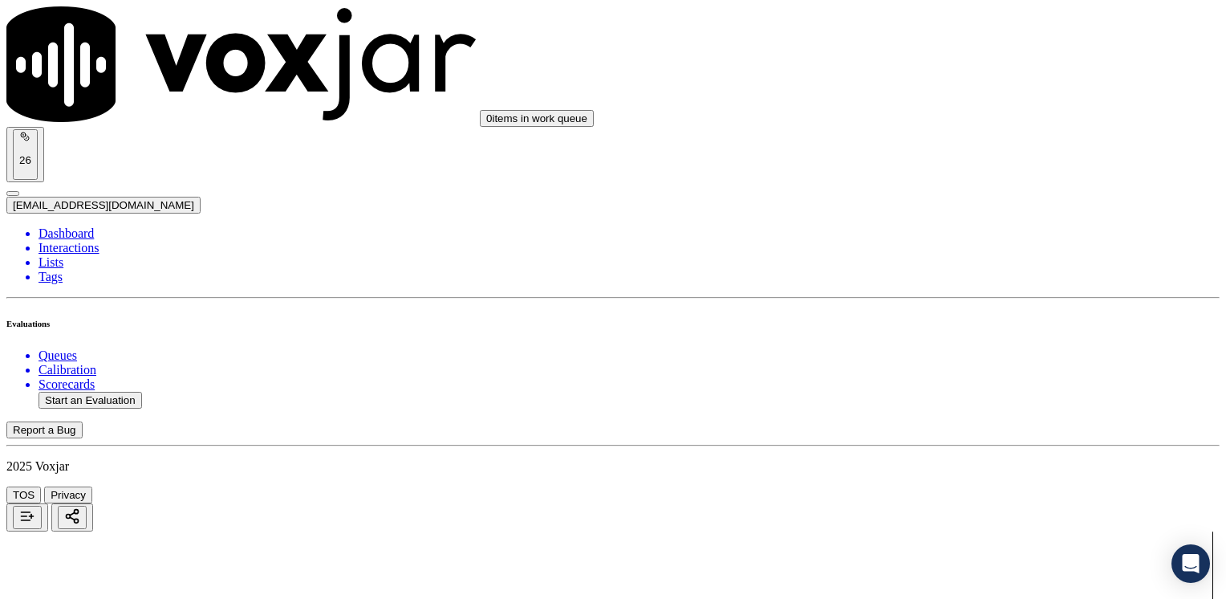
scroll to position [1364, 0]
type input "10"
drag, startPoint x: 909, startPoint y: 194, endPoint x: 1225, endPoint y: 185, distance: 316.3
type input "12"
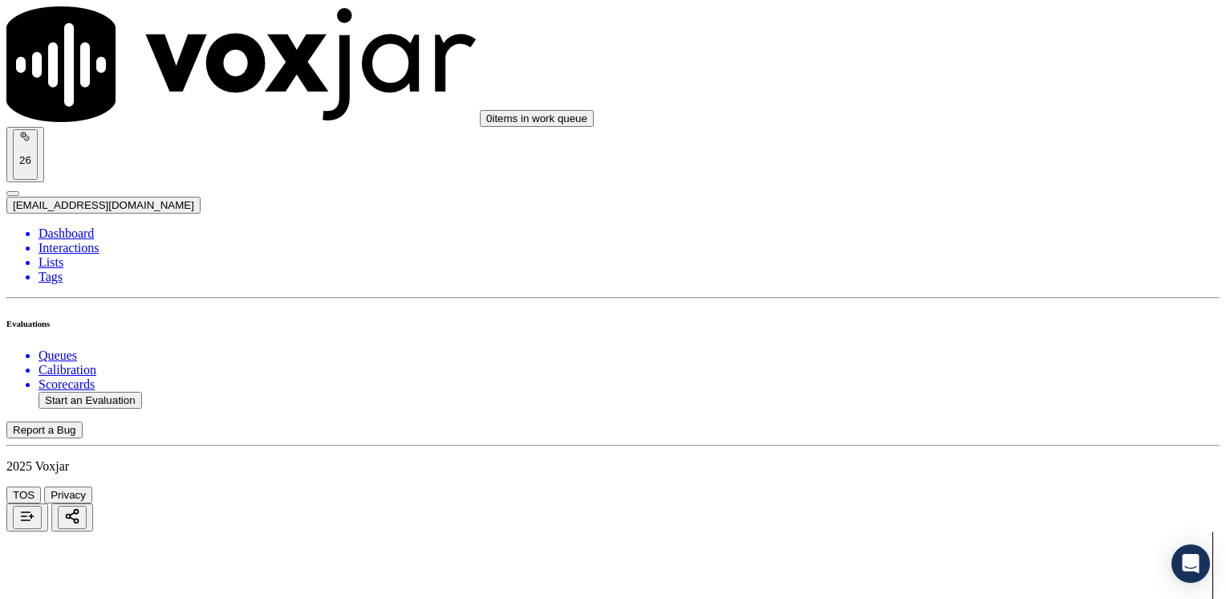
drag, startPoint x: 912, startPoint y: 400, endPoint x: 1225, endPoint y: 346, distance: 318.5
type input "12"
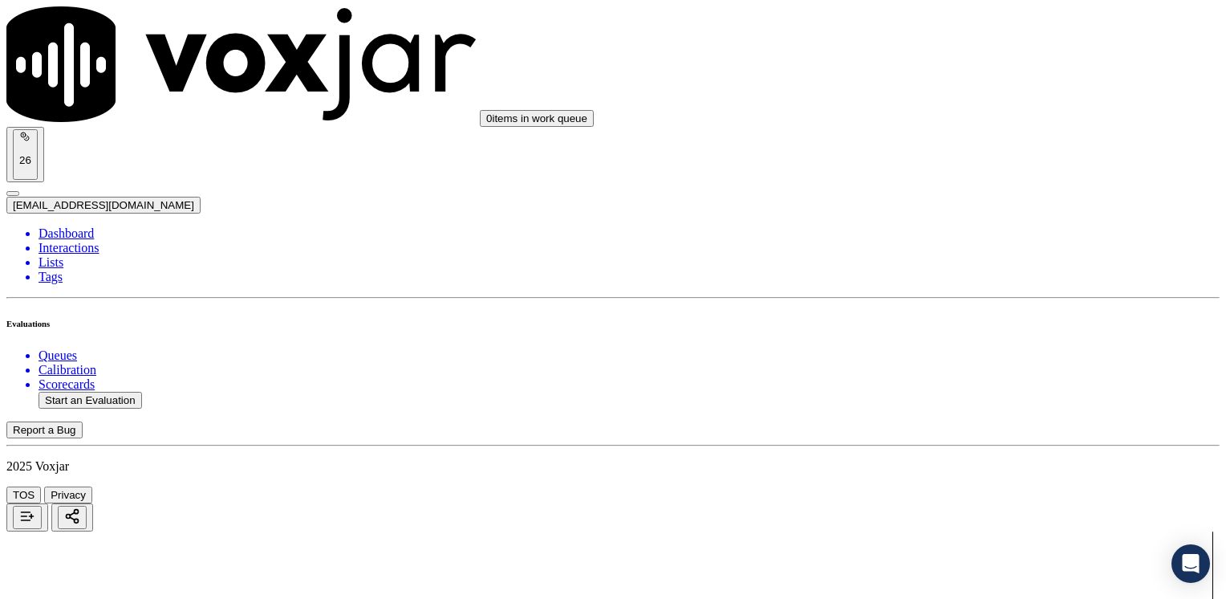
type input "12"
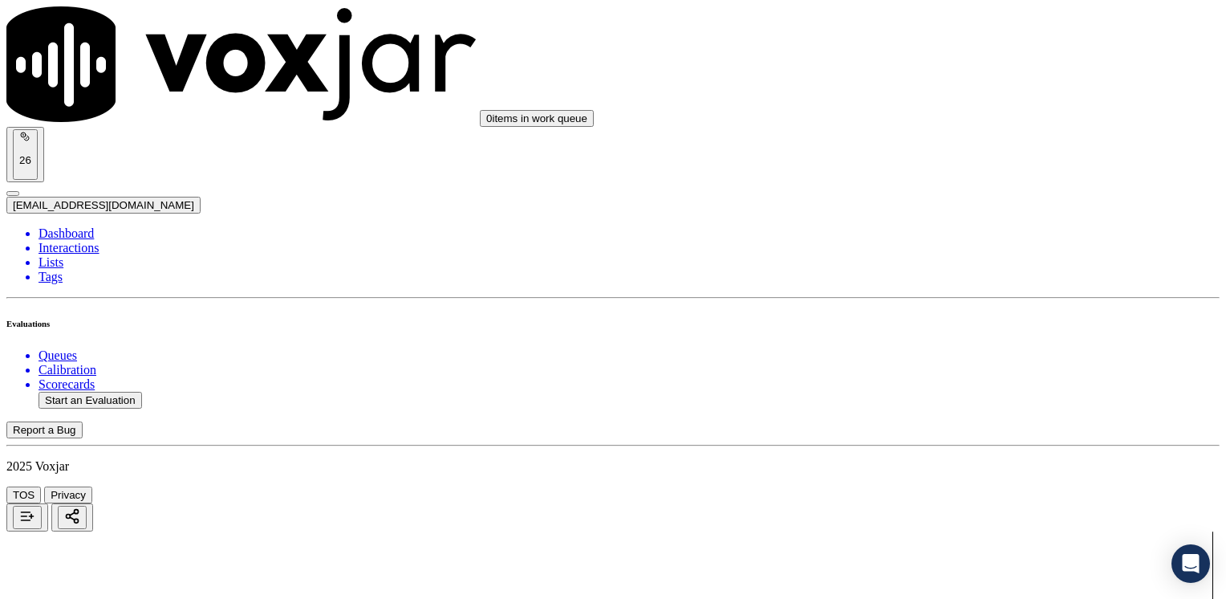
scroll to position [883, 0]
type textarea "Make sure to confirm full service address, the name as it appears on the bill b…"
drag, startPoint x: 906, startPoint y: 316, endPoint x: 1062, endPoint y: 329, distance: 157.0
type input "13"
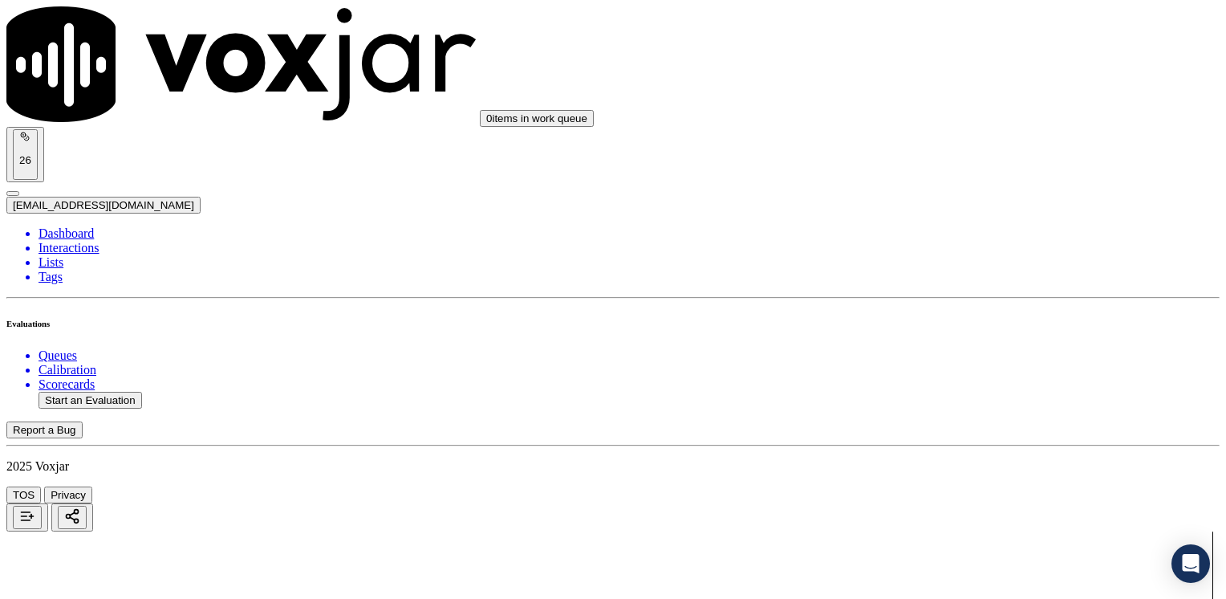
scroll to position [1487, 0]
click at [74, 392] on button "Start an Evaluation" at bounding box center [91, 400] width 104 height 17
type input "20250825-174958_9783336927-[PERSON_NAME] all.mp3"
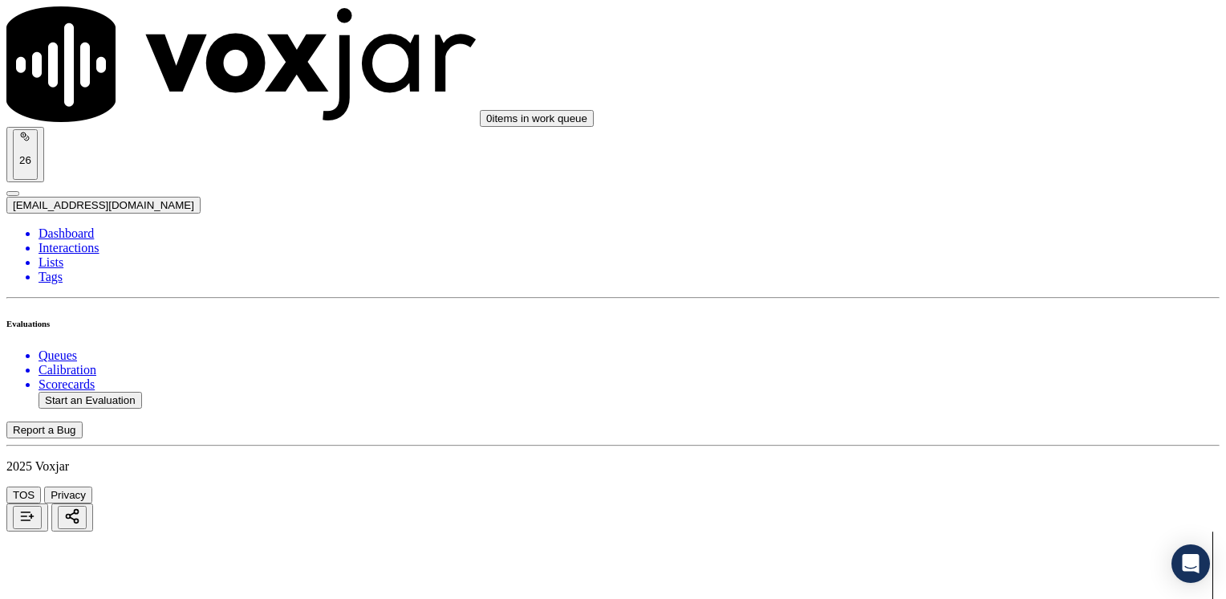
type input "yeraldi"
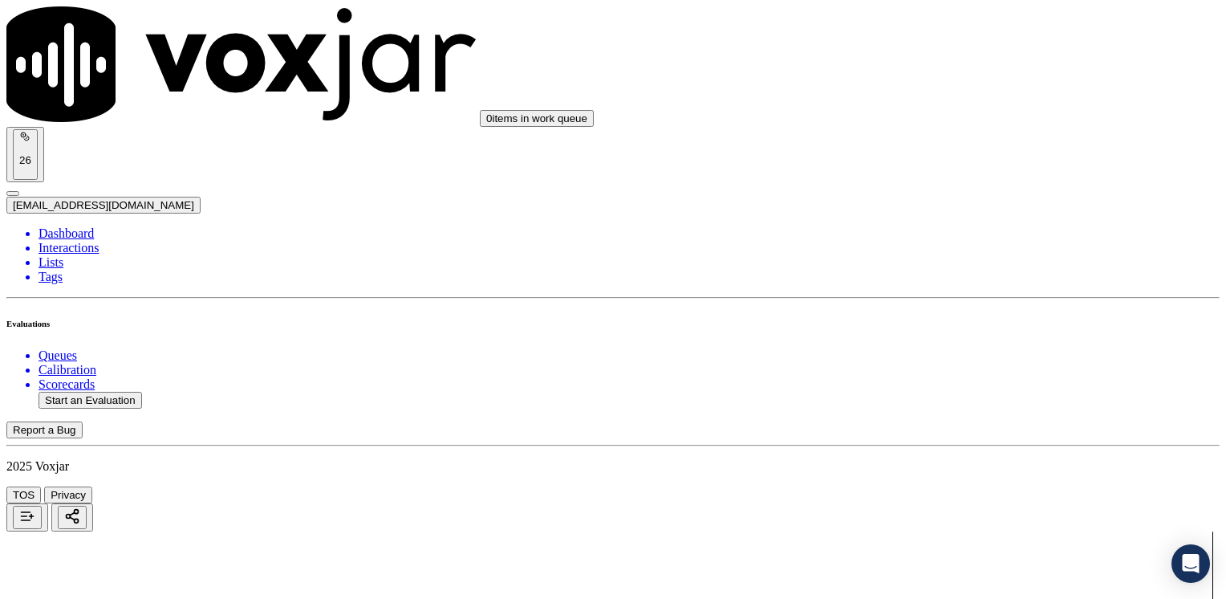
type textarea "Avoid saying "esto no lo tiene que pagar nunca" referring to the ETF"
type input "11"
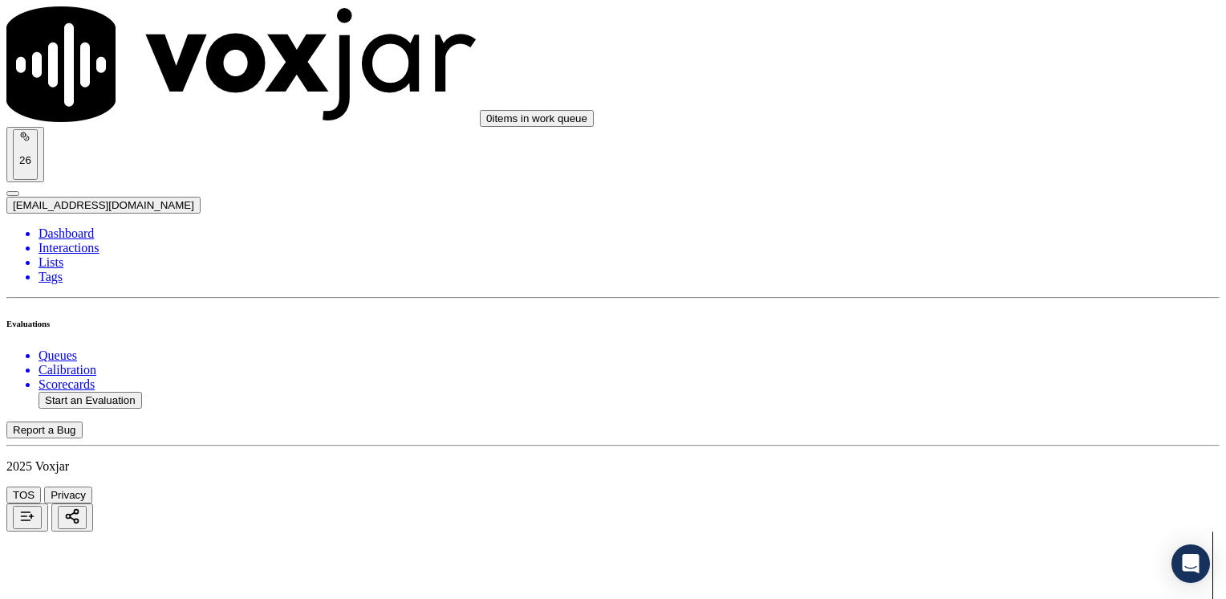
click at [100, 392] on button "Start an Evaluation" at bounding box center [91, 400] width 104 height 17
type input "20250825-174958_9783336927-[PERSON_NAME] all.mp3"
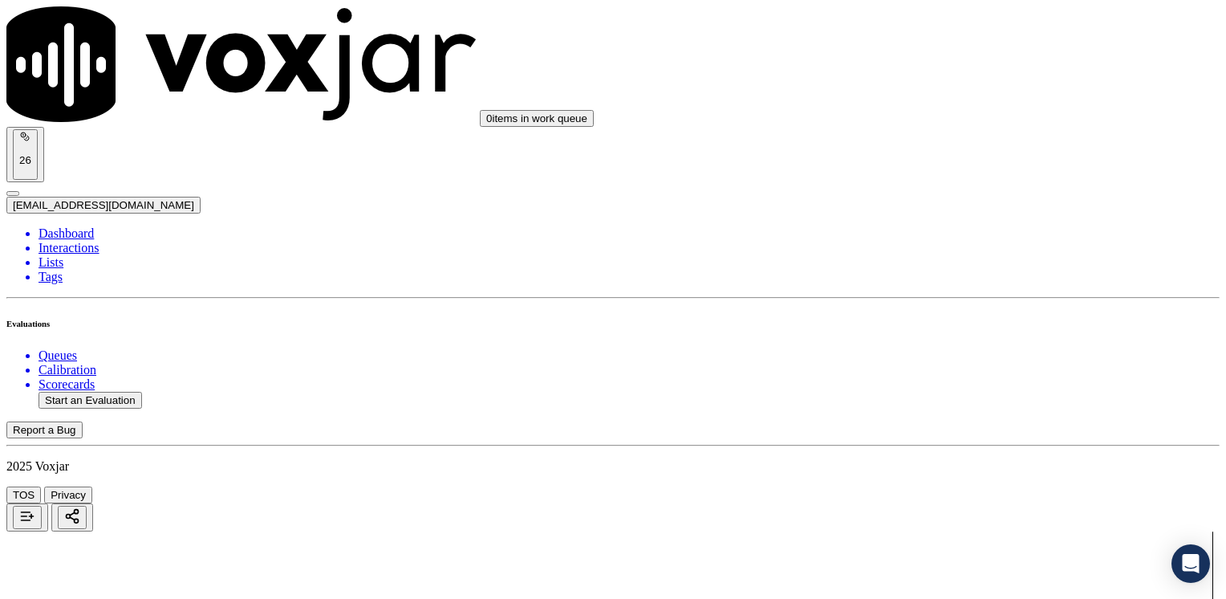
type input "YERALDIN"
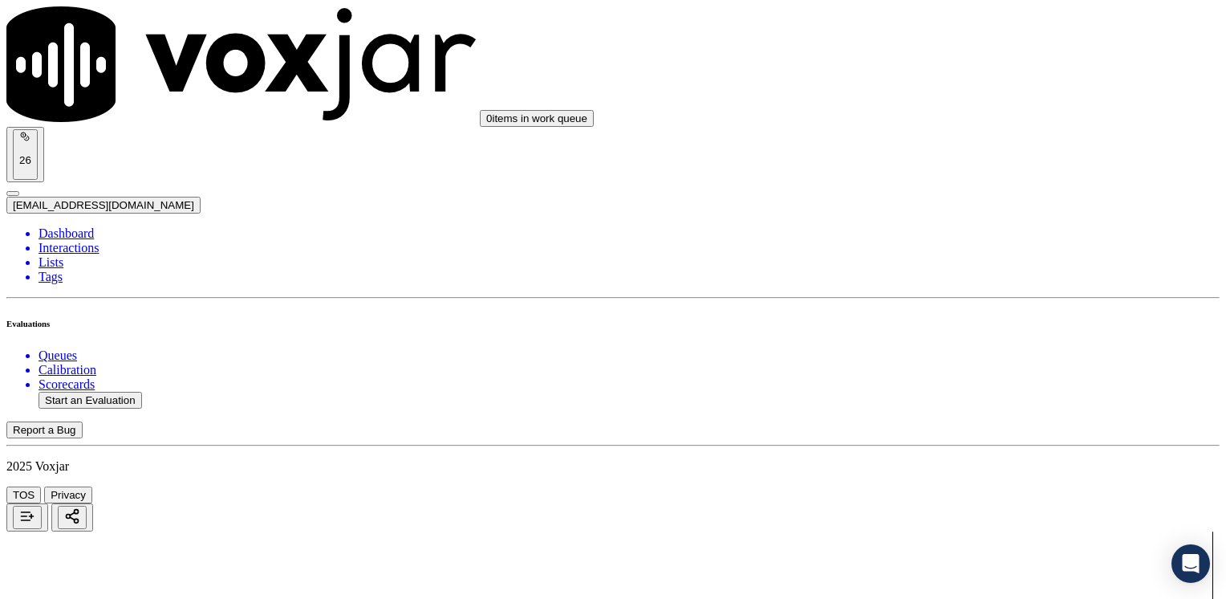
type input "[DATE]T16:43"
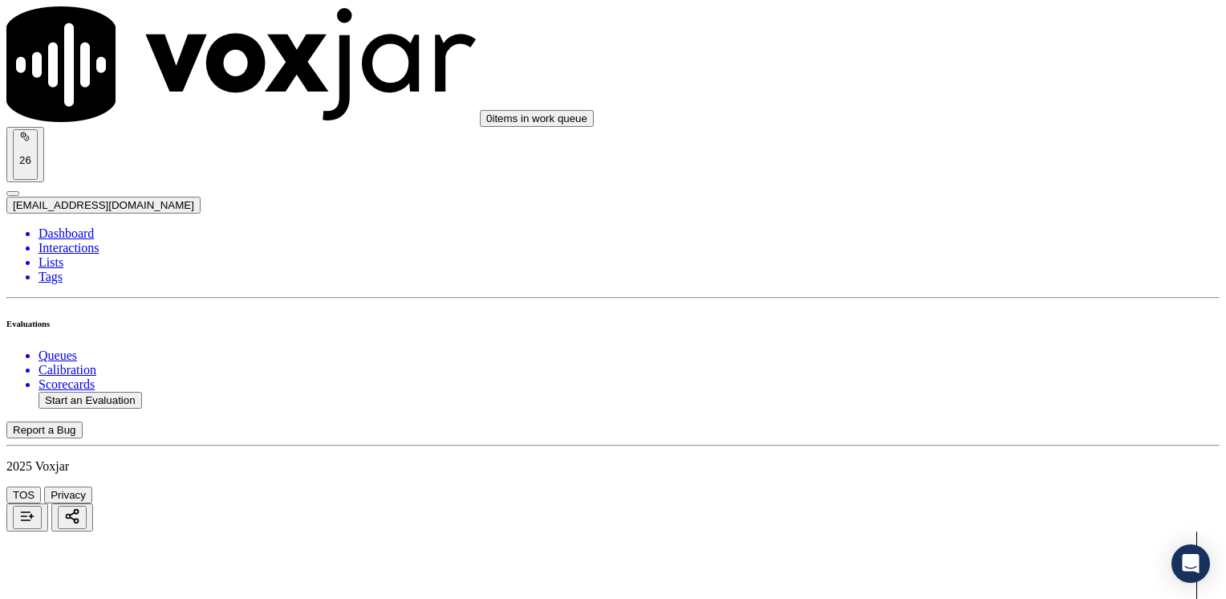
type input "9783336927"
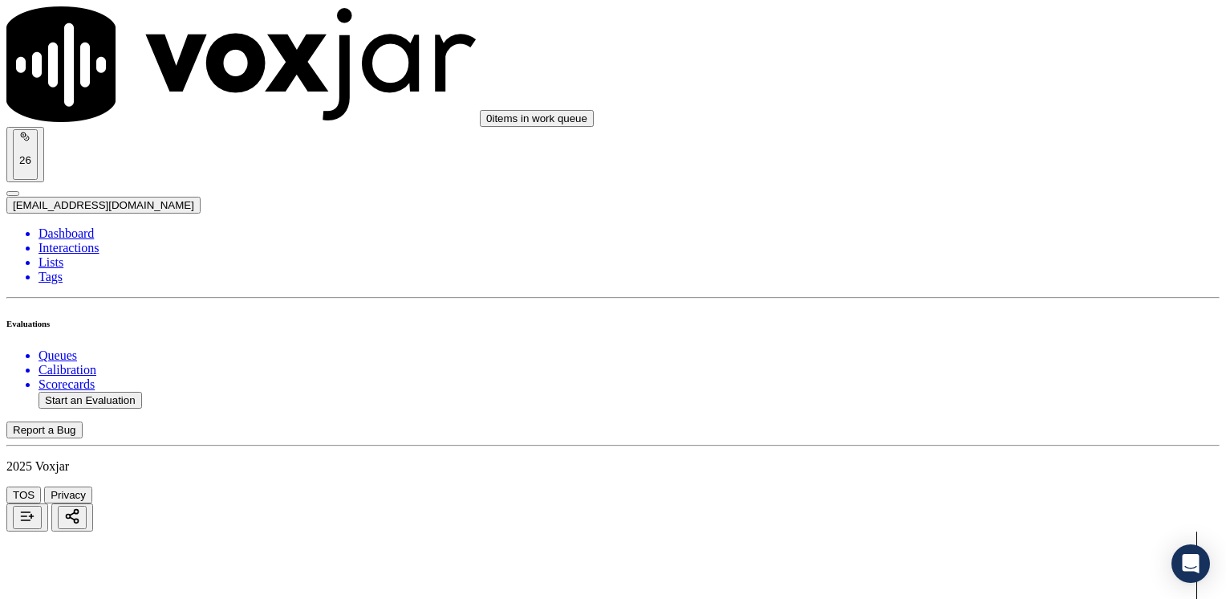
drag, startPoint x: 925, startPoint y: 488, endPoint x: 928, endPoint y: 478, distance: 10.2
drag, startPoint x: 908, startPoint y: 273, endPoint x: 1225, endPoint y: 334, distance: 322.8
type input "12"
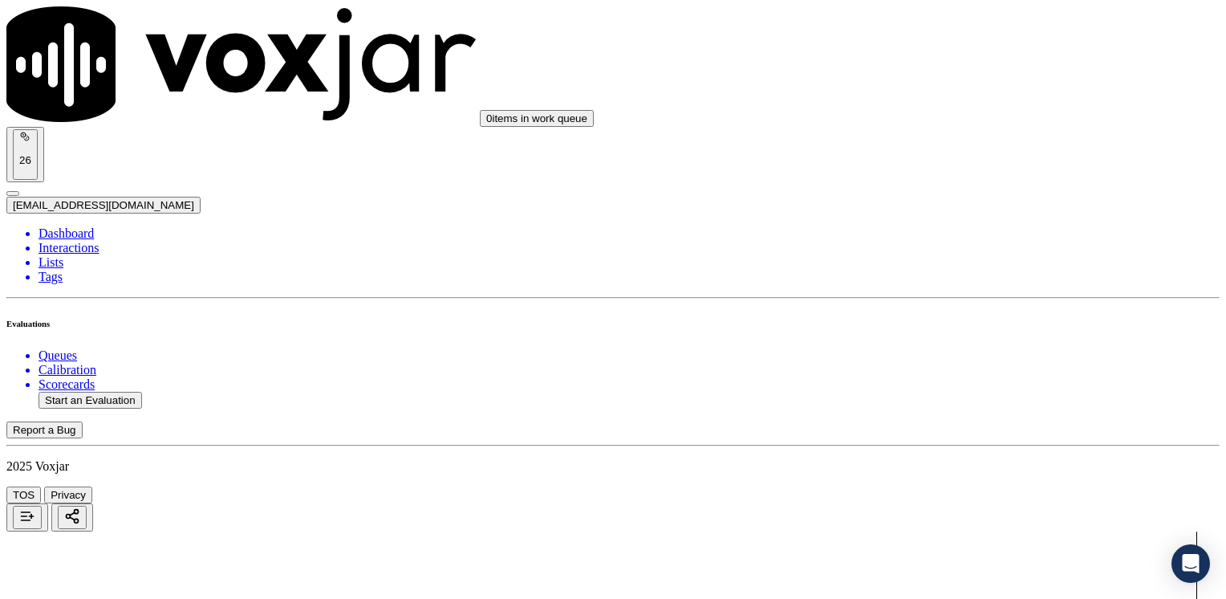
type input "11"
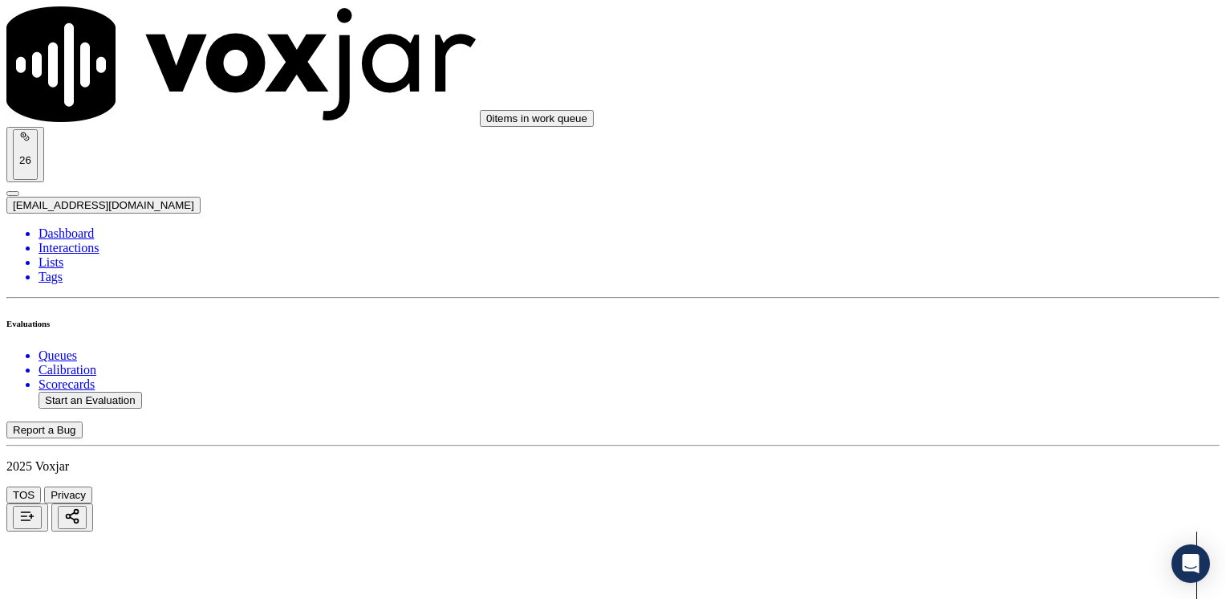
type input "10"
drag, startPoint x: 908, startPoint y: 197, endPoint x: 1229, endPoint y: 173, distance: 321.8
type input "12"
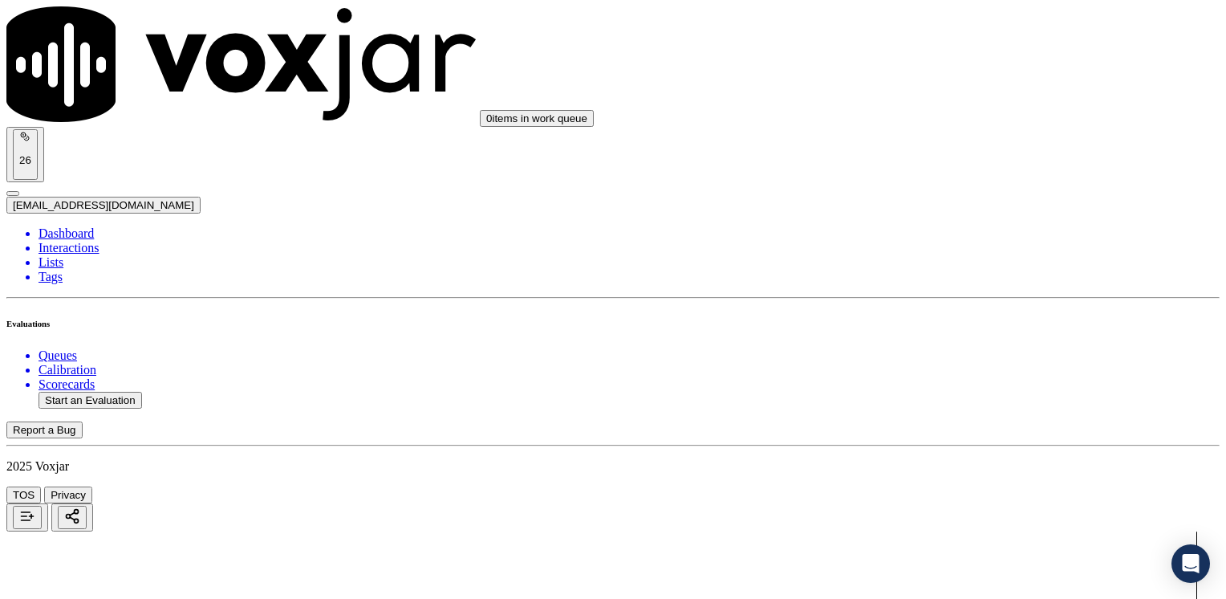
scroll to position [401, 0]
type input "12"
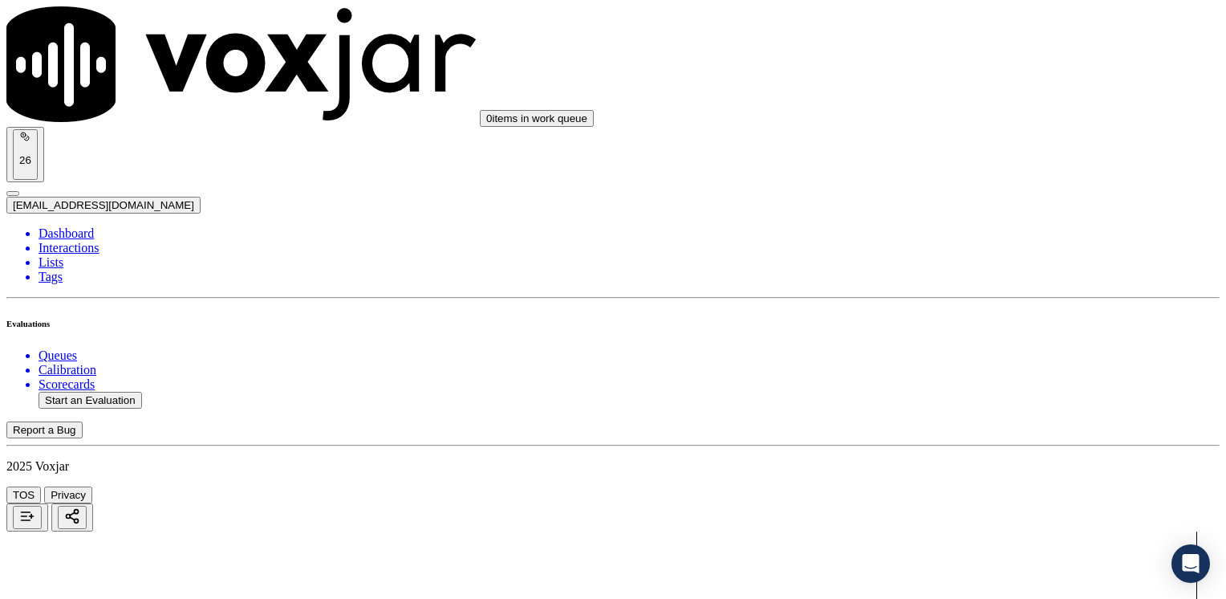
scroll to position [802, 0]
type textarea "Make sure to confirm full service address, the name as it appears on the bill b…"
drag, startPoint x: 907, startPoint y: 159, endPoint x: 1225, endPoint y: 224, distance: 325.1
type input "12"
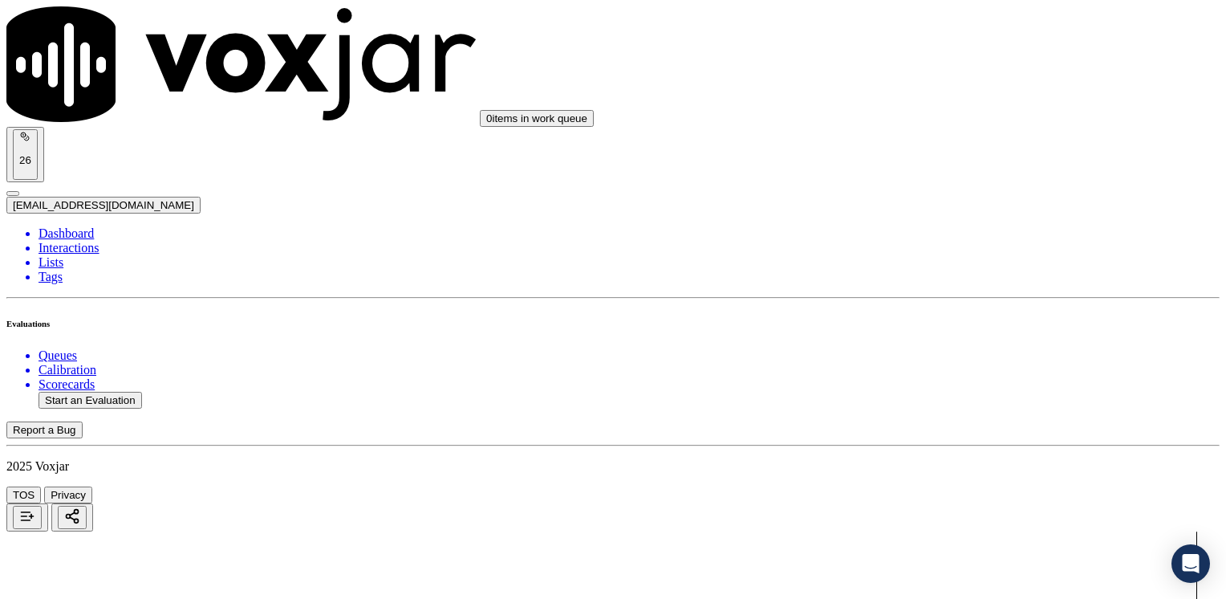
drag, startPoint x: 907, startPoint y: 396, endPoint x: 1229, endPoint y: 393, distance: 321.8
type input "13"
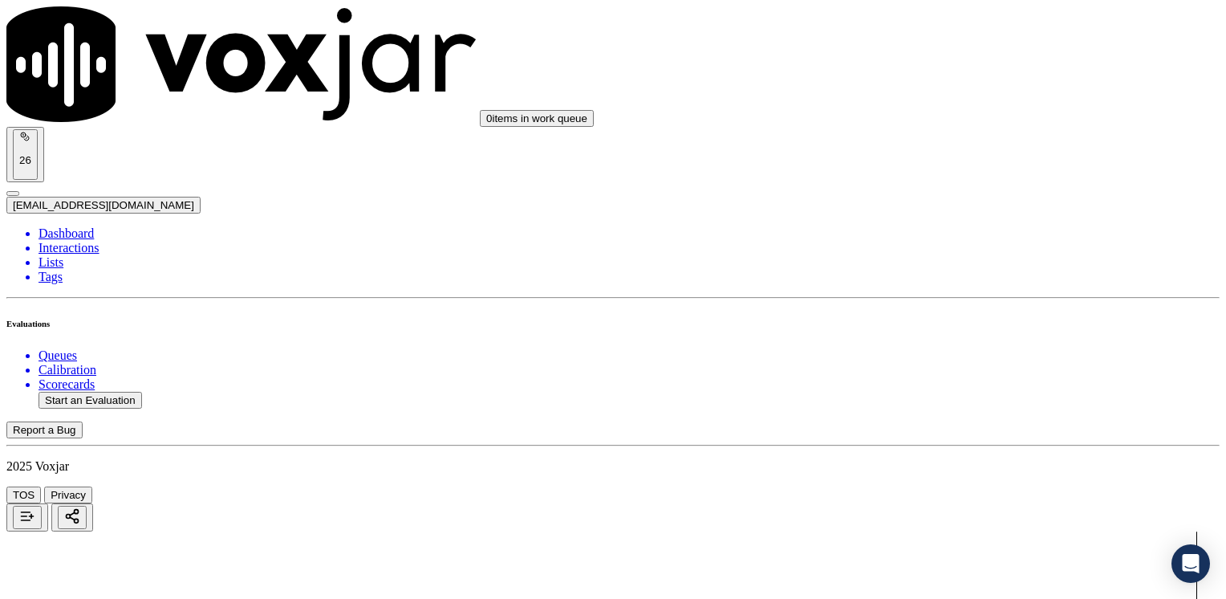
click at [96, 241] on li "Interactions" at bounding box center [629, 248] width 1181 height 14
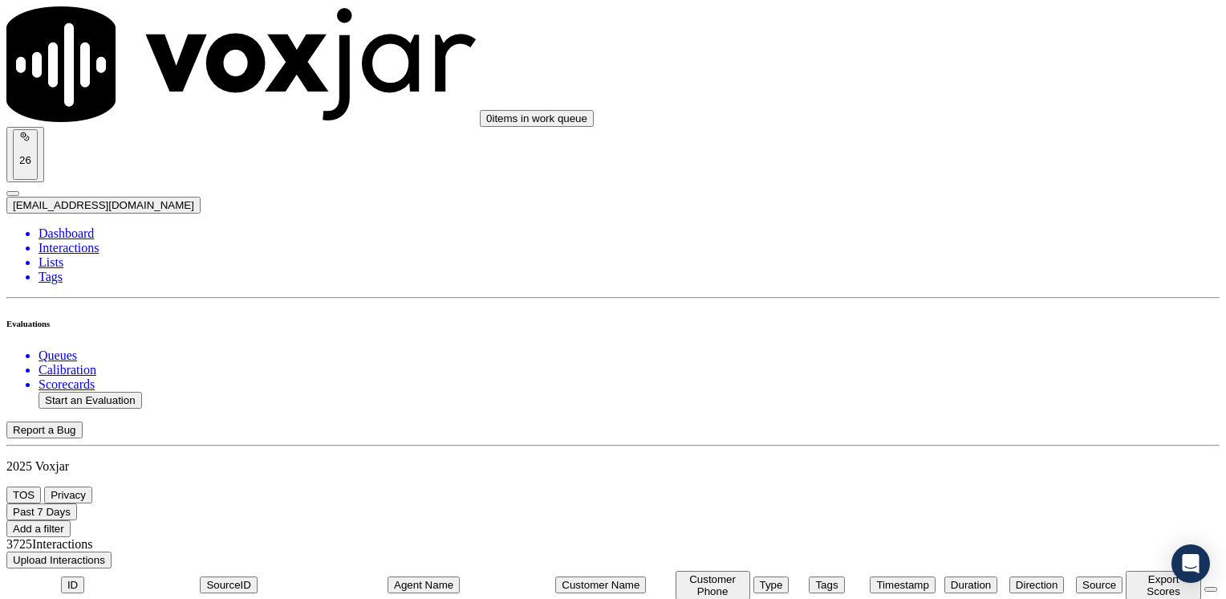
scroll to position [79, 0]
click at [87, 226] on li "Dashboard" at bounding box center [629, 233] width 1181 height 14
